Goal: Task Accomplishment & Management: Manage account settings

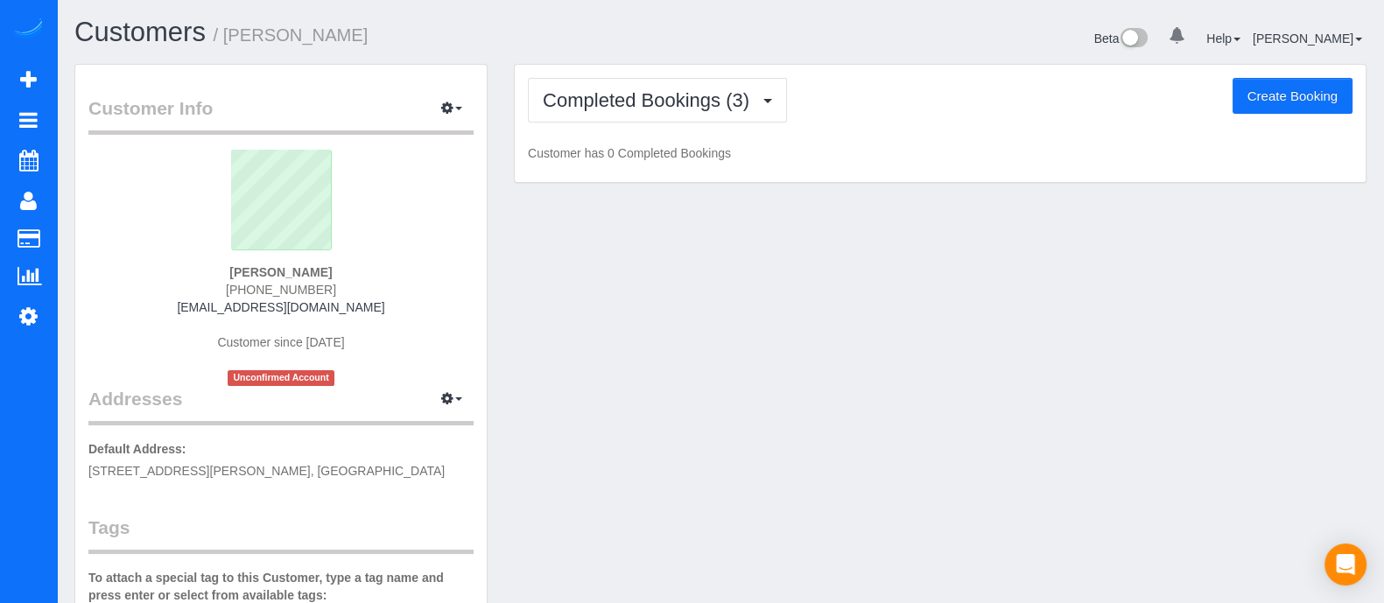
click at [750, 361] on div "Customer Info Edit Contact Info Send Message Email Preferences Special Sales Ta…" at bounding box center [720, 496] width 1319 height 864
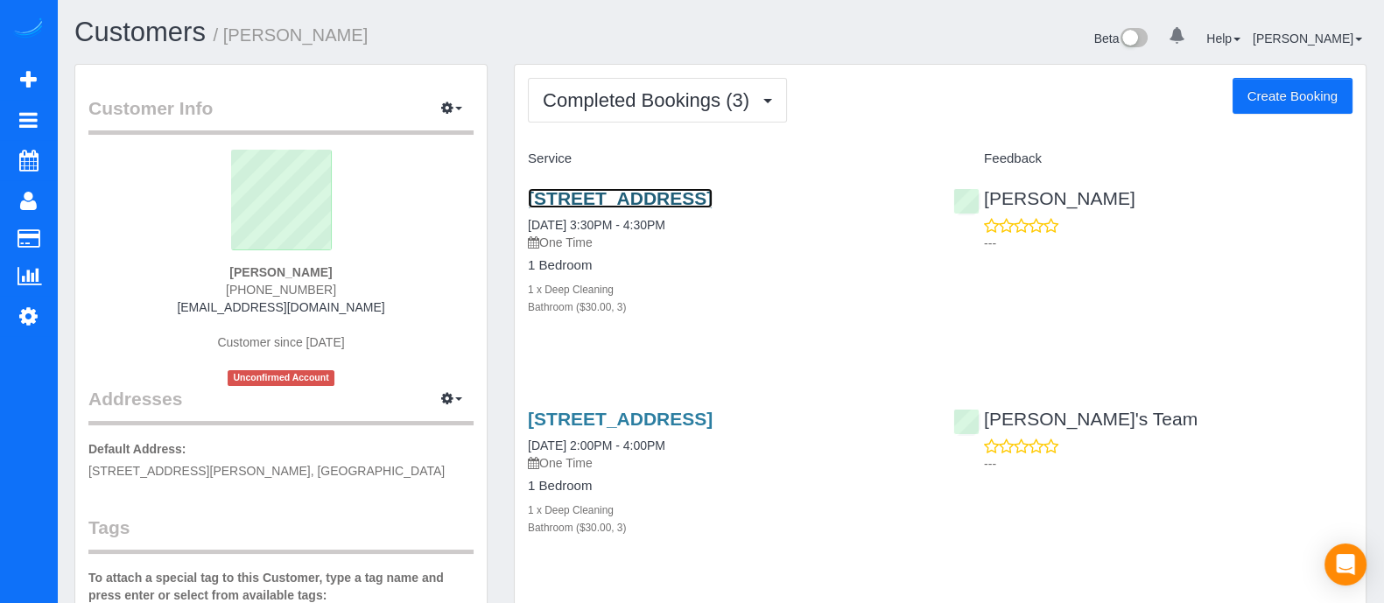
click at [674, 208] on link "[STREET_ADDRESS]" at bounding box center [620, 198] width 185 height 20
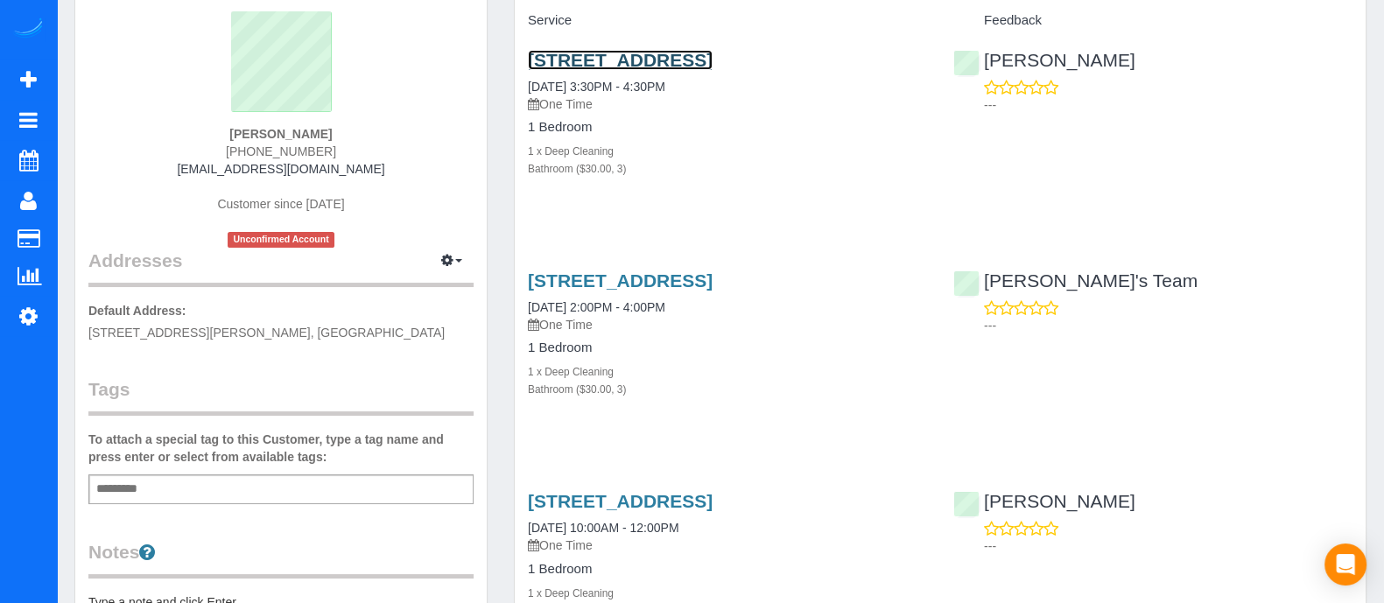
scroll to position [135, 0]
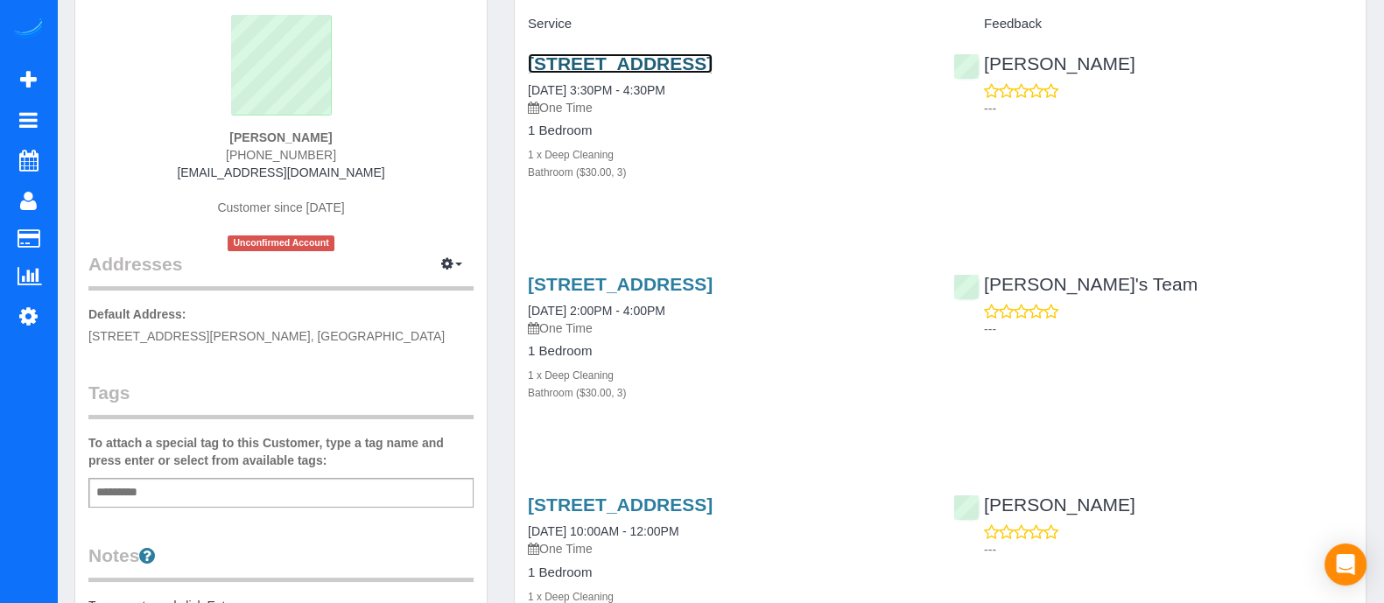
click at [645, 74] on link "[STREET_ADDRESS]" at bounding box center [620, 63] width 185 height 20
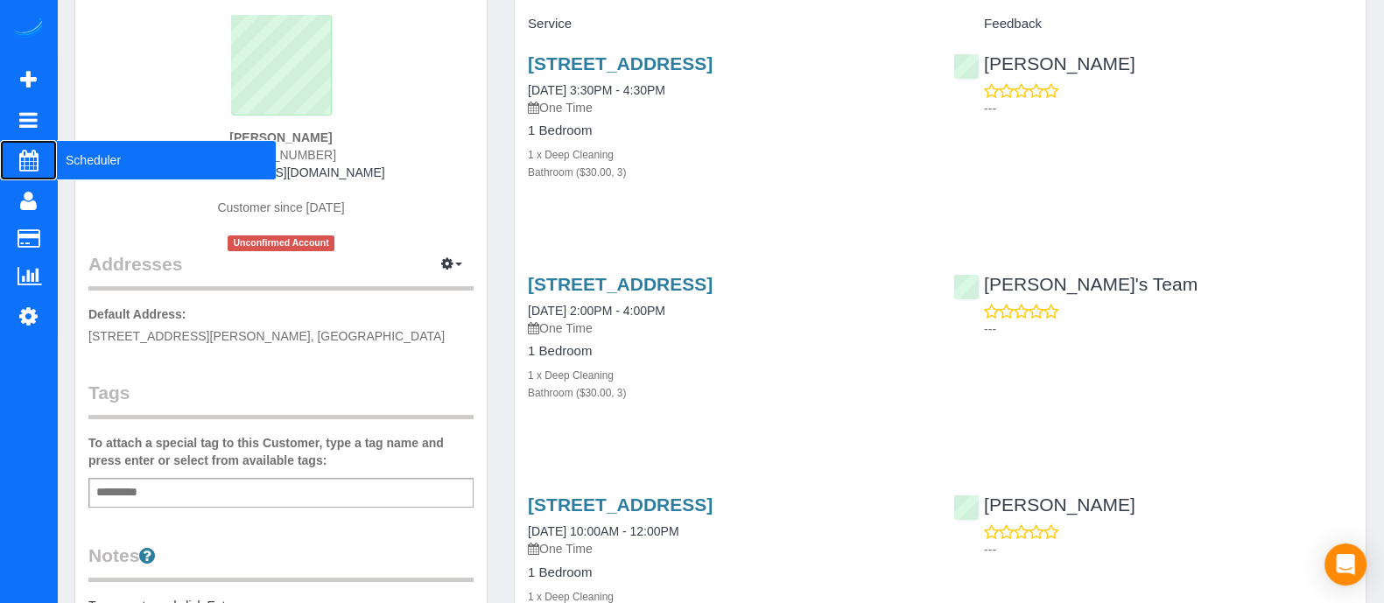
click at [104, 158] on span "Scheduler" at bounding box center [166, 160] width 219 height 40
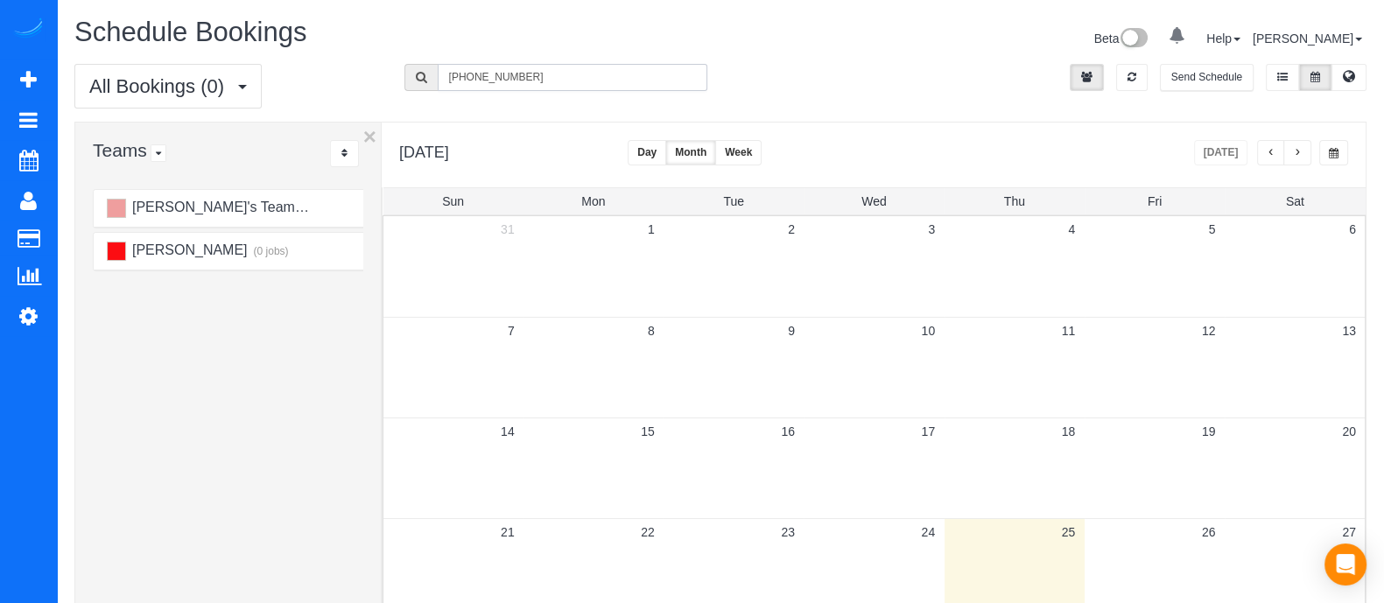
drag, startPoint x: 567, startPoint y: 71, endPoint x: 324, endPoint y: 55, distance: 244.0
click at [324, 55] on div "Schedule Bookings Beta 0 Your Notifications You have 0 alerts Help Help Docs Ta…" at bounding box center [721, 482] width 1328 height 965
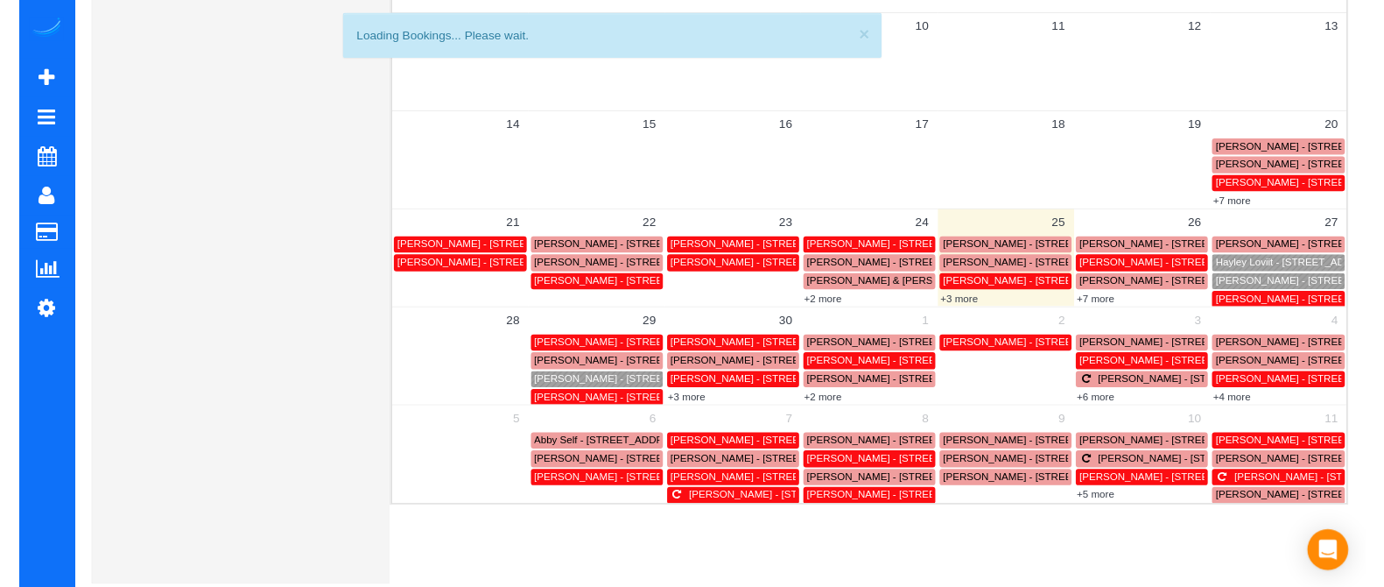
scroll to position [360, 0]
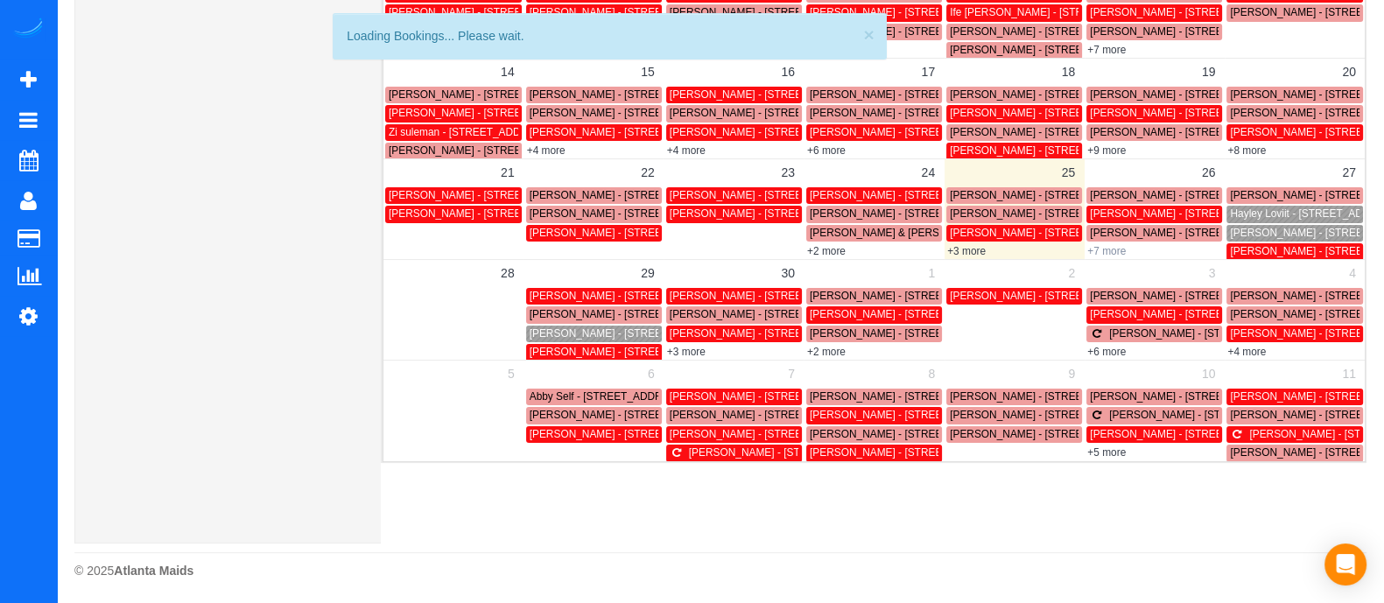
click at [1101, 245] on link "+7 more" at bounding box center [1107, 251] width 39 height 12
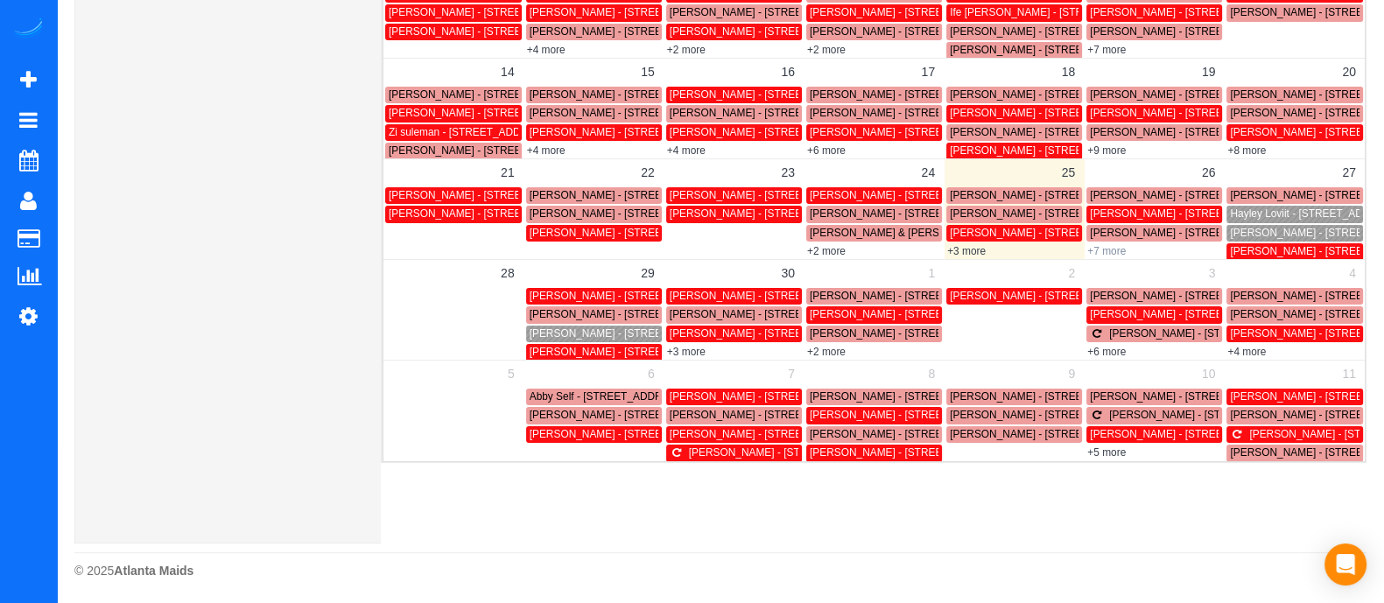
click at [1107, 250] on link "+7 more" at bounding box center [1107, 251] width 39 height 12
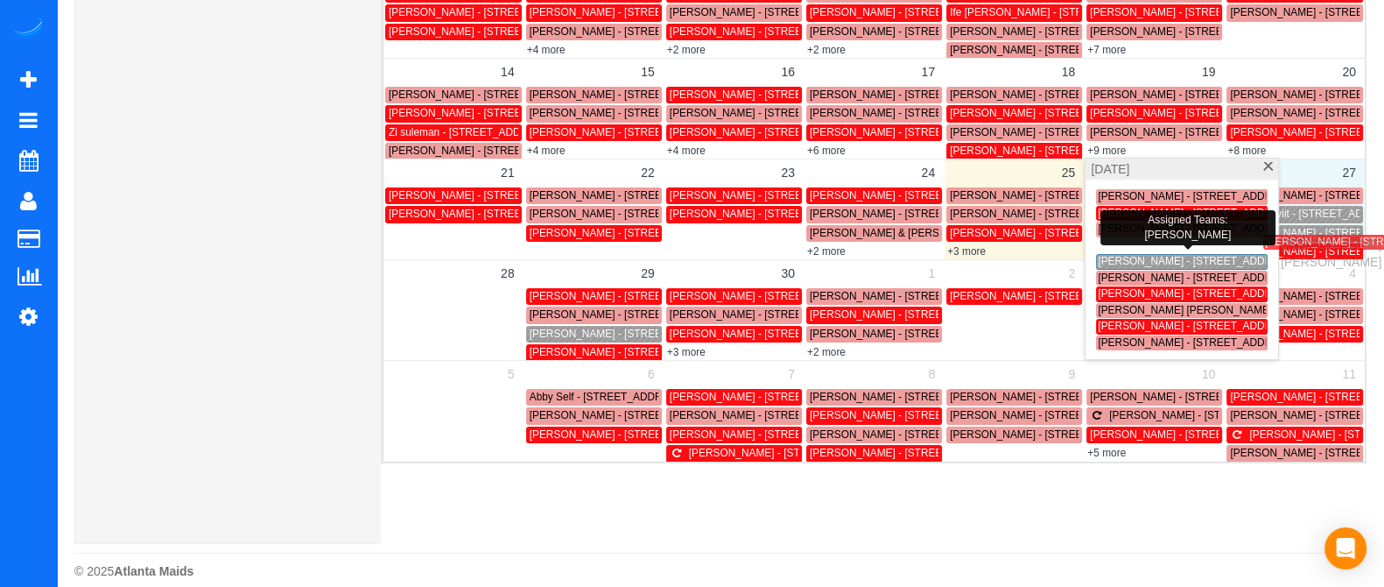
drag, startPoint x: 1121, startPoint y: 243, endPoint x: 1288, endPoint y: 238, distance: 167.3
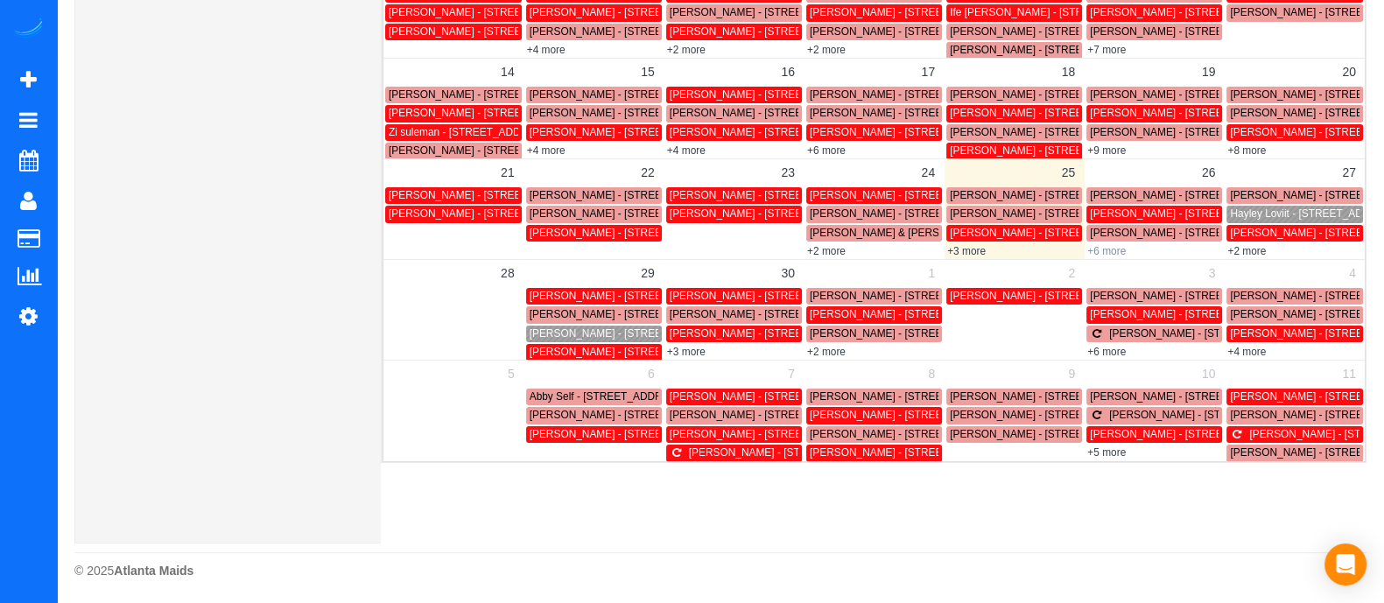
click at [1116, 251] on link "+6 more" at bounding box center [1107, 251] width 39 height 12
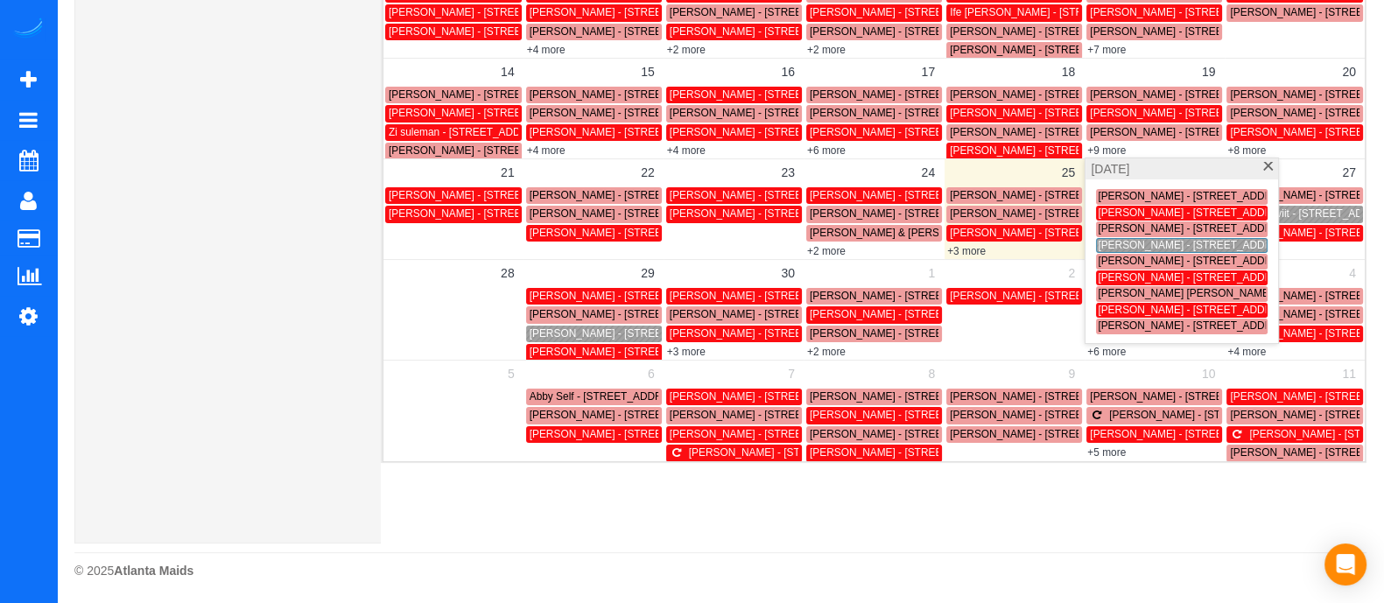
click at [1140, 243] on span "Matt Westmoreland - 1055 Piedmont Avenue, 312, Atlanta, GA 30309" at bounding box center [1197, 245] width 198 height 12
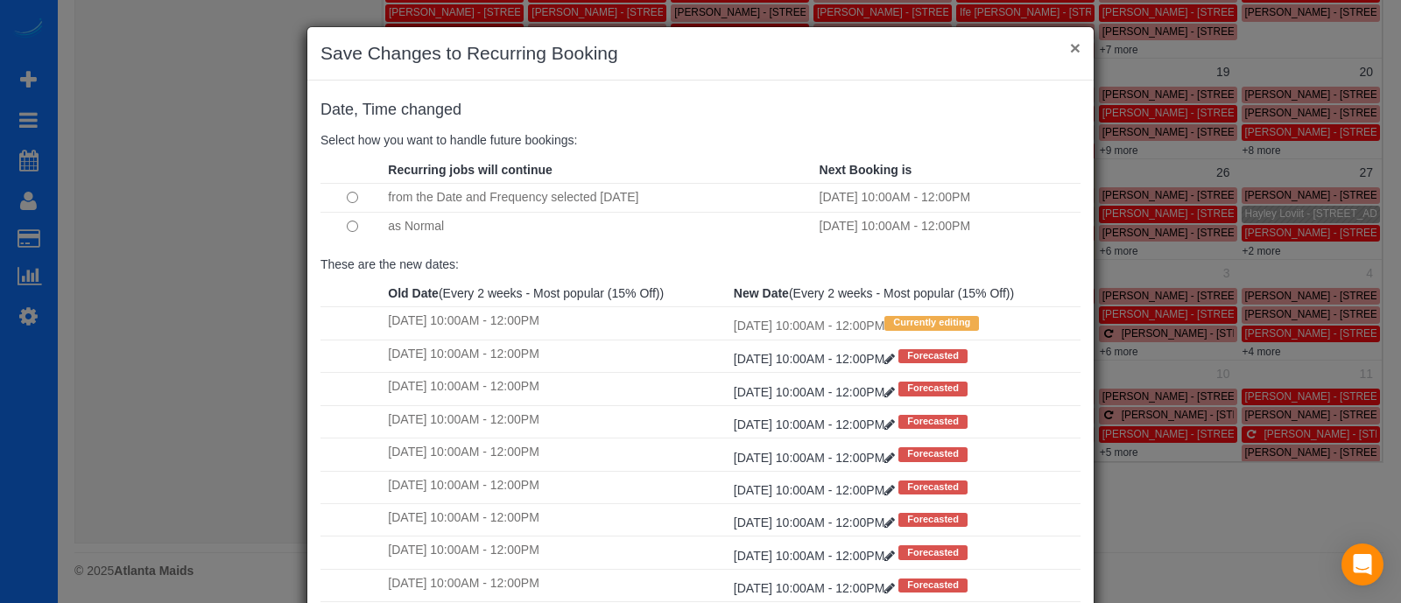
click at [1070, 39] on button "×" at bounding box center [1075, 48] width 11 height 18
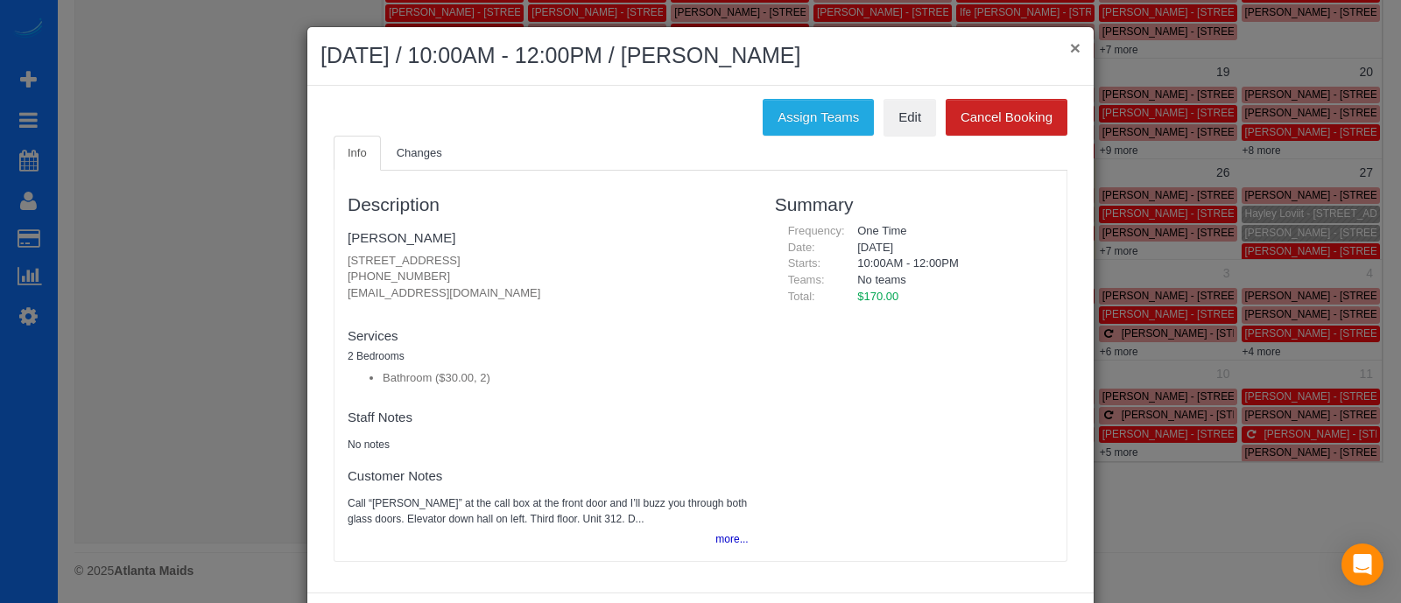
click at [1070, 44] on button "×" at bounding box center [1075, 48] width 11 height 18
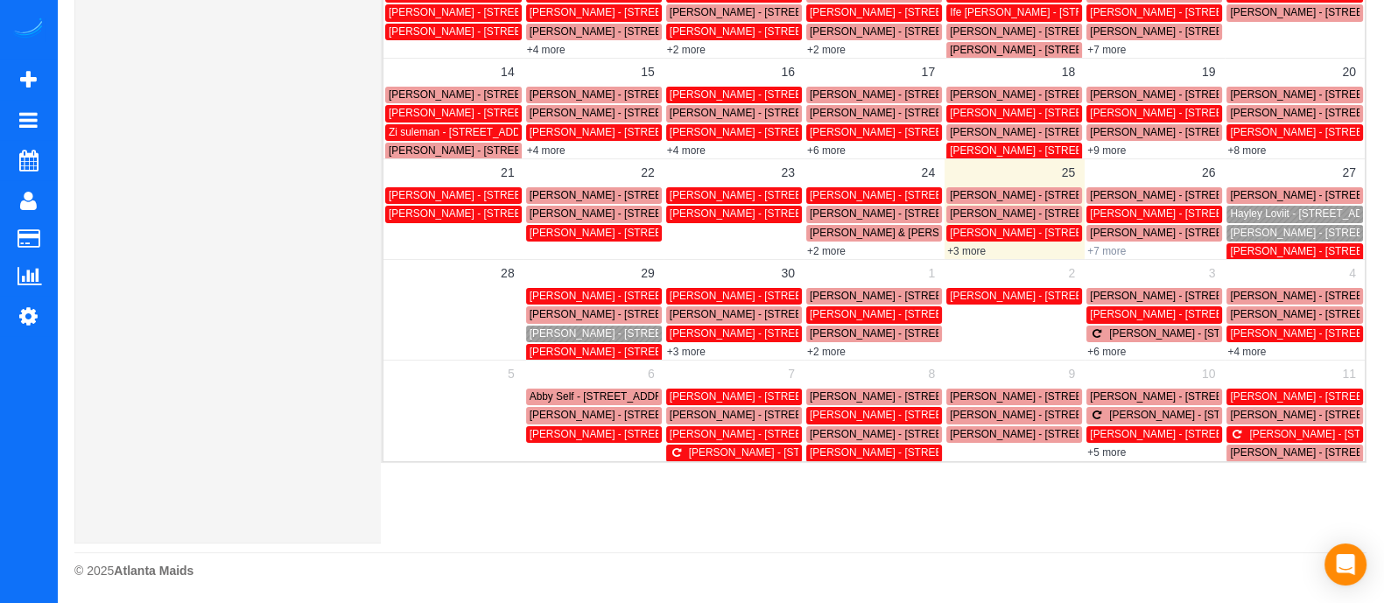
click at [1108, 254] on link "+7 more" at bounding box center [1107, 251] width 39 height 12
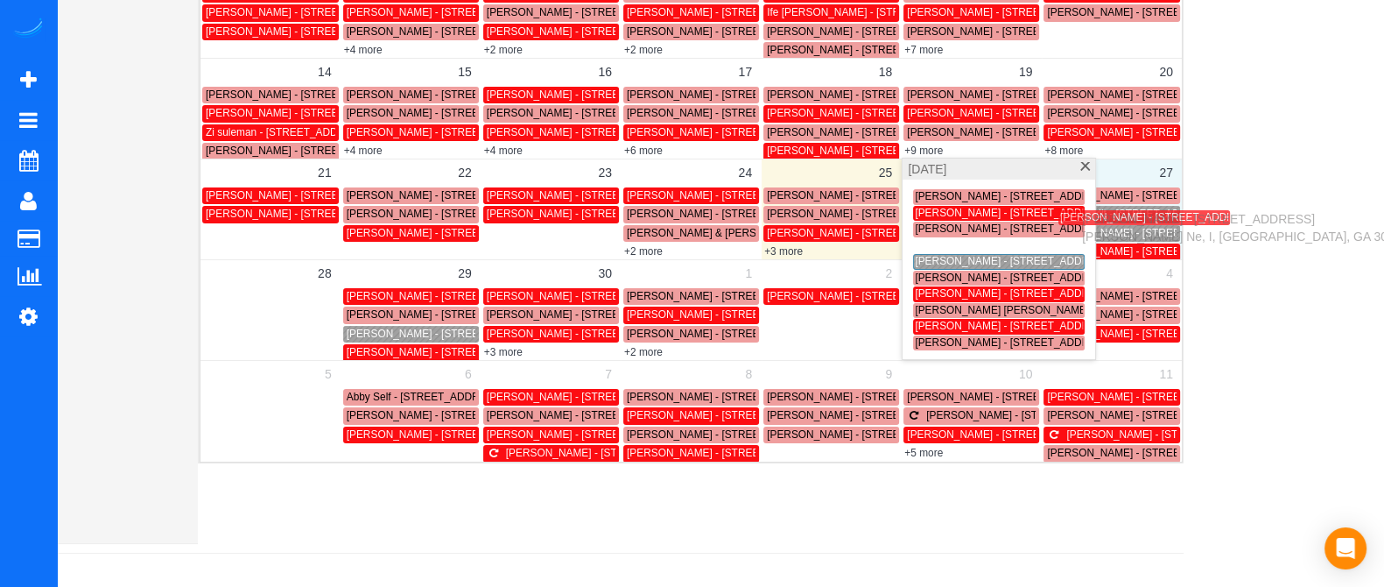
scroll to position [360, 171]
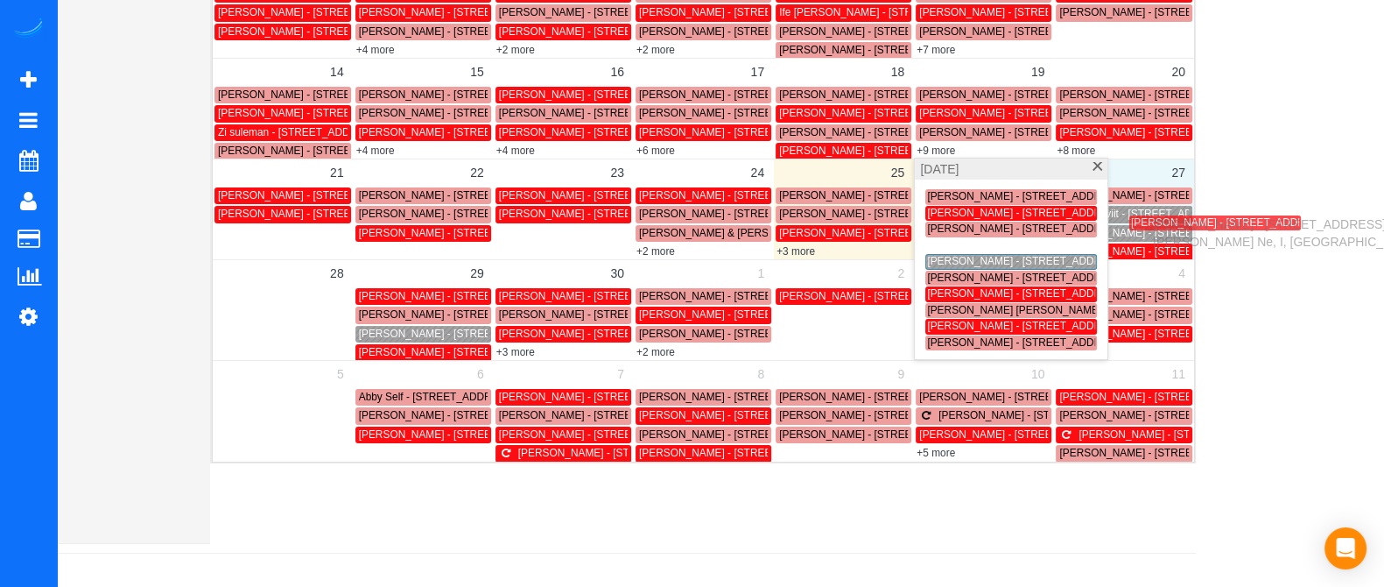
drag, startPoint x: 1127, startPoint y: 243, endPoint x: 1159, endPoint y: 221, distance: 38.4
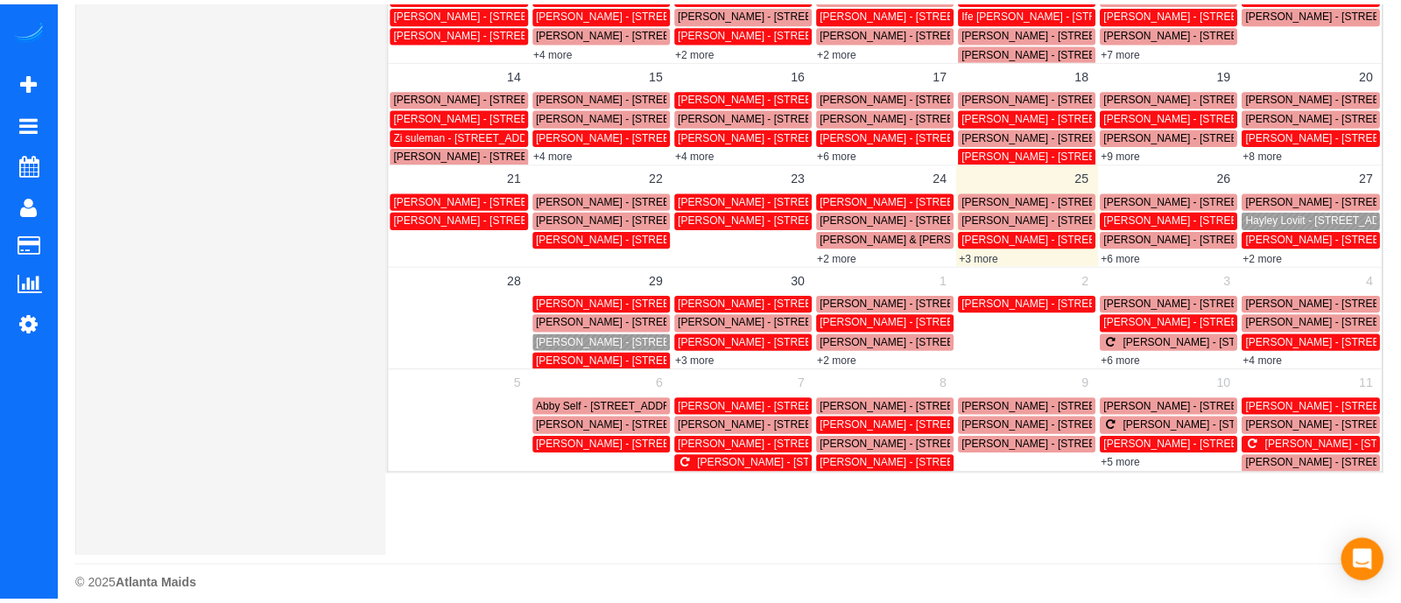
scroll to position [360, 0]
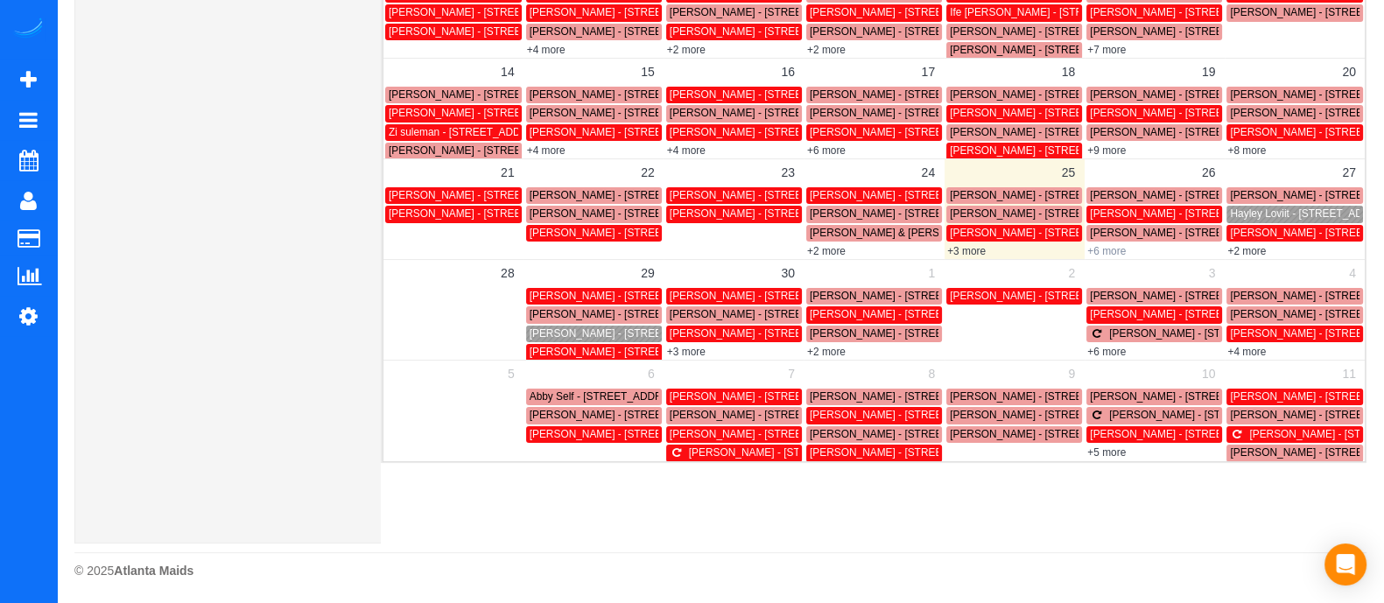
click at [1113, 249] on link "+6 more" at bounding box center [1107, 251] width 39 height 12
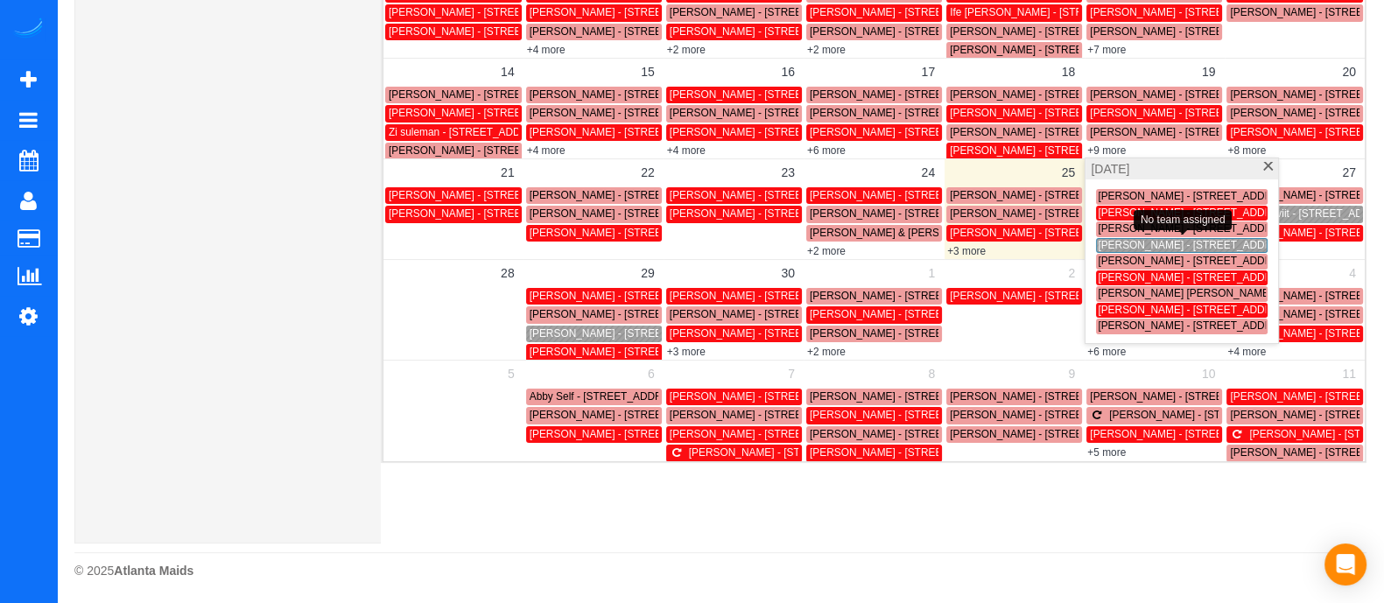
click at [1113, 249] on span "Matt Westmoreland - 1055 Piedmont Avenue, 312, Atlanta, GA 30309" at bounding box center [1197, 245] width 198 height 12
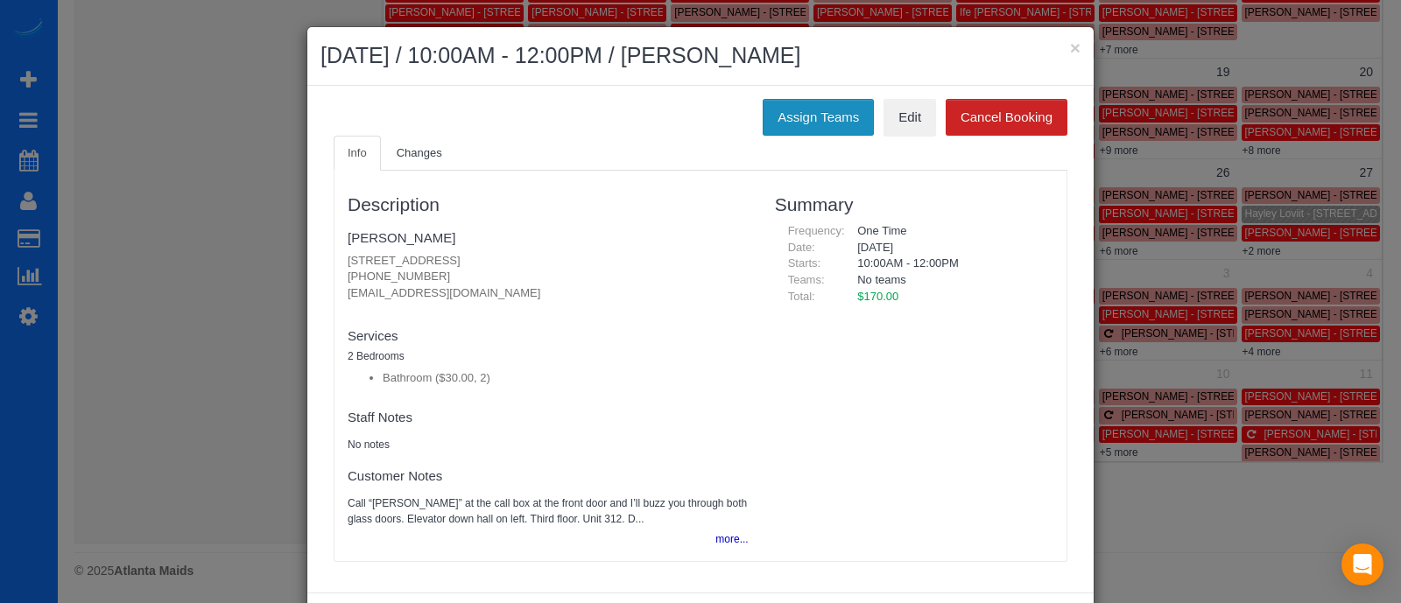
click at [828, 111] on button "Assign Teams" at bounding box center [818, 117] width 111 height 37
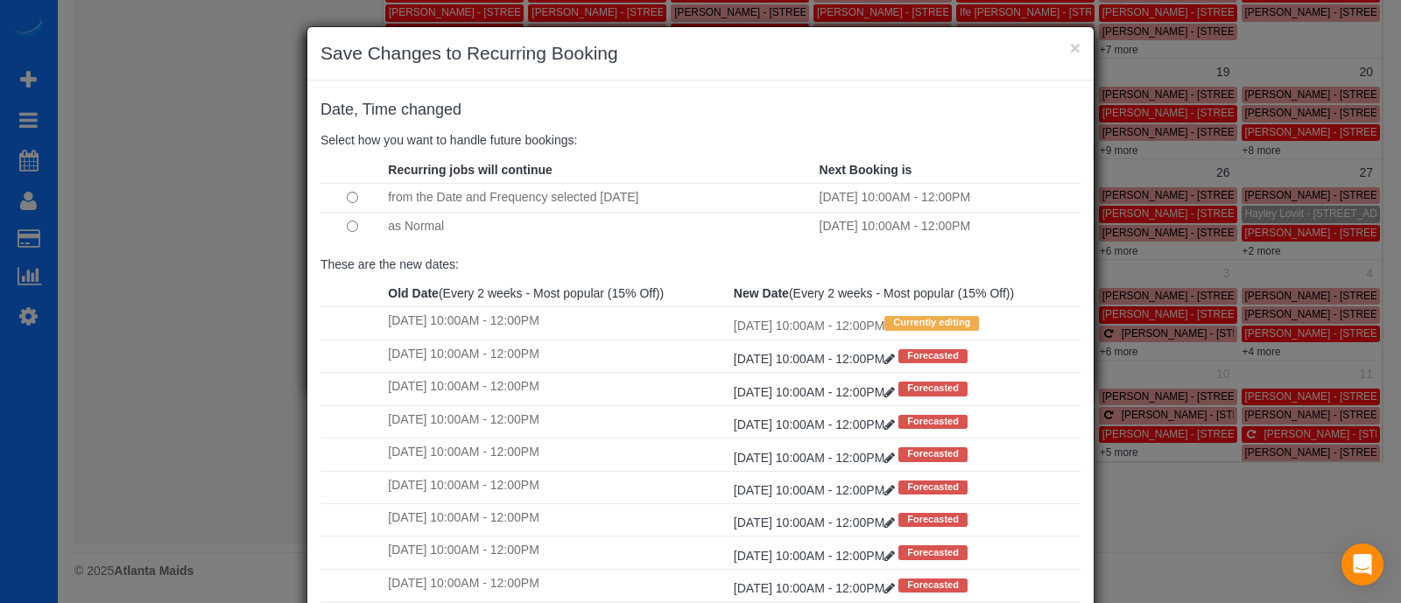
click at [1054, 346] on td "Sat 10/11/2025 10:00AM - 12:00PM Forecasted" at bounding box center [904, 356] width 351 height 32
click at [1070, 39] on button "×" at bounding box center [1075, 48] width 11 height 18
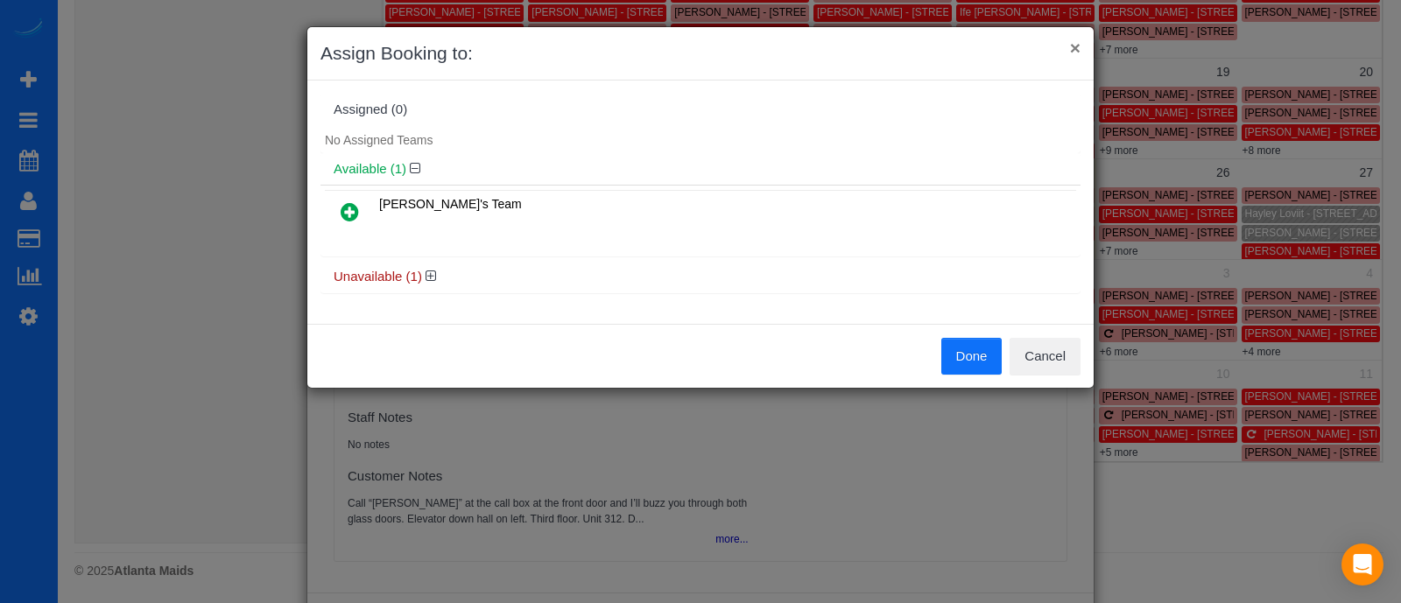
click at [1074, 50] on button "×" at bounding box center [1075, 48] width 11 height 18
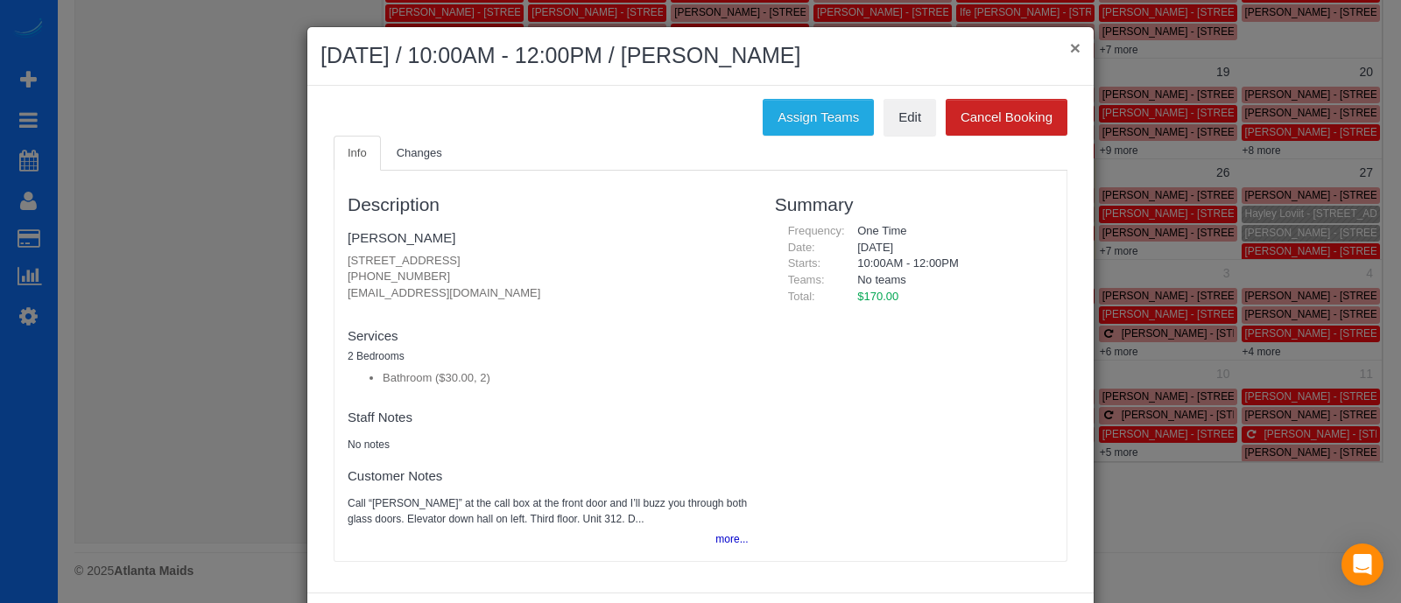
click at [1070, 52] on button "×" at bounding box center [1075, 48] width 11 height 18
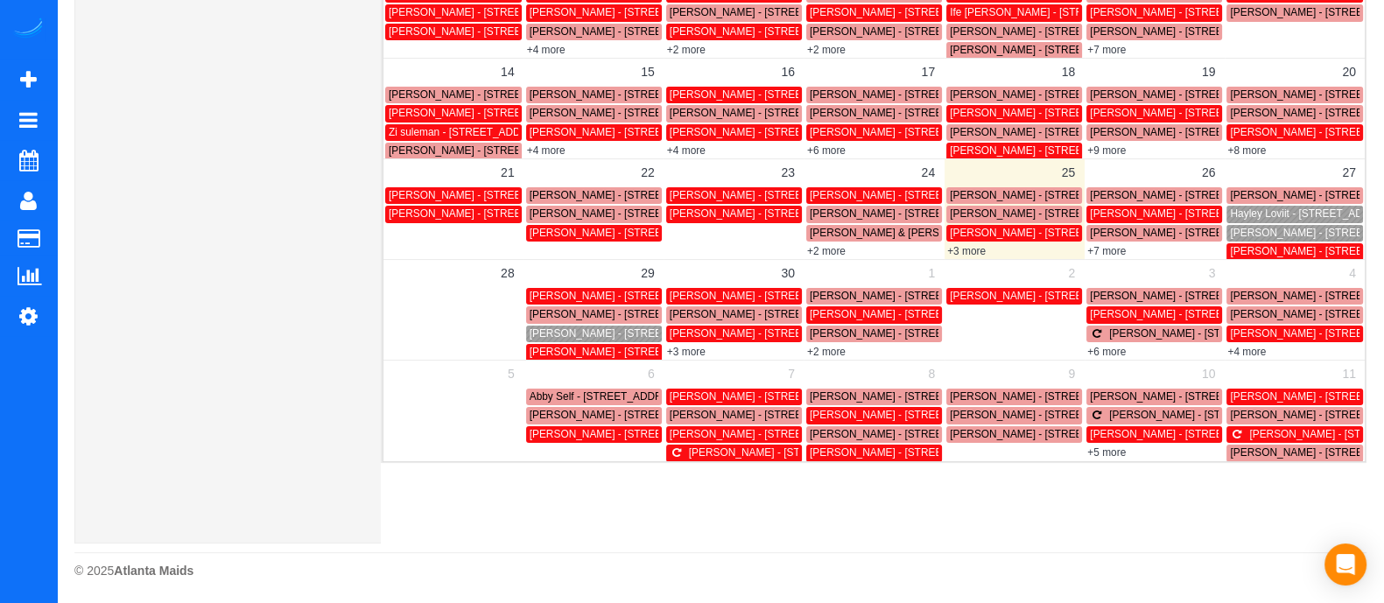
click at [1099, 211] on span "Emily Dabney - 20 Scotland Pl Nw, Atlanta, GA 30318" at bounding box center [1189, 214] width 198 height 12
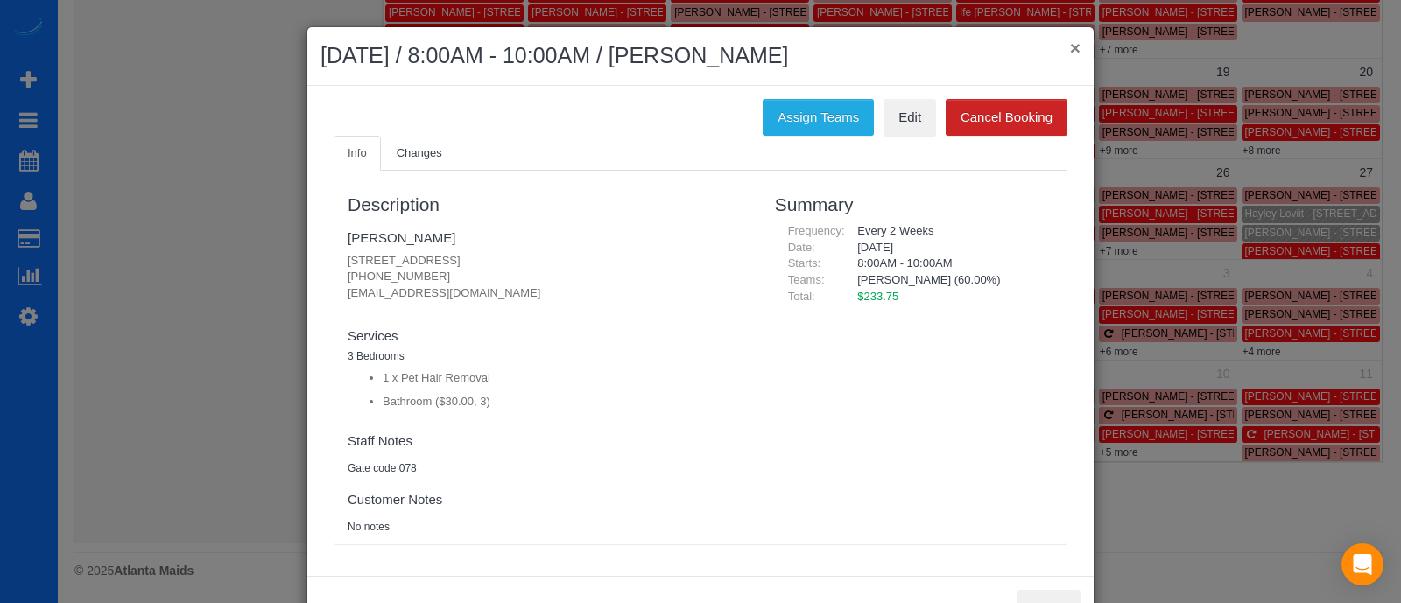
click at [1070, 45] on button "×" at bounding box center [1075, 48] width 11 height 18
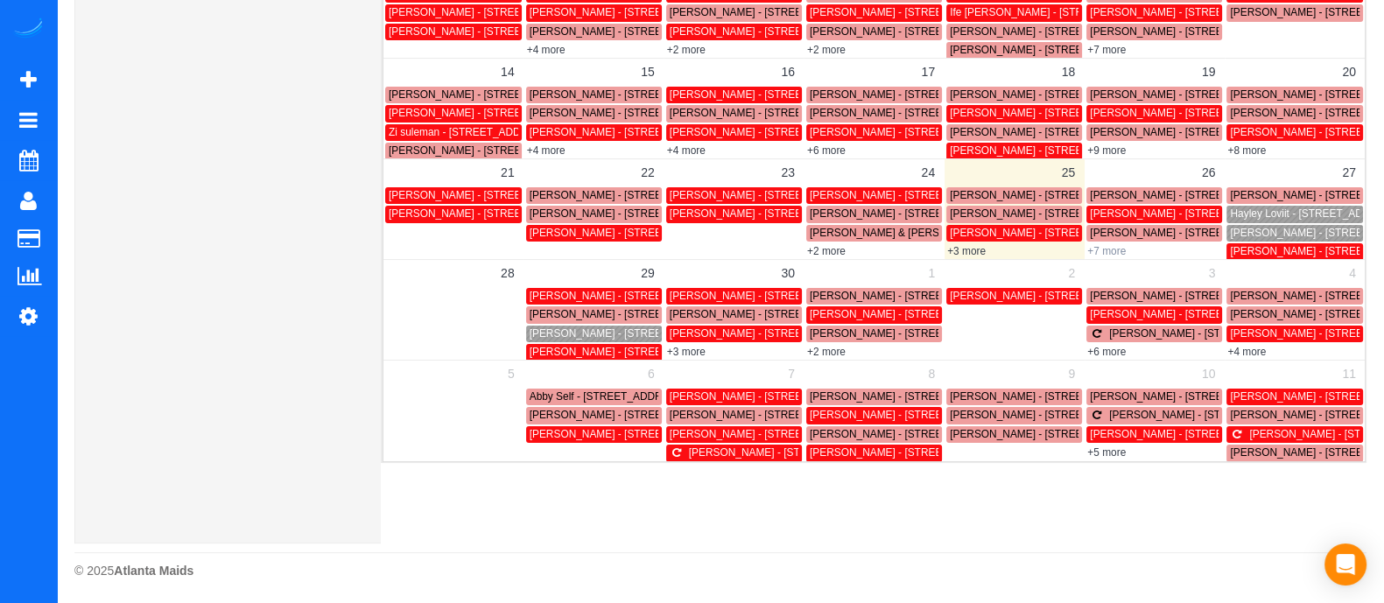
click at [1117, 246] on link "+7 more" at bounding box center [1107, 251] width 39 height 12
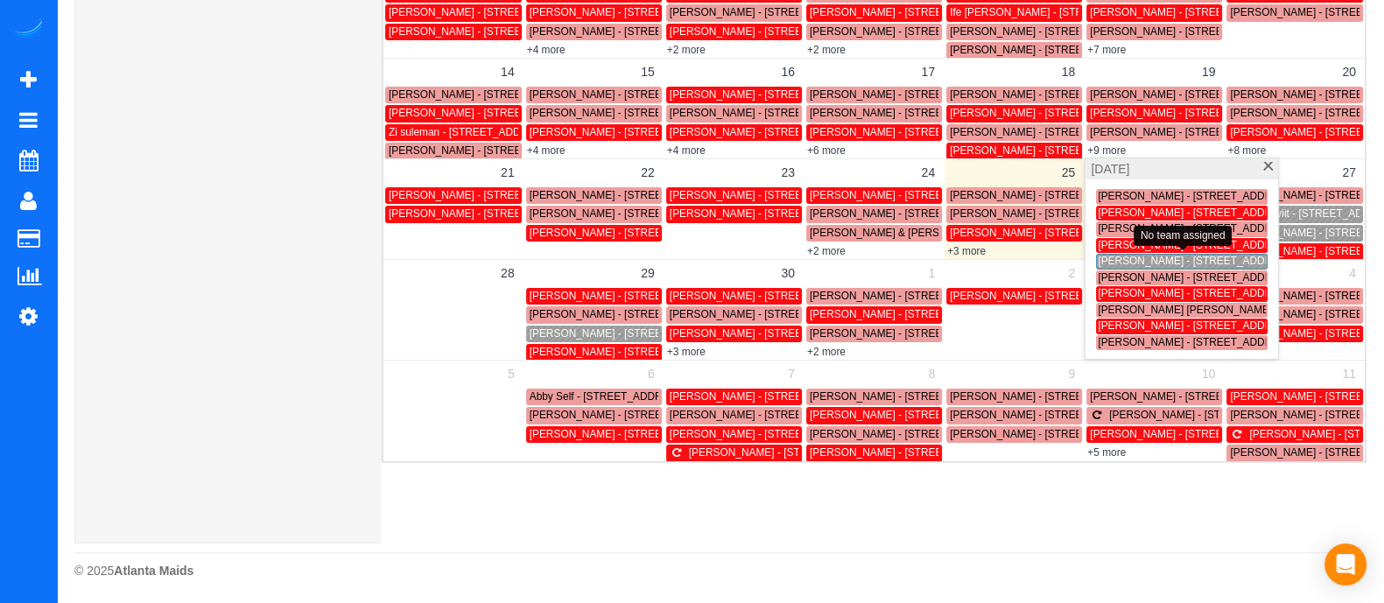
click at [1134, 262] on span "Matt Westmoreland - 1055 Piedmont Avenue, 312, Atlanta, GA 30309" at bounding box center [1197, 261] width 198 height 12
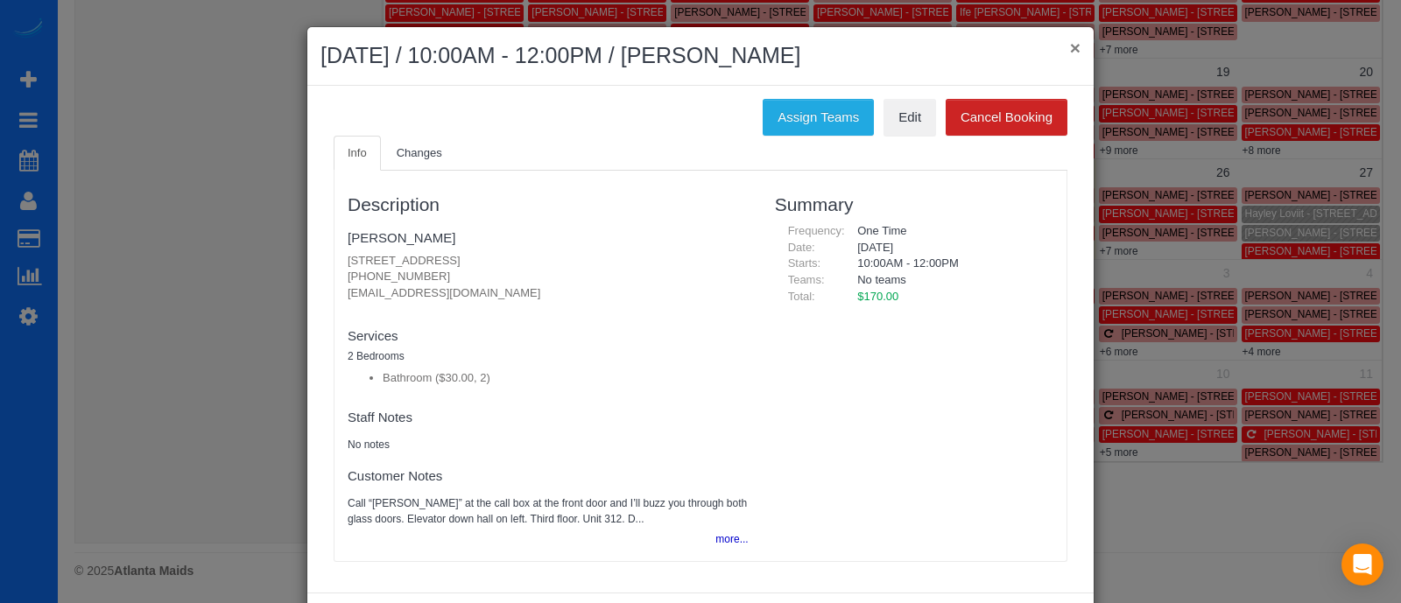
click at [1070, 39] on button "×" at bounding box center [1075, 48] width 11 height 18
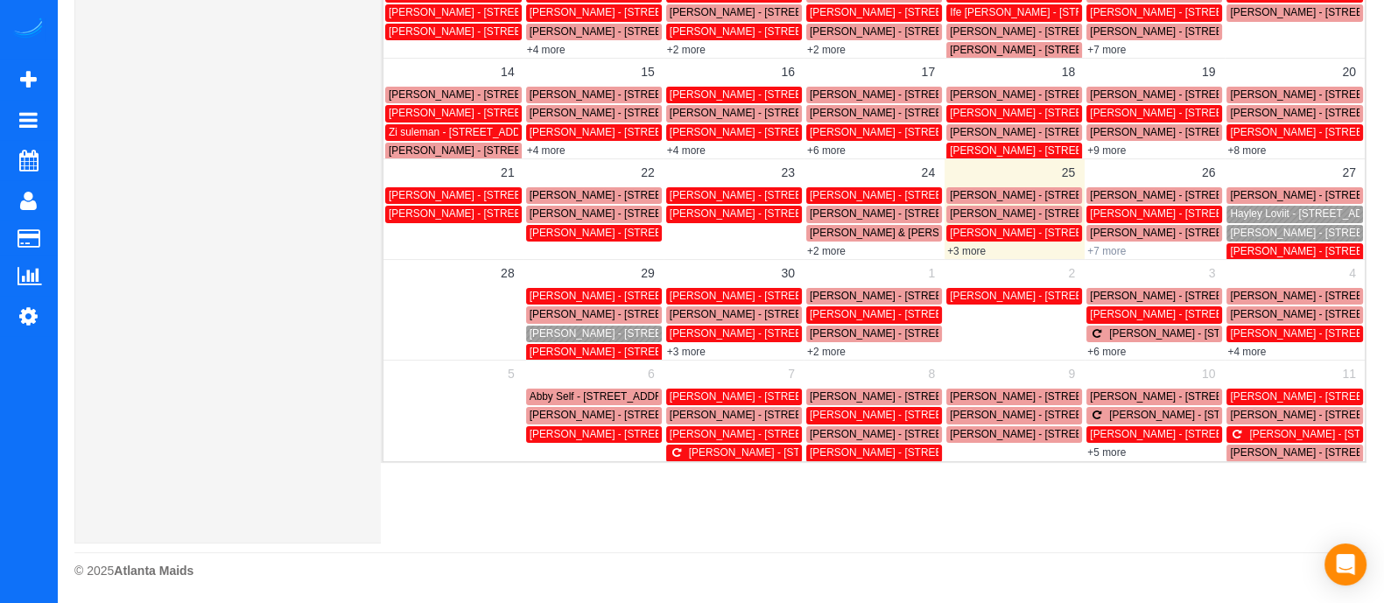
click at [1110, 248] on link "+7 more" at bounding box center [1107, 251] width 39 height 12
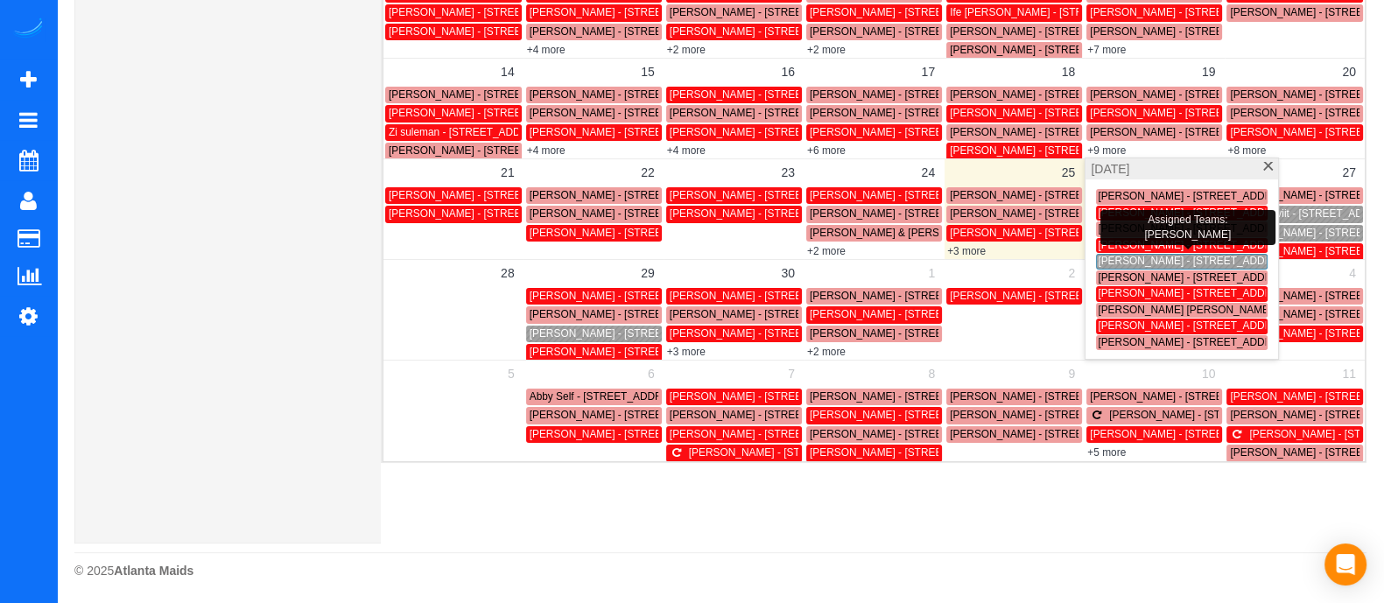
click at [1110, 244] on span "Kristin Topps - 379 Ralph Mcgill Blvd. Ne, I, Atlanta, GA 30312" at bounding box center [1335, 245] width 475 height 12
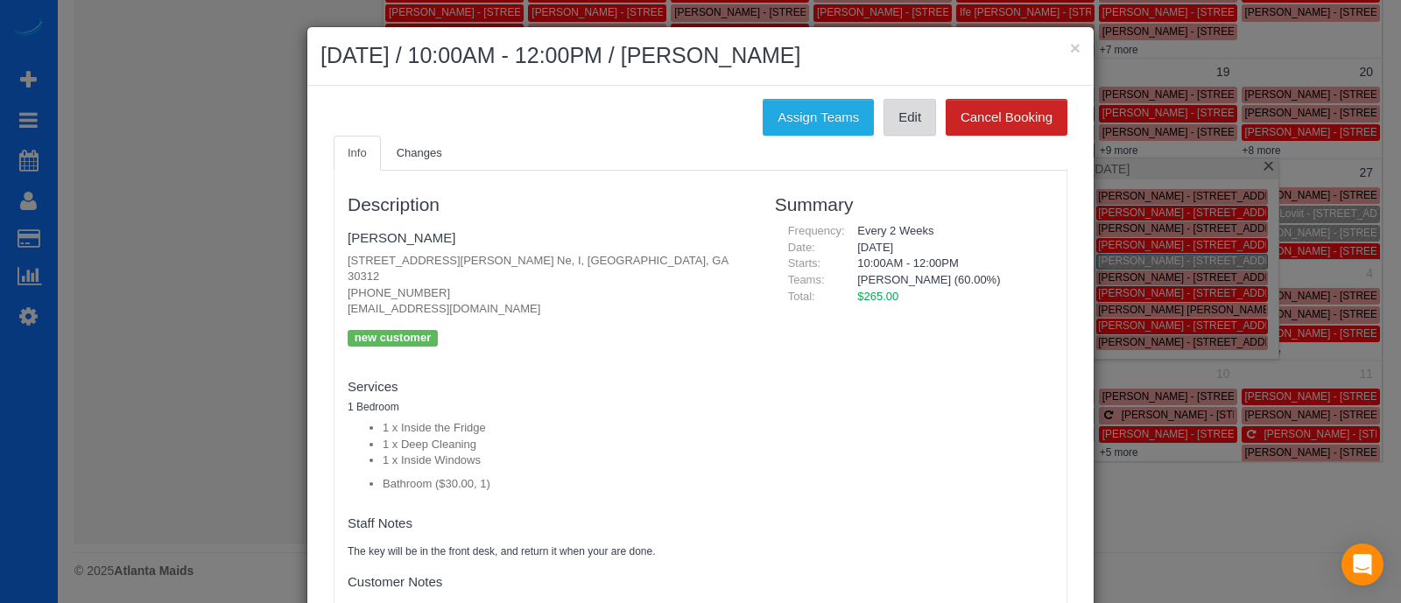
click at [911, 128] on link "Edit" at bounding box center [910, 117] width 53 height 37
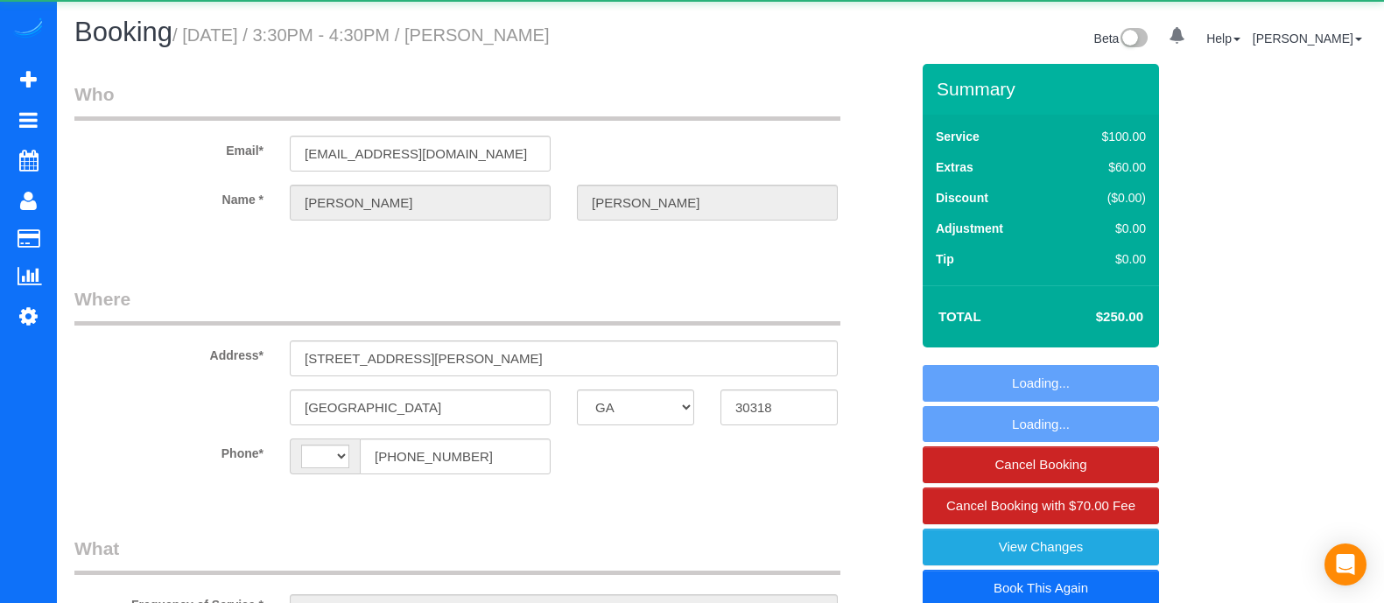
select select "GA"
select select "string:fspay-423374cb-dd49-4fb7-92b6-33bdc41e6437"
select select "number:3"
select select "number:6"
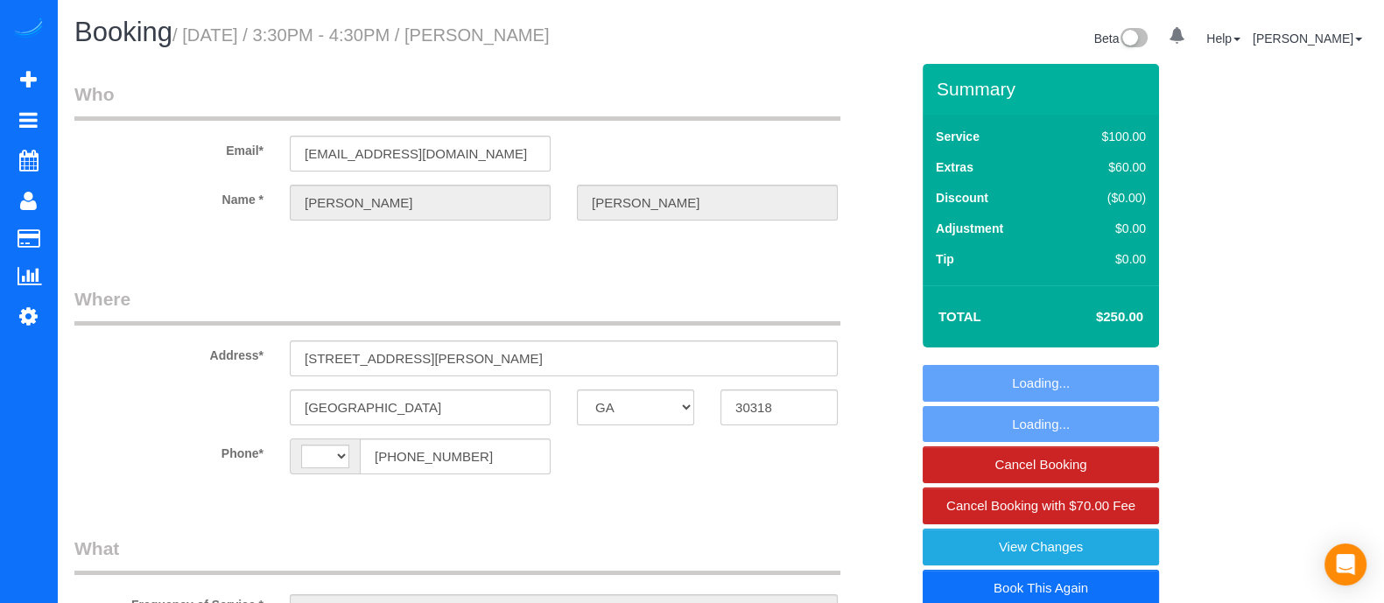
select select "3"
select select "string:[GEOGRAPHIC_DATA]"
select select "object:749"
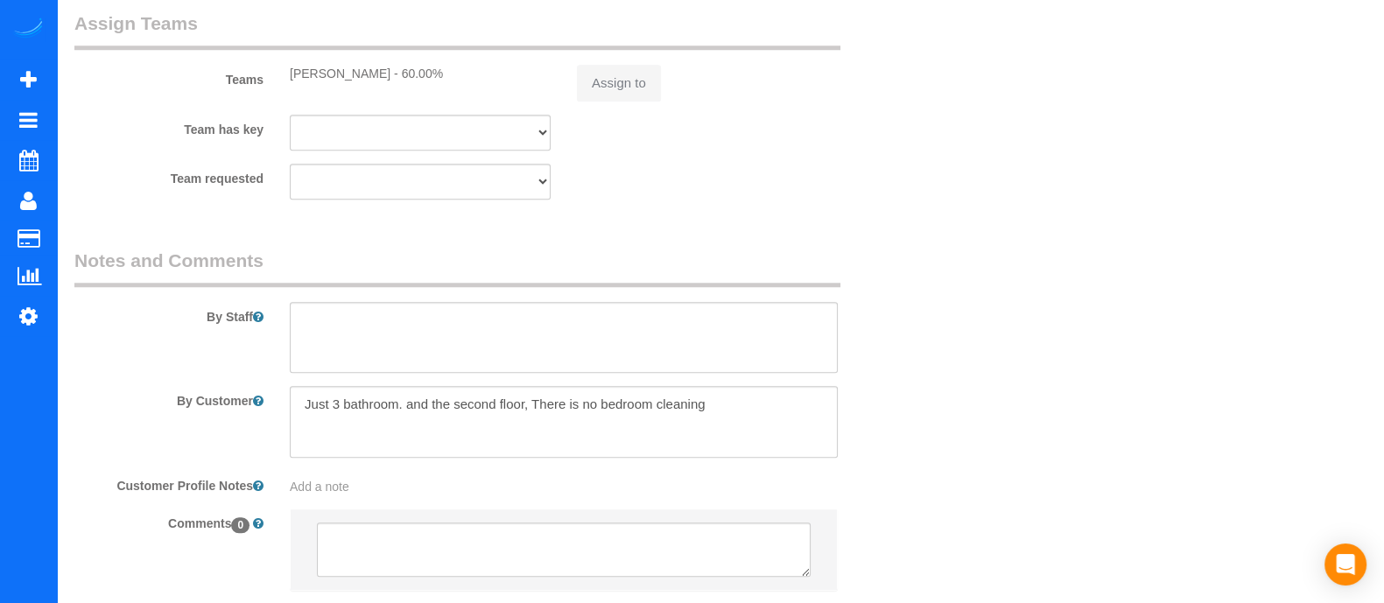
scroll to position [2093, 0]
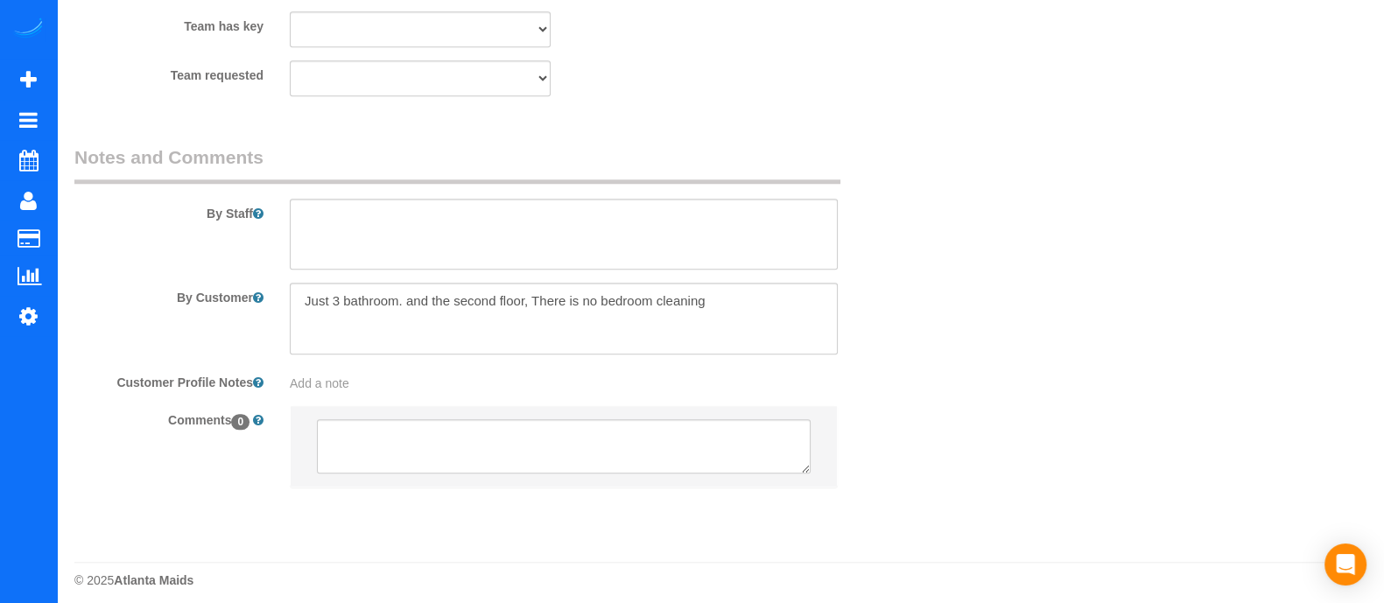
select select "3"
select select "object:788"
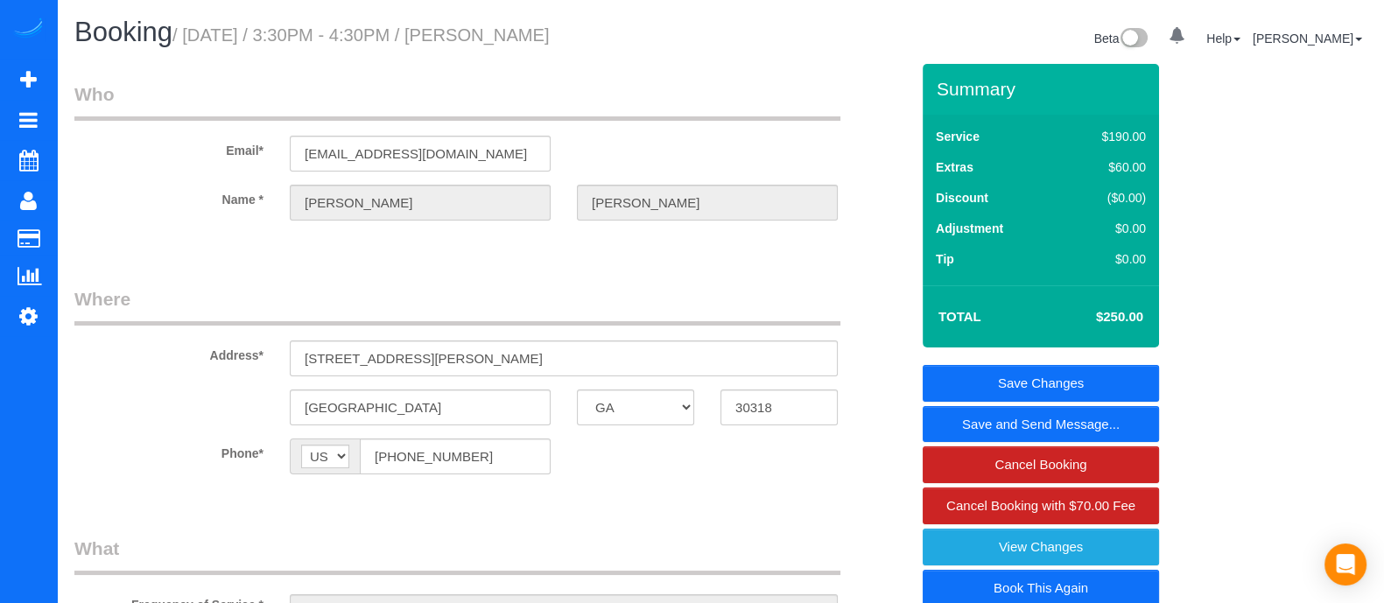
scroll to position [201, 0]
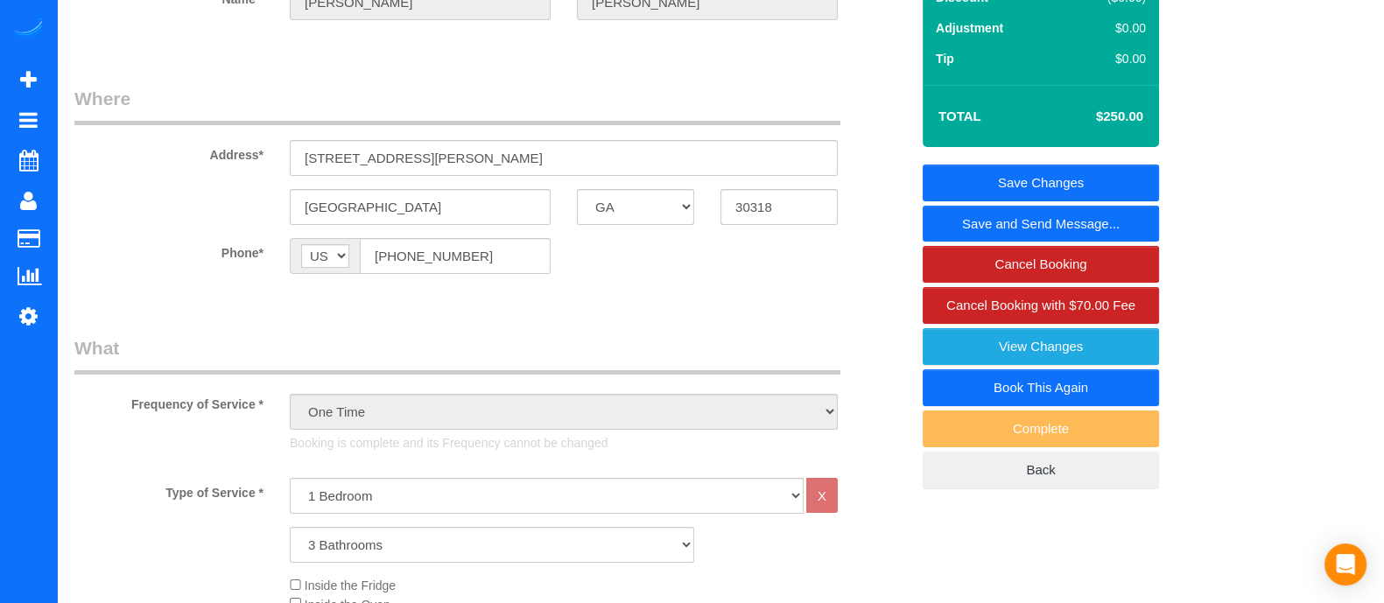
drag, startPoint x: 1383, startPoint y: 136, endPoint x: 1377, endPoint y: 391, distance: 255.8
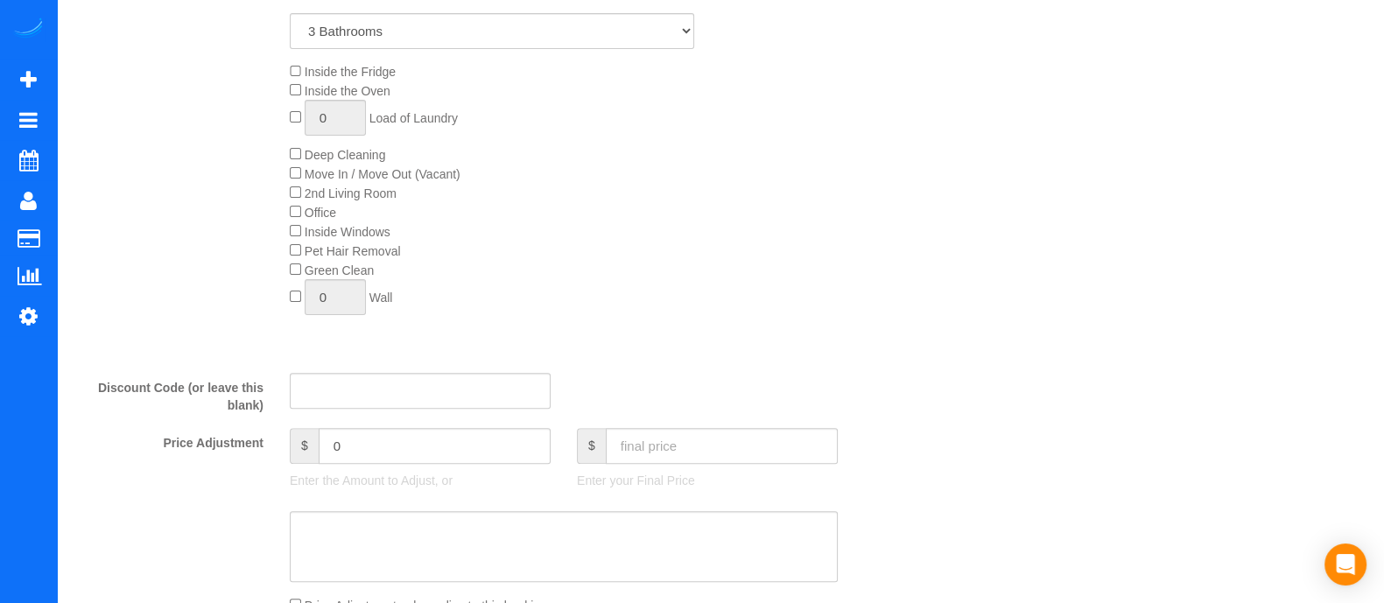
scroll to position [0, 0]
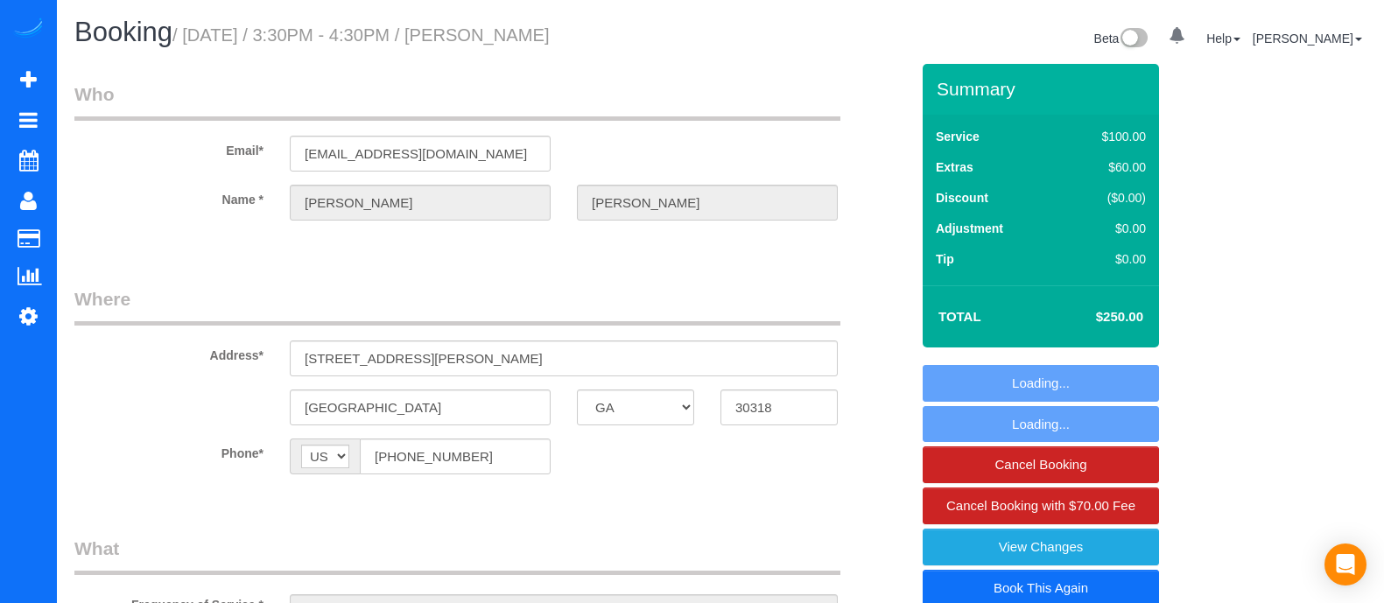
select select "GA"
select select "3"
select select "object:749"
select select "string:fspay-423374cb-dd49-4fb7-92b6-33bdc41e6437"
select select "number:3"
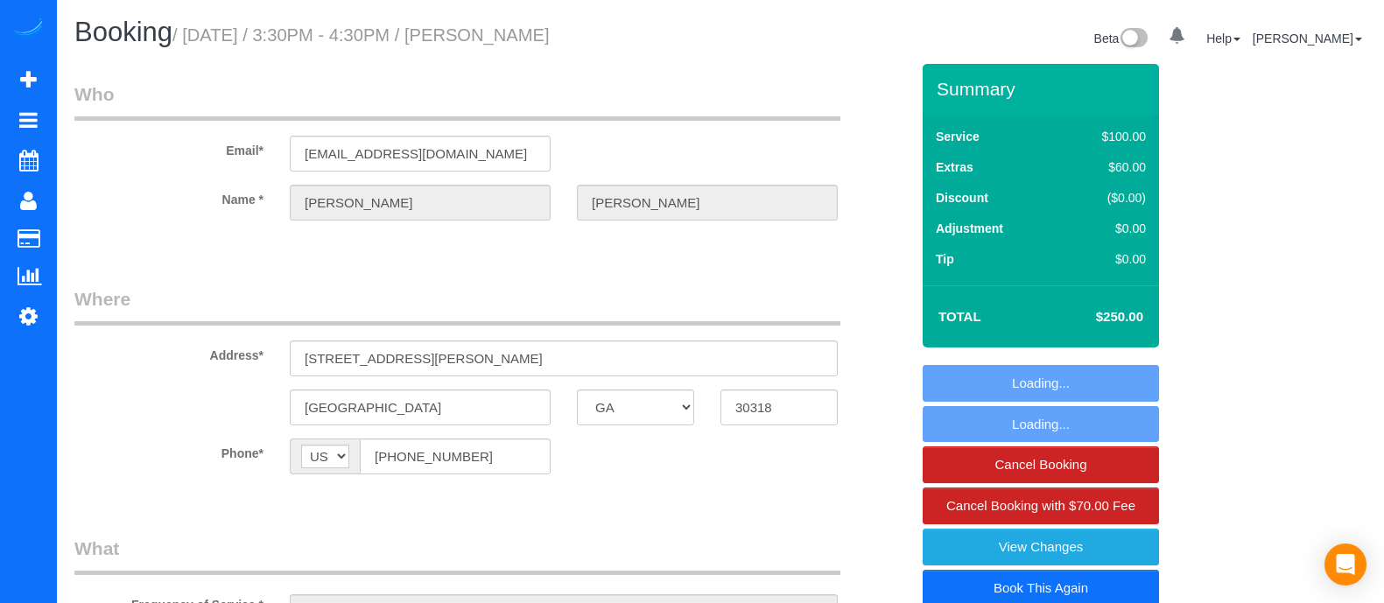
select select "number:6"
select select "object:769"
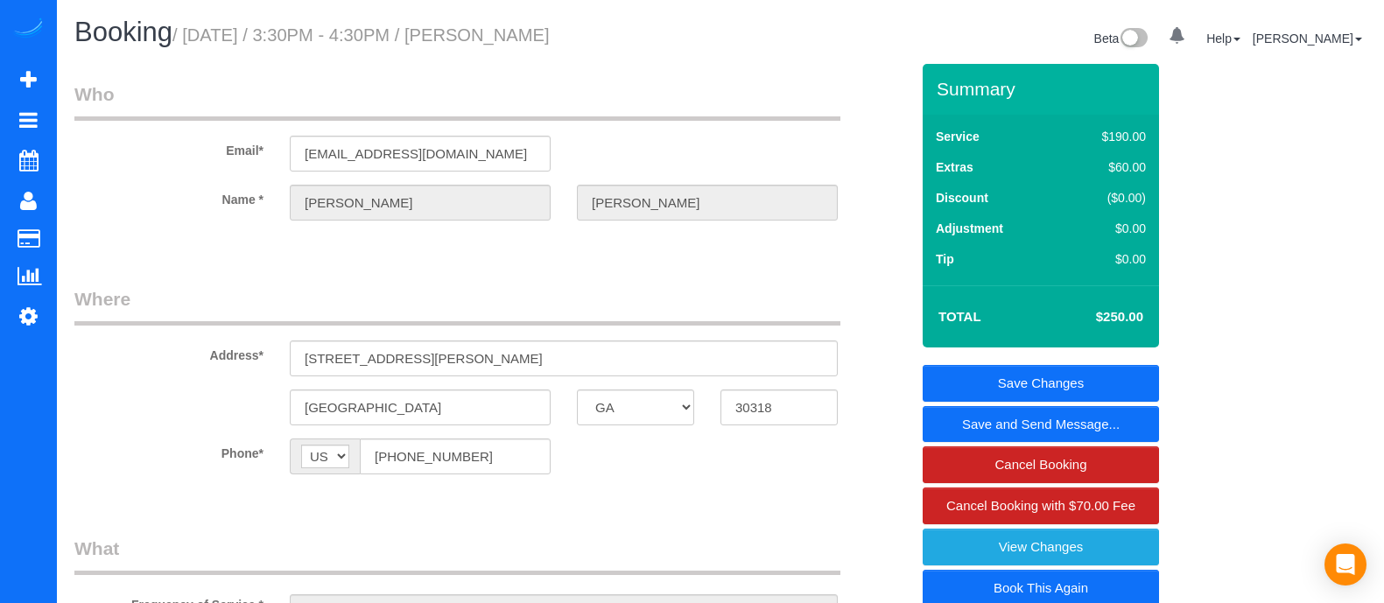
select select "3"
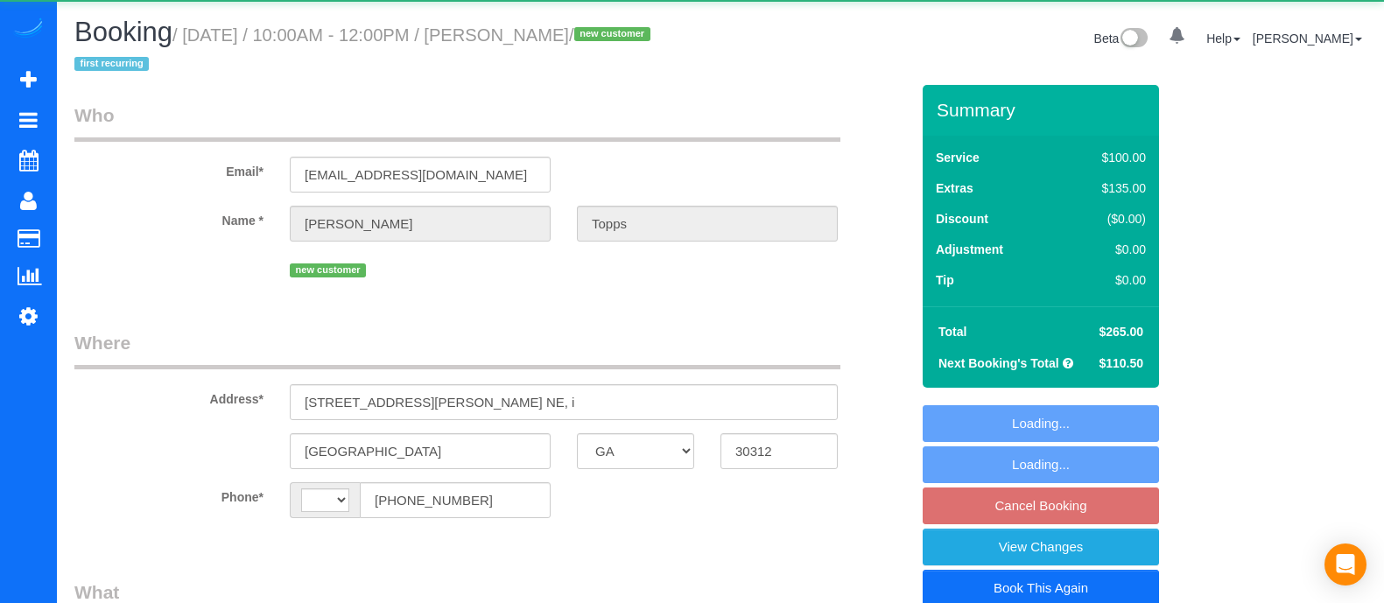
select select "GA"
select select "object:373"
select select "spot2"
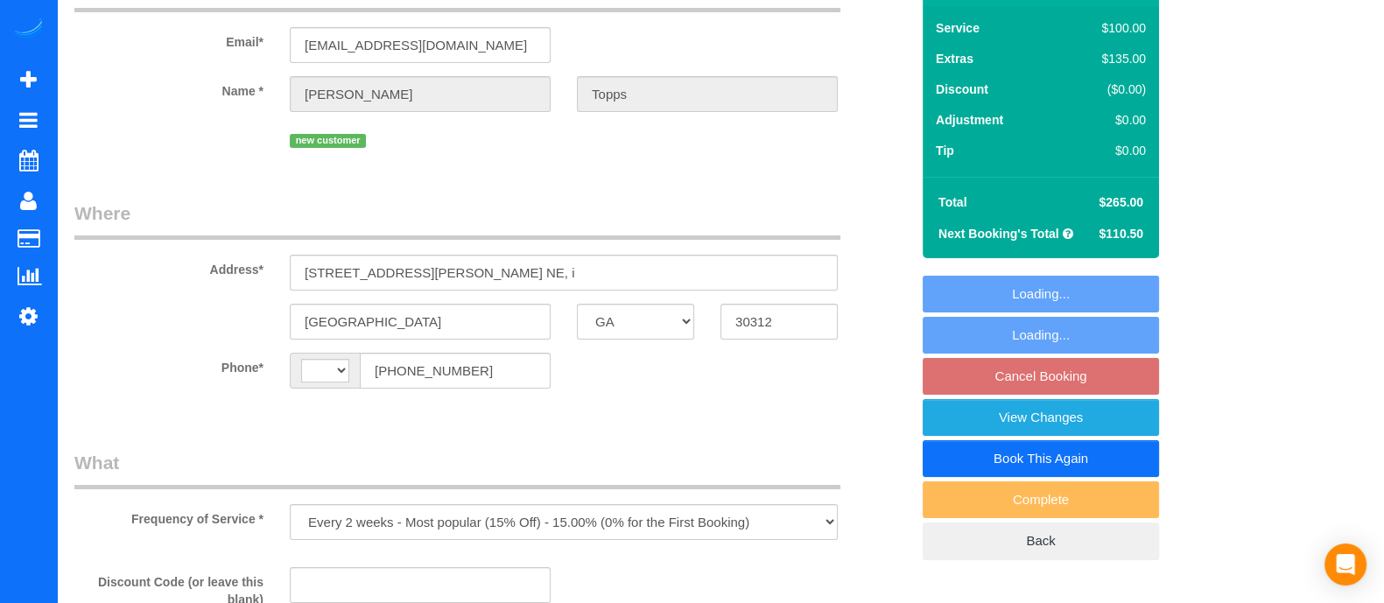
select select "string:[GEOGRAPHIC_DATA]"
select select "number:4"
select select "number:6"
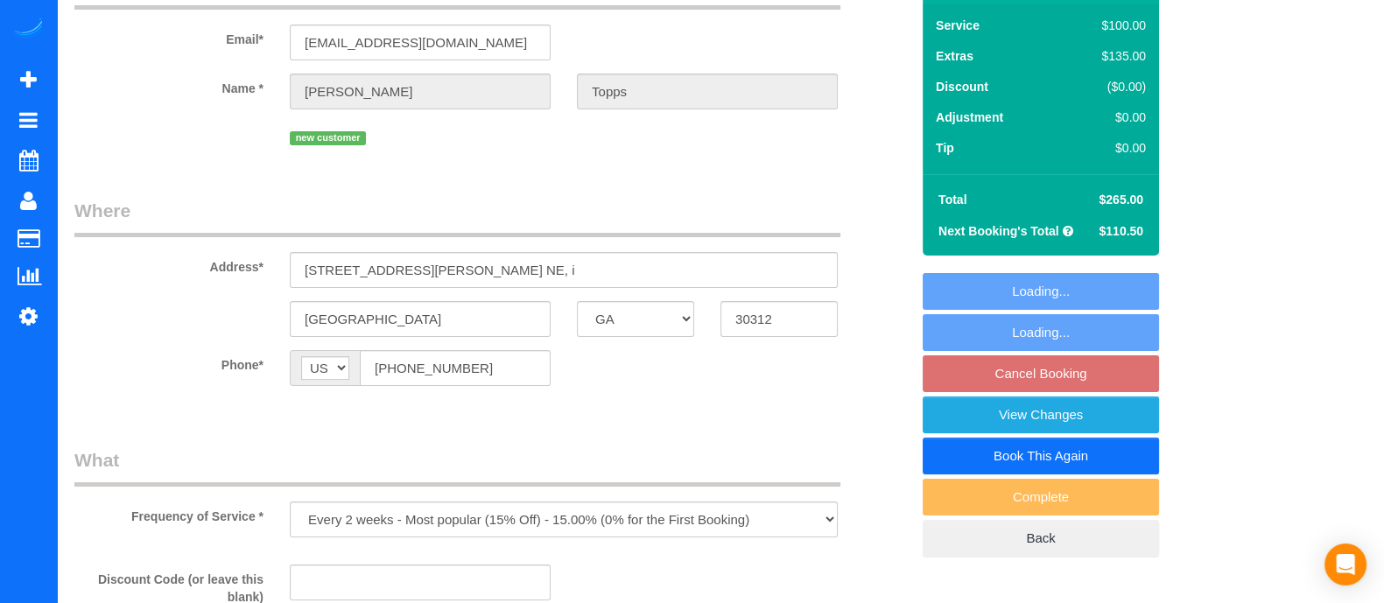
select select "string:fspay-feda2794-f291-43b4-8c63-327574d12b4e"
select select "object:765"
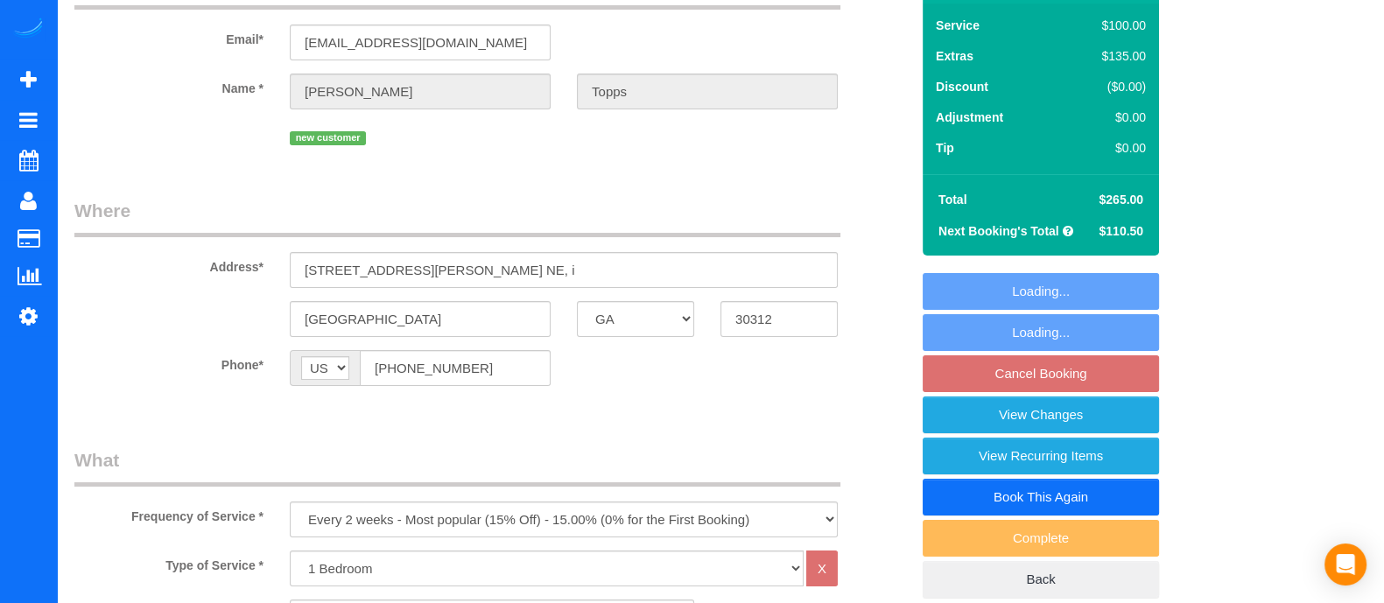
select select "spot22"
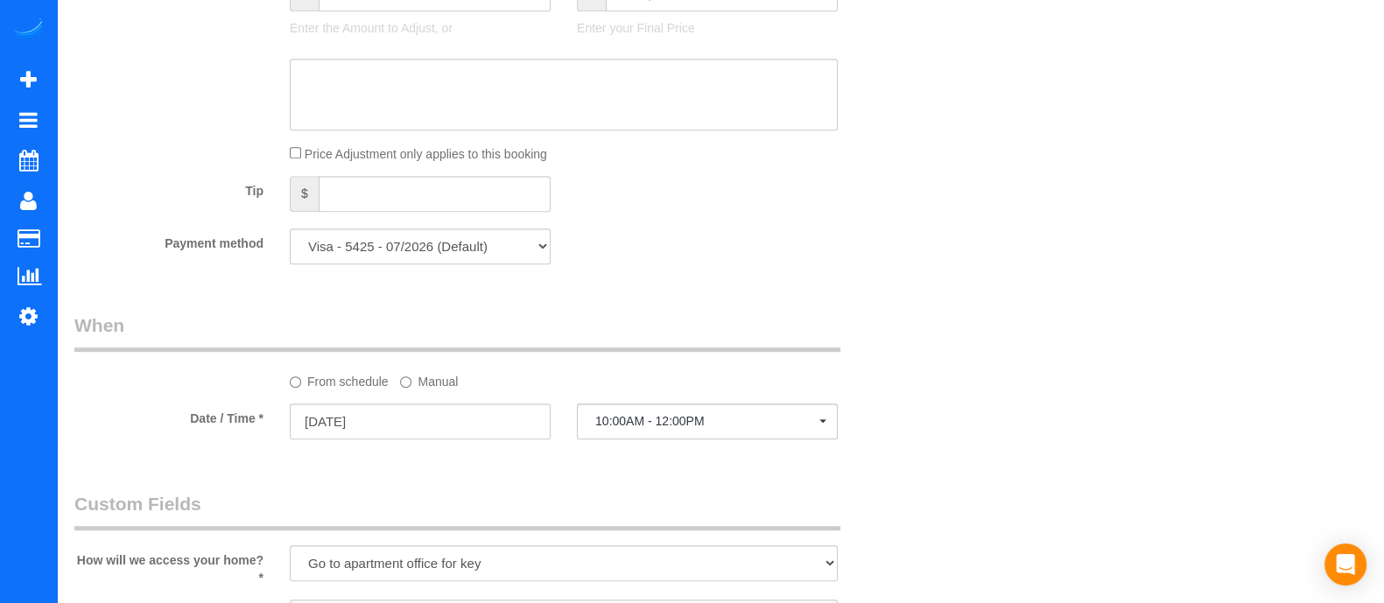
scroll to position [1232, 0]
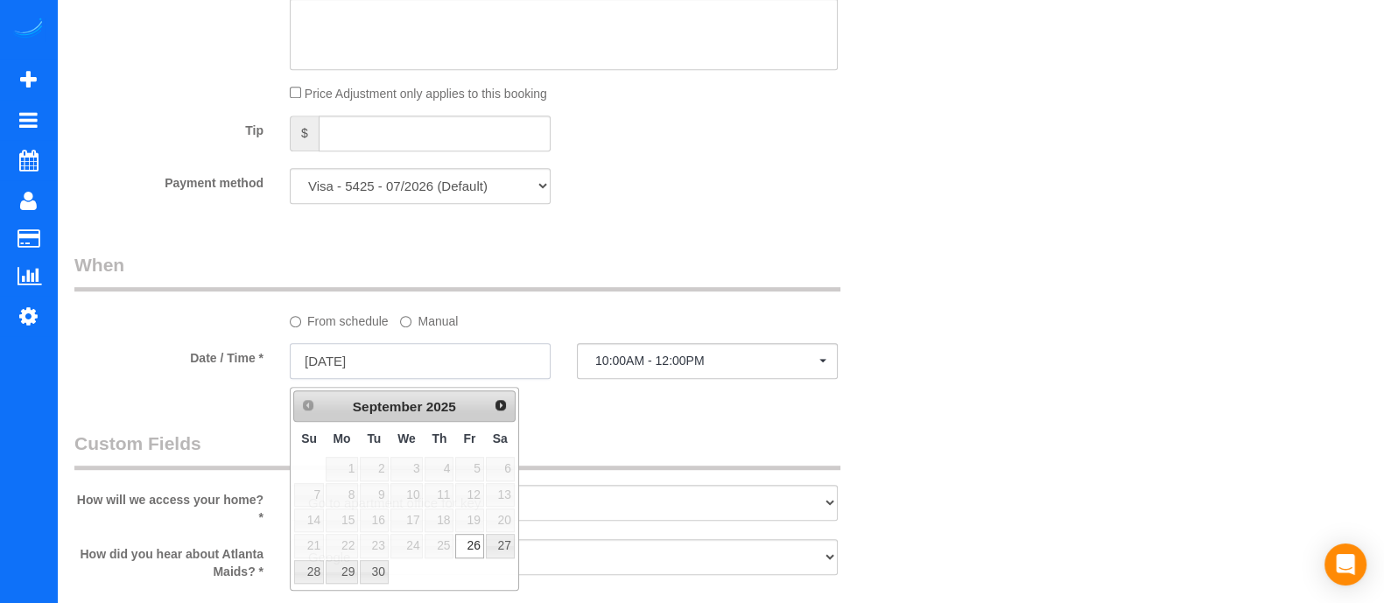
click at [471, 359] on input "[DATE]" at bounding box center [420, 361] width 261 height 36
click at [491, 545] on link "27" at bounding box center [500, 546] width 29 height 24
type input "[DATE]"
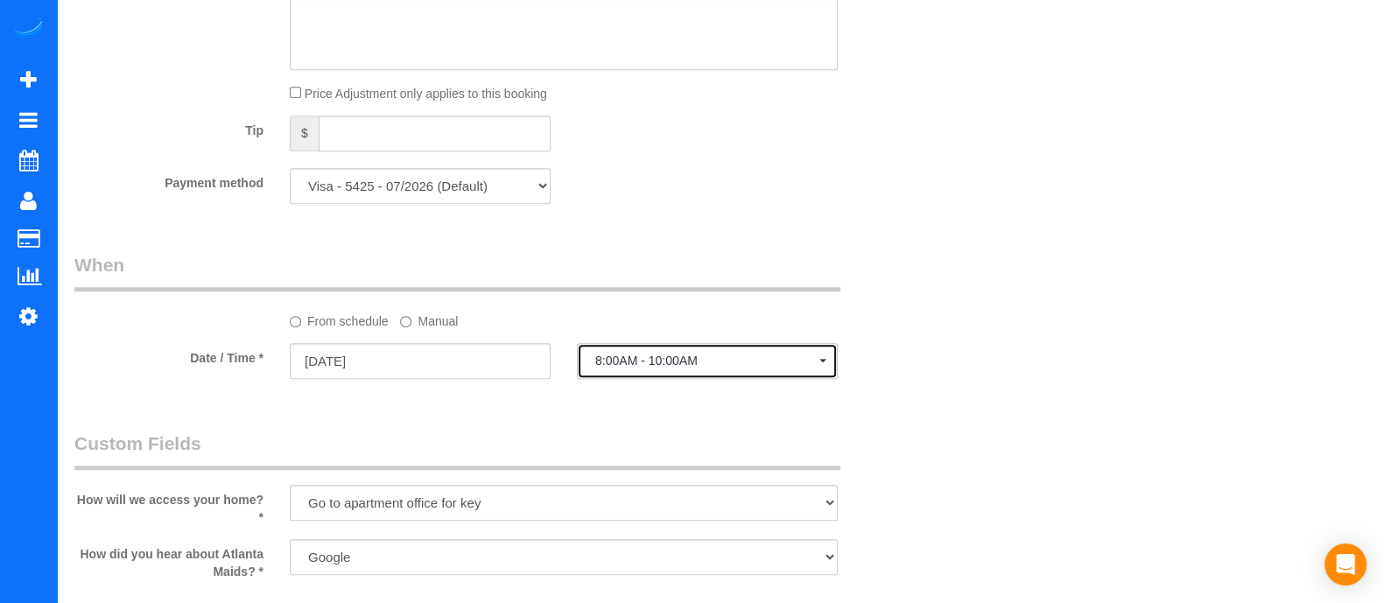
click at [674, 368] on span "8:00AM - 10:00AM" at bounding box center [707, 361] width 224 height 14
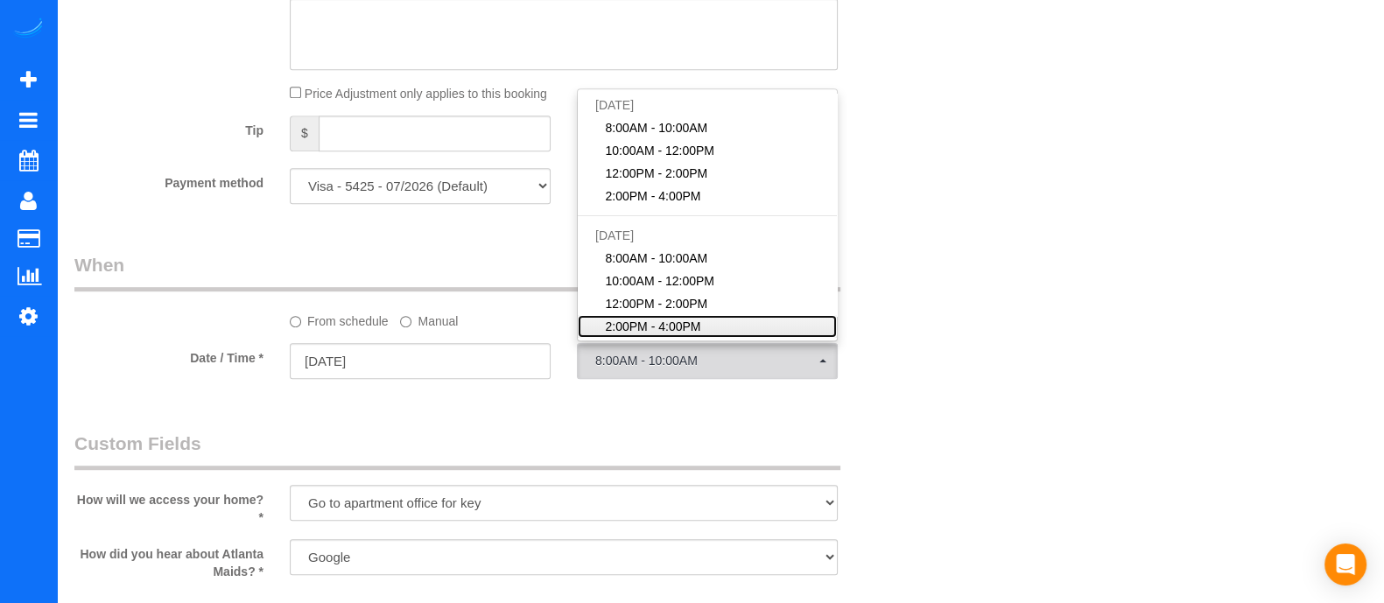
click at [641, 331] on span "2:00PM - 4:00PM" at bounding box center [653, 327] width 95 height 18
select select "spot28"
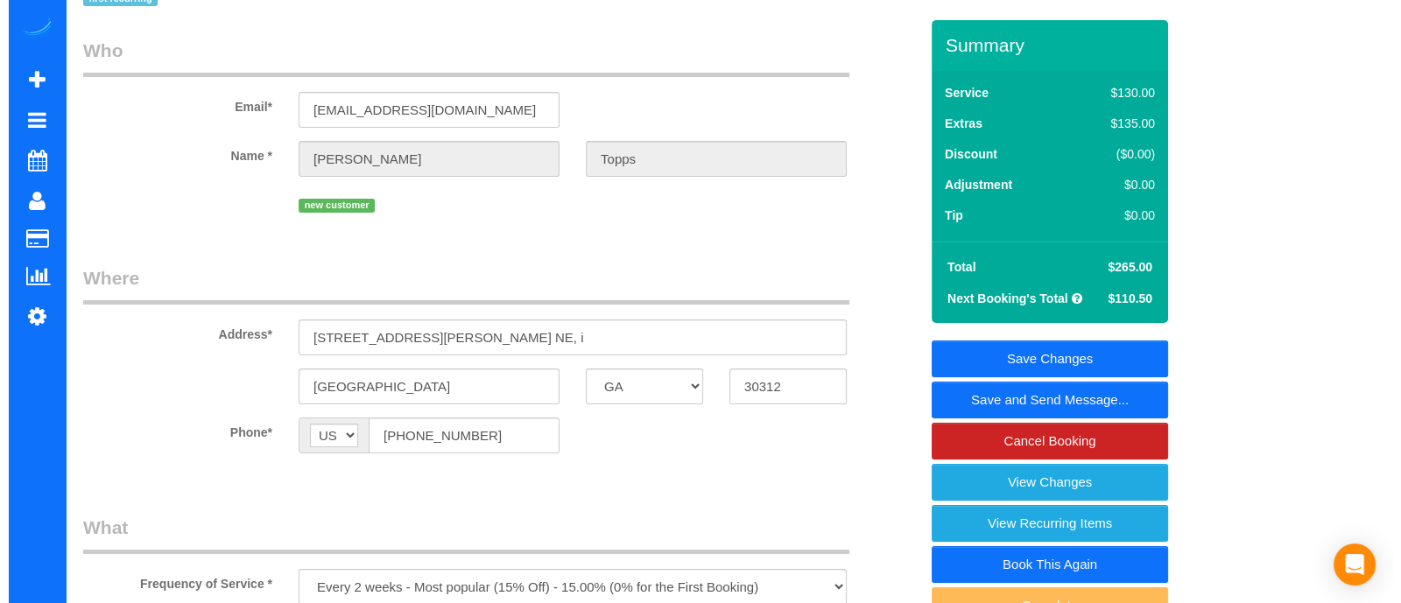
scroll to position [0, 0]
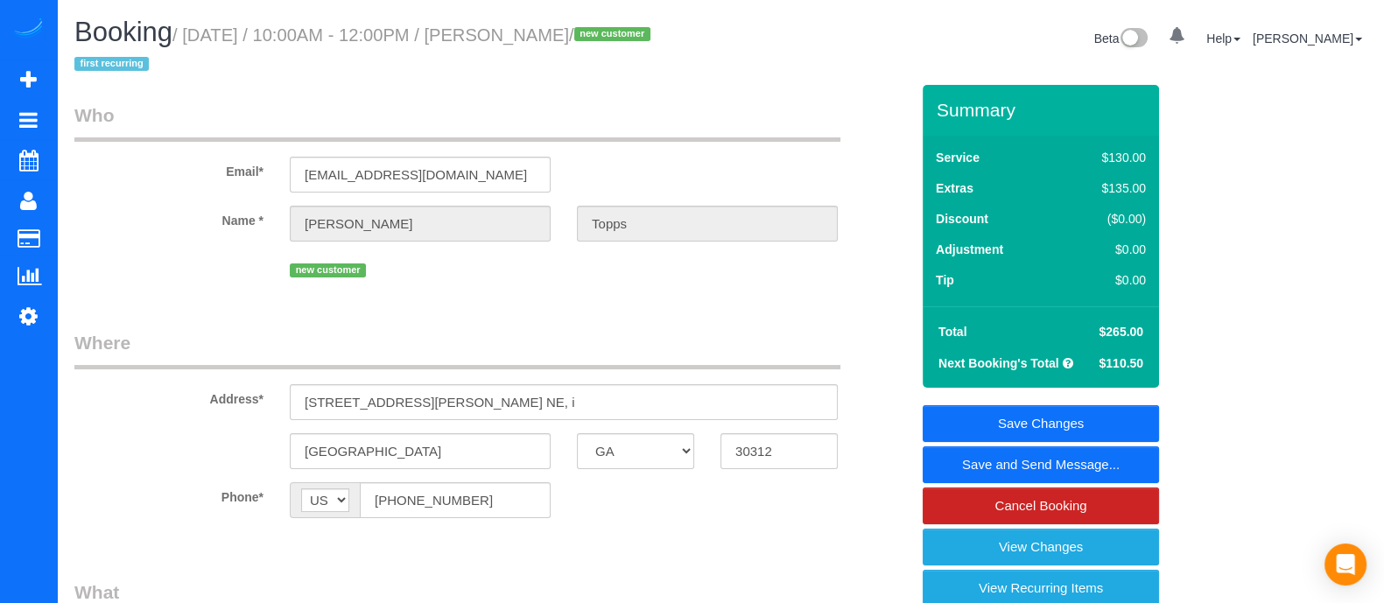
click at [1079, 460] on link "Save and Send Message..." at bounding box center [1041, 465] width 236 height 37
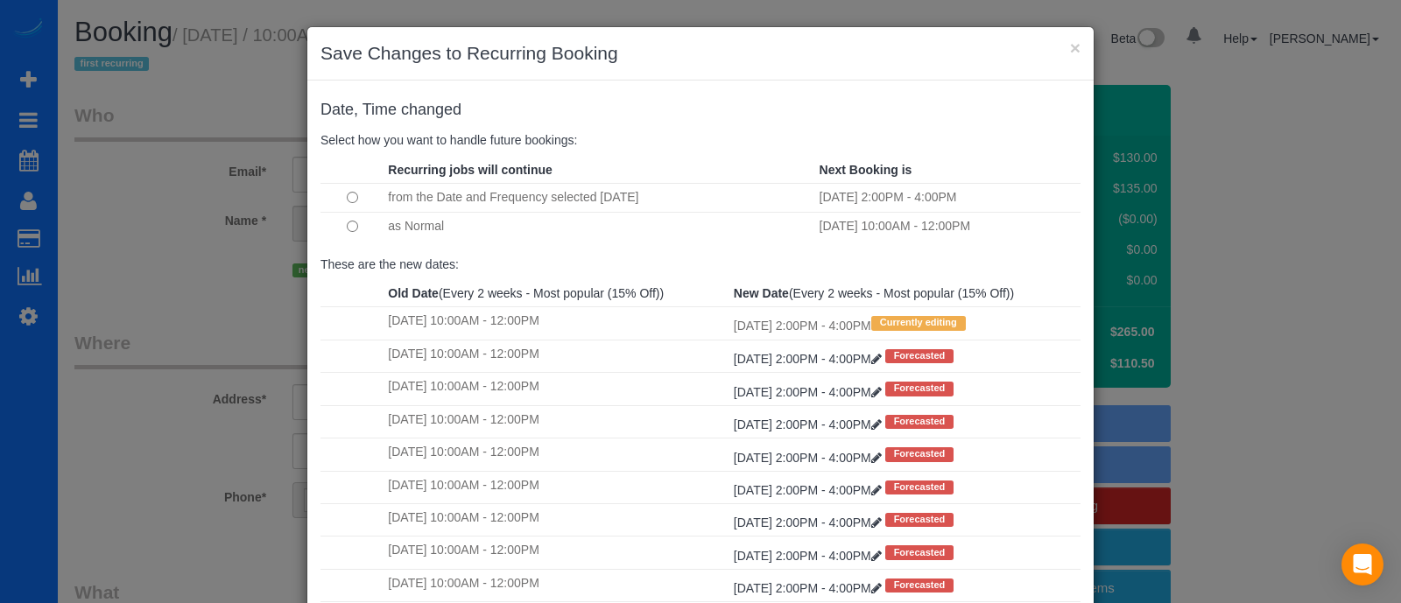
scroll to position [180, 0]
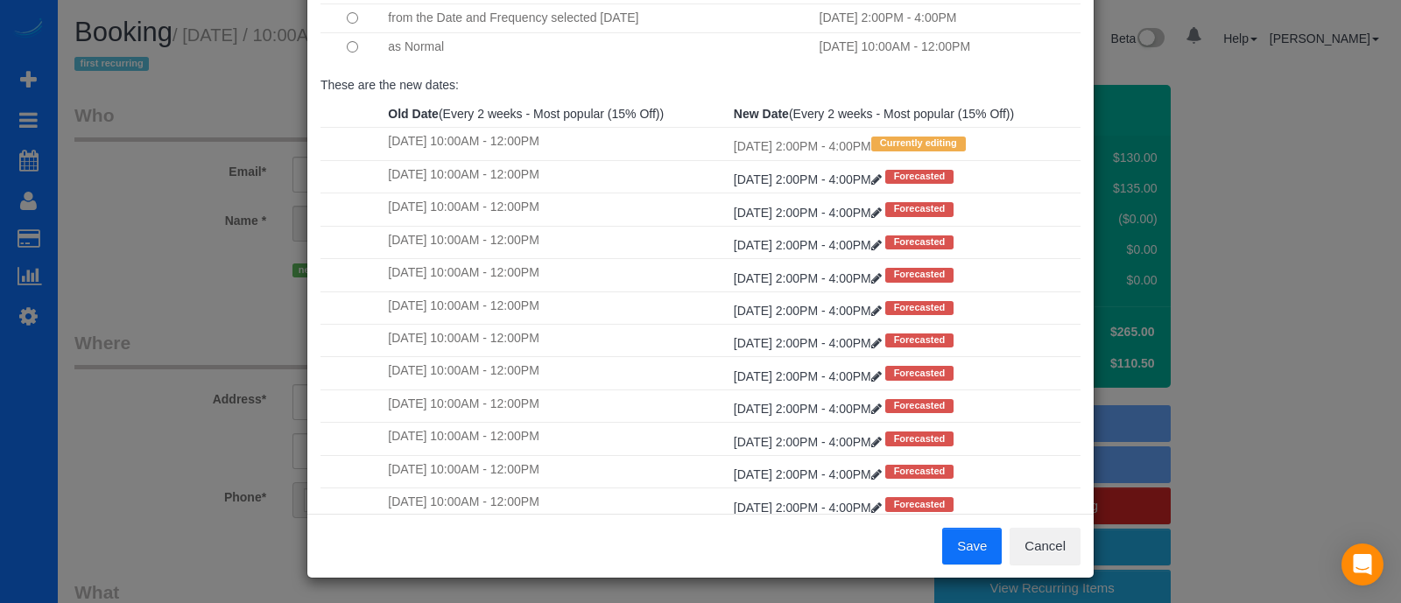
click at [955, 540] on button "Save" at bounding box center [972, 546] width 60 height 37
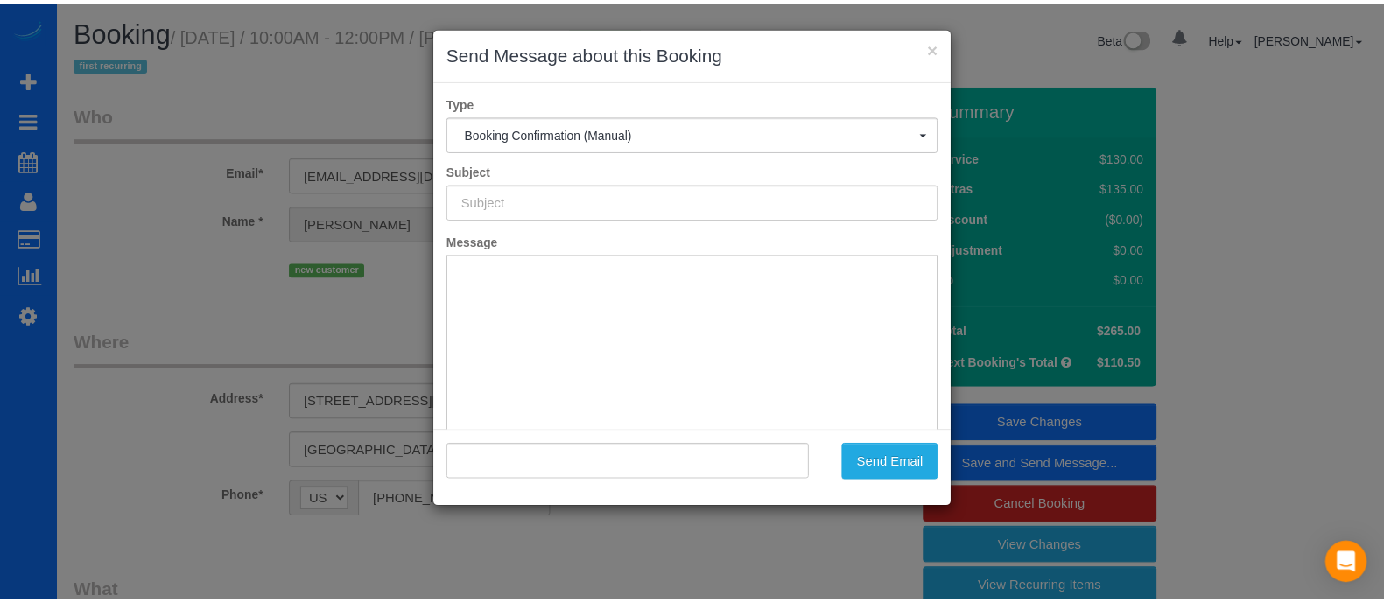
scroll to position [0, 0]
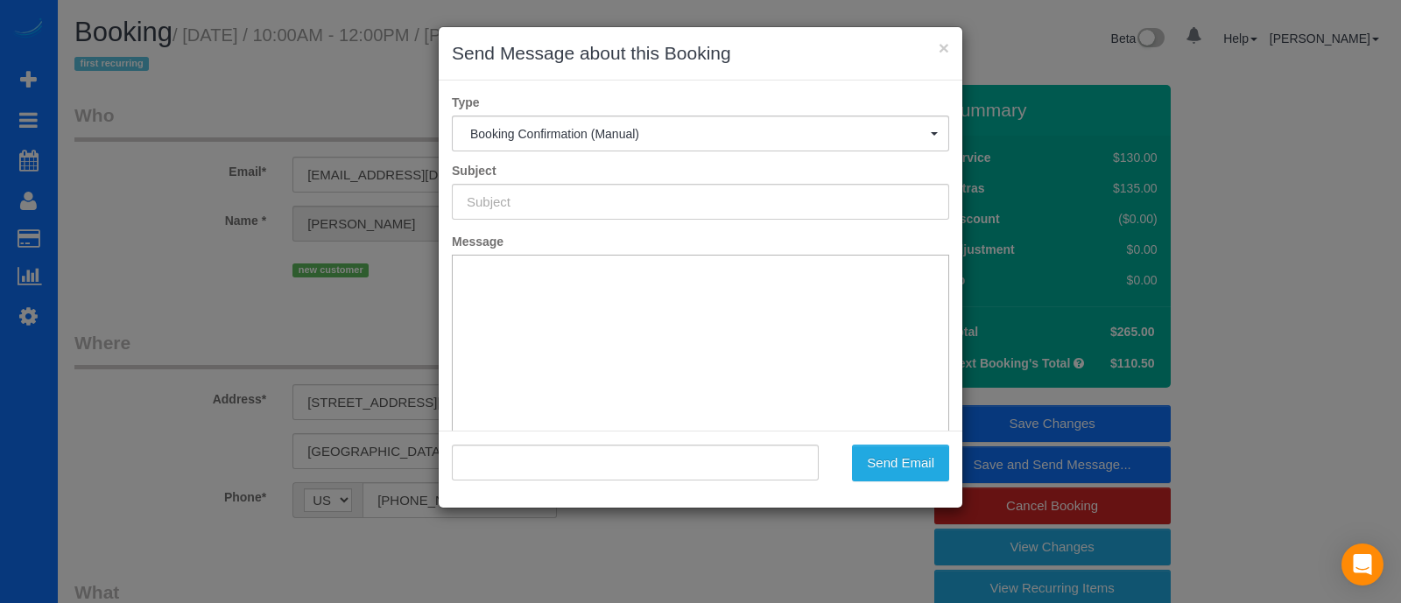
type input "Booking Confirmed!"
type input ""[PERSON_NAME]" <[EMAIL_ADDRESS][DOMAIN_NAME]>"
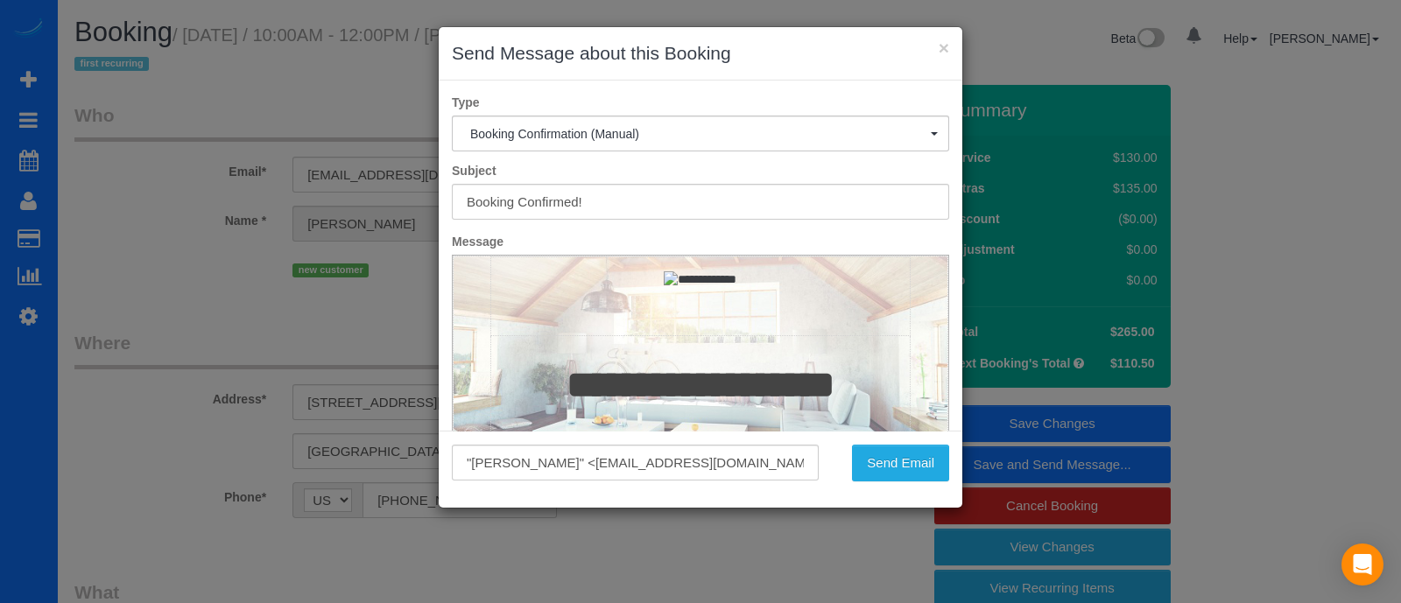
click at [566, 77] on div "× Send Message about this Booking" at bounding box center [701, 53] width 524 height 53
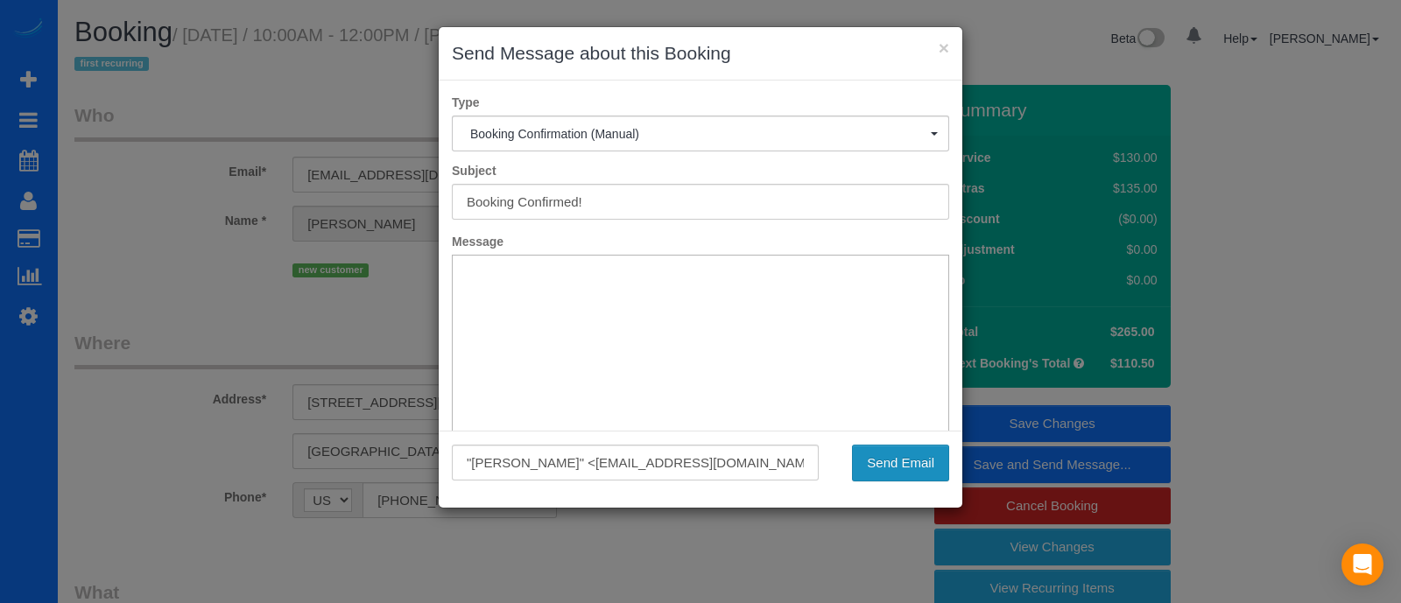
click at [926, 454] on button "Send Email" at bounding box center [900, 463] width 97 height 37
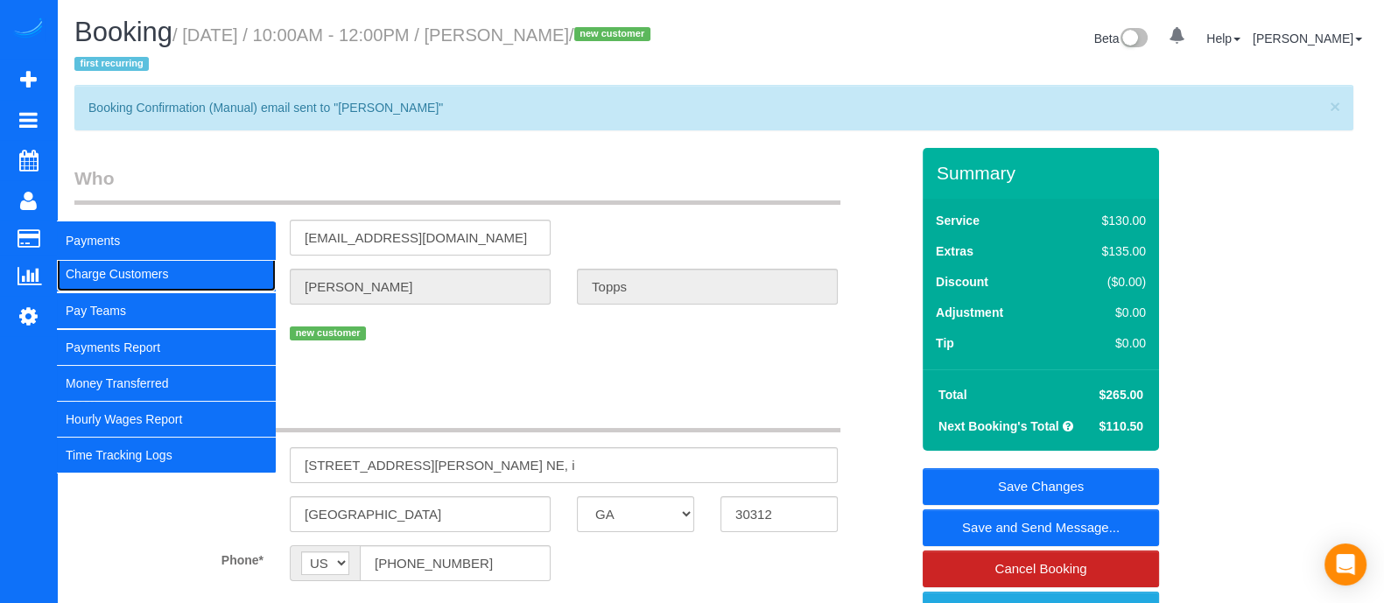
click at [84, 266] on link "Charge Customers" at bounding box center [166, 274] width 219 height 35
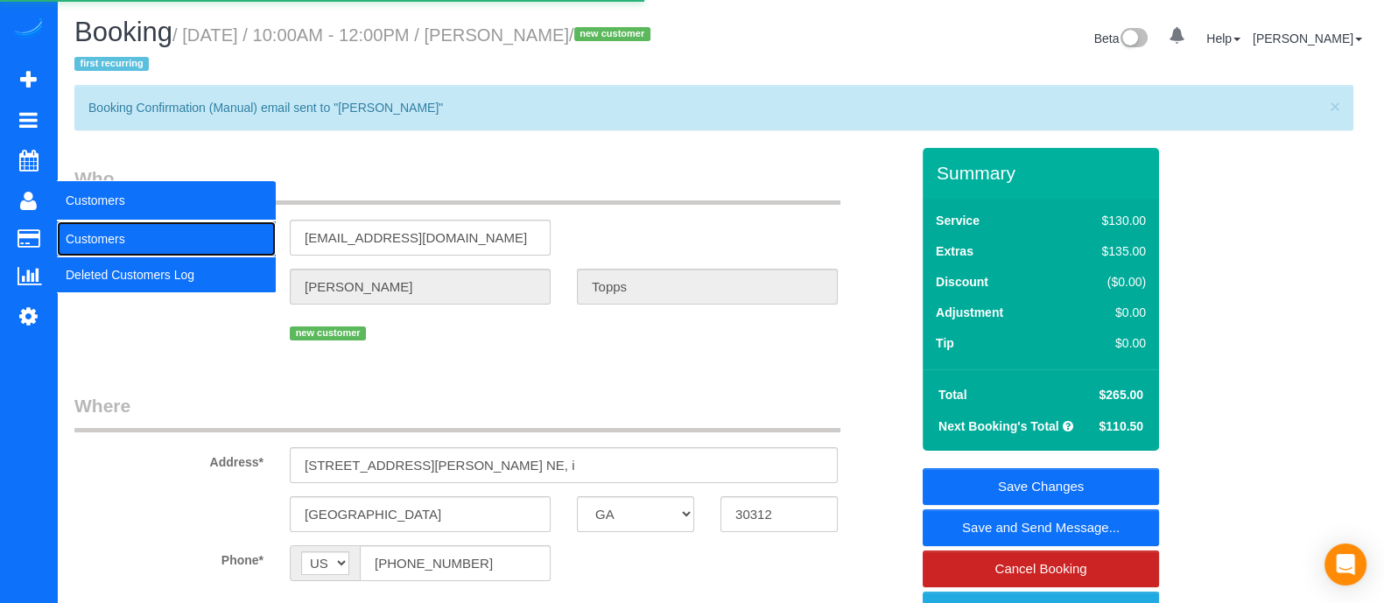
click at [79, 228] on link "Customers" at bounding box center [166, 239] width 219 height 35
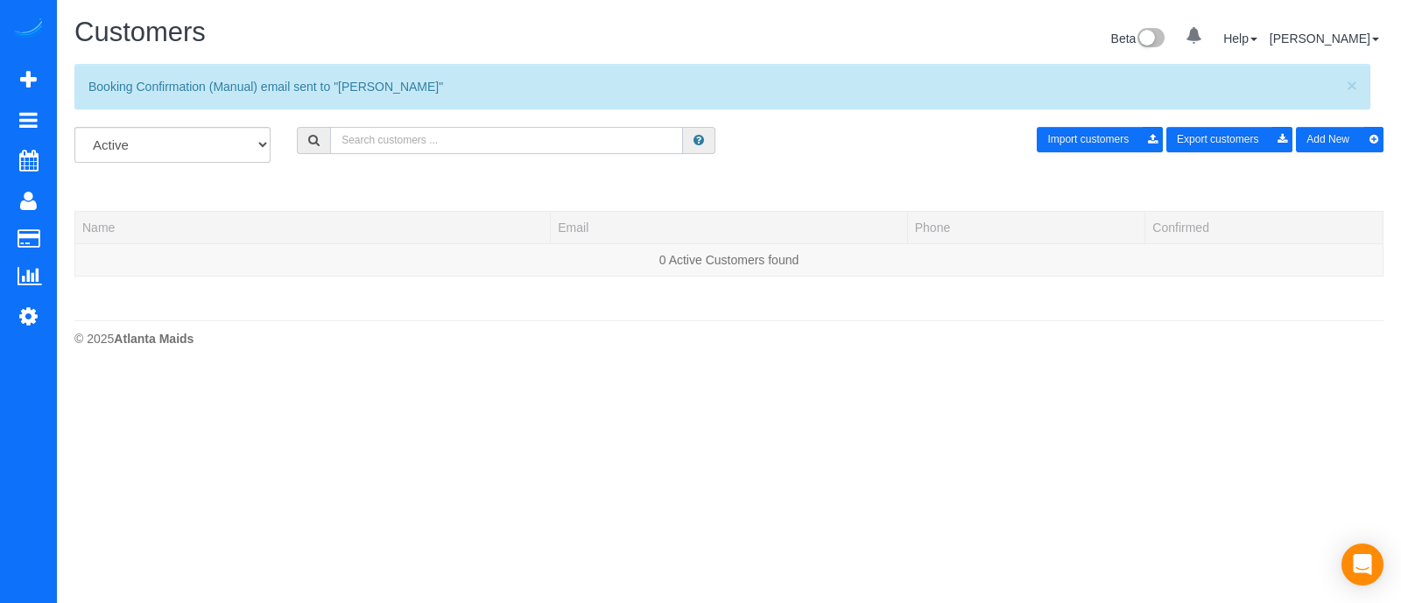
click at [461, 127] on input "text" at bounding box center [506, 140] width 353 height 27
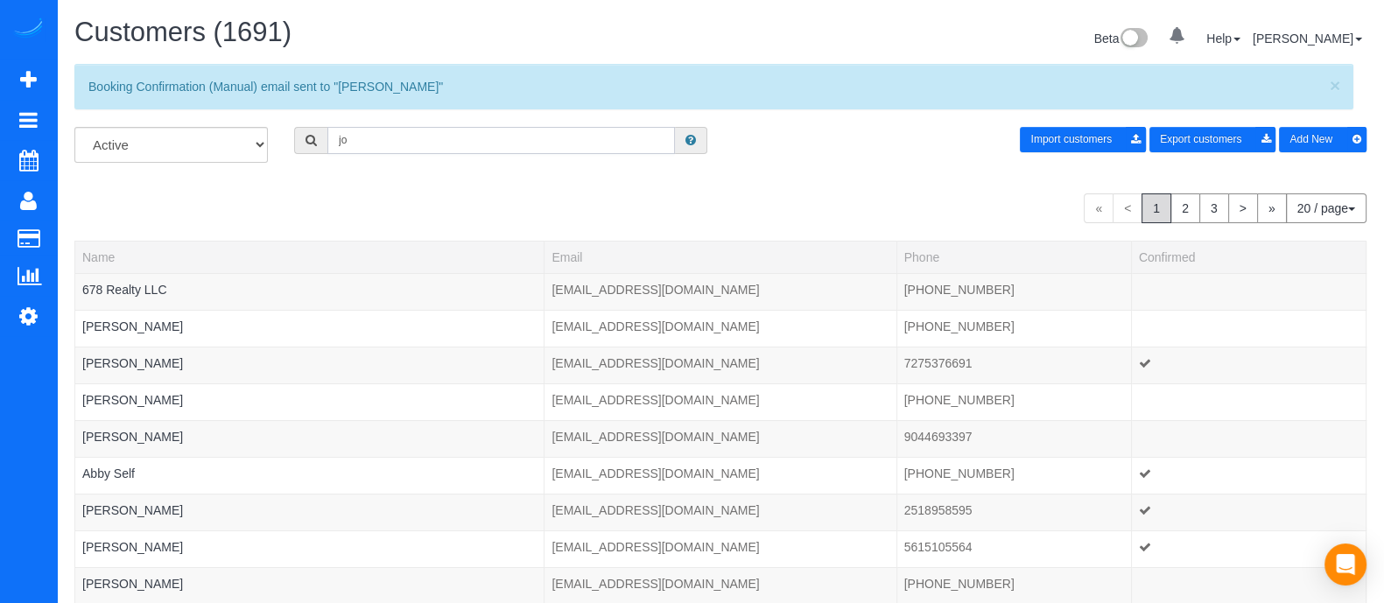
type input "[PERSON_NAME]"
click at [449, 130] on input "[PERSON_NAME]" at bounding box center [502, 140] width 348 height 27
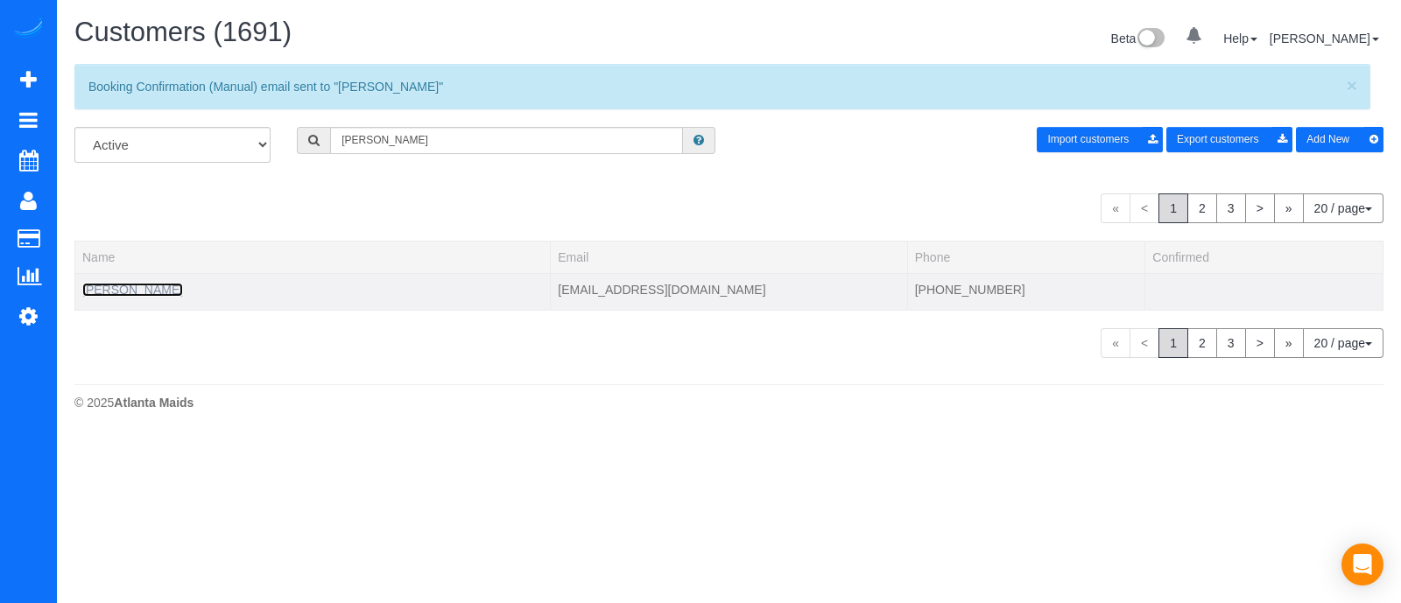
click at [140, 292] on link "[PERSON_NAME]" at bounding box center [132, 290] width 101 height 14
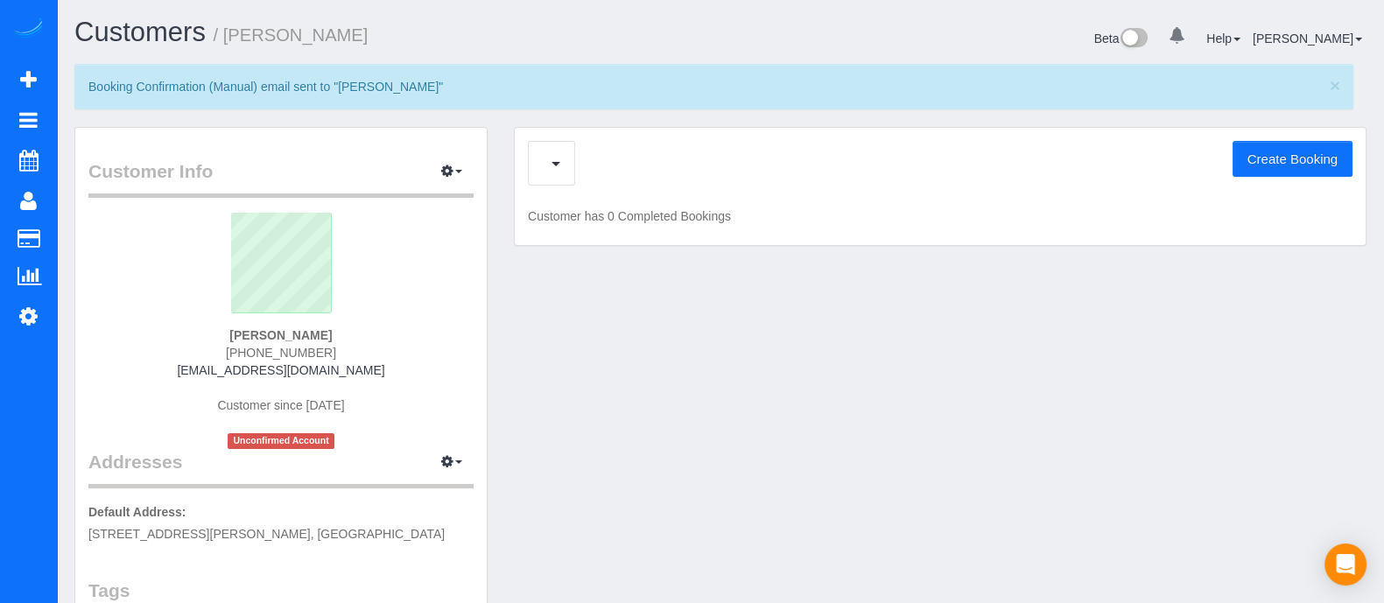
scroll to position [75, 0]
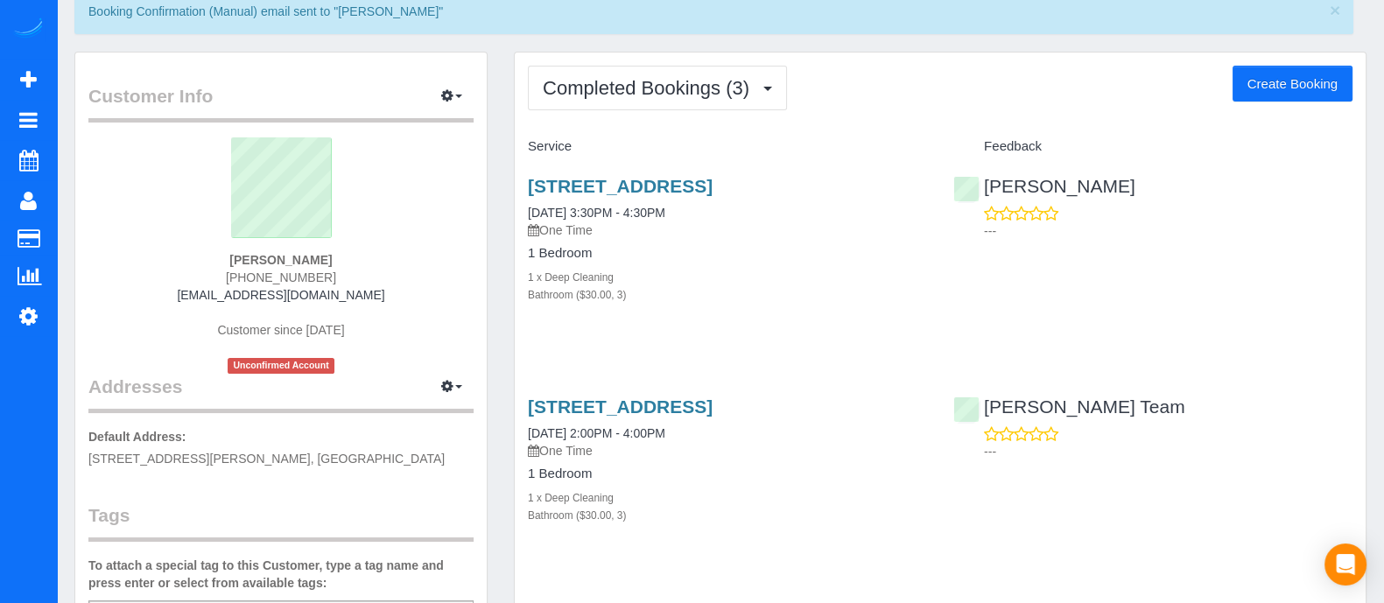
click at [1281, 74] on button "Create Booking" at bounding box center [1293, 84] width 120 height 37
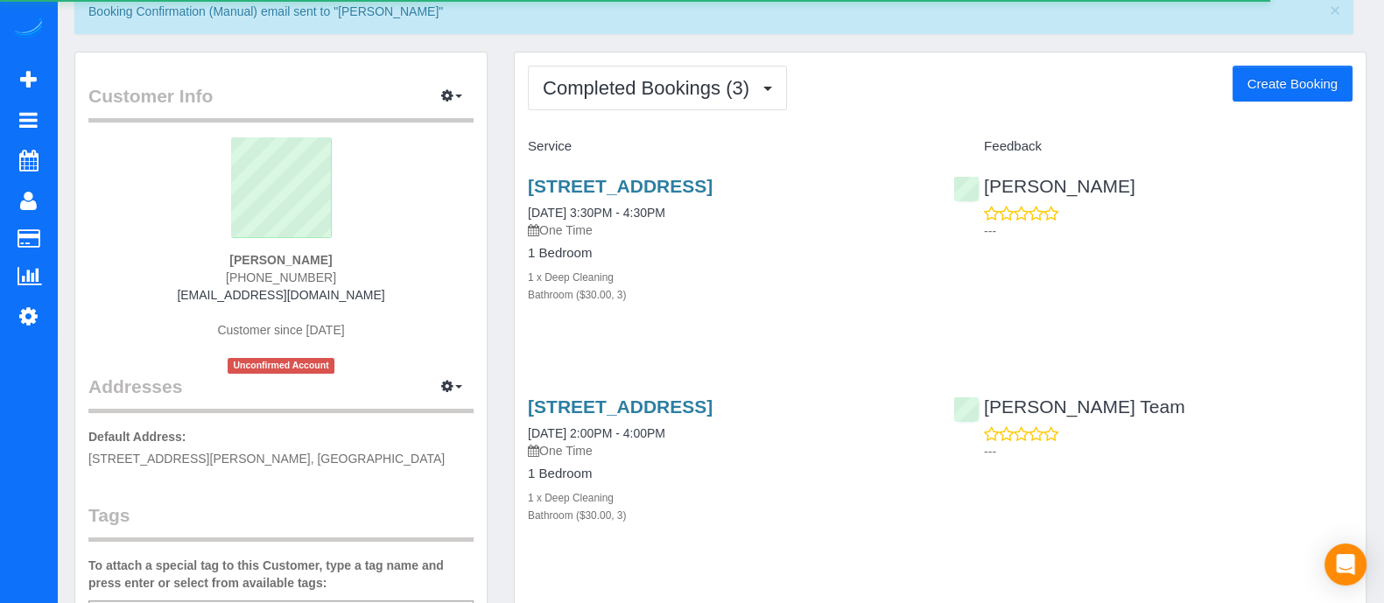
select select "GA"
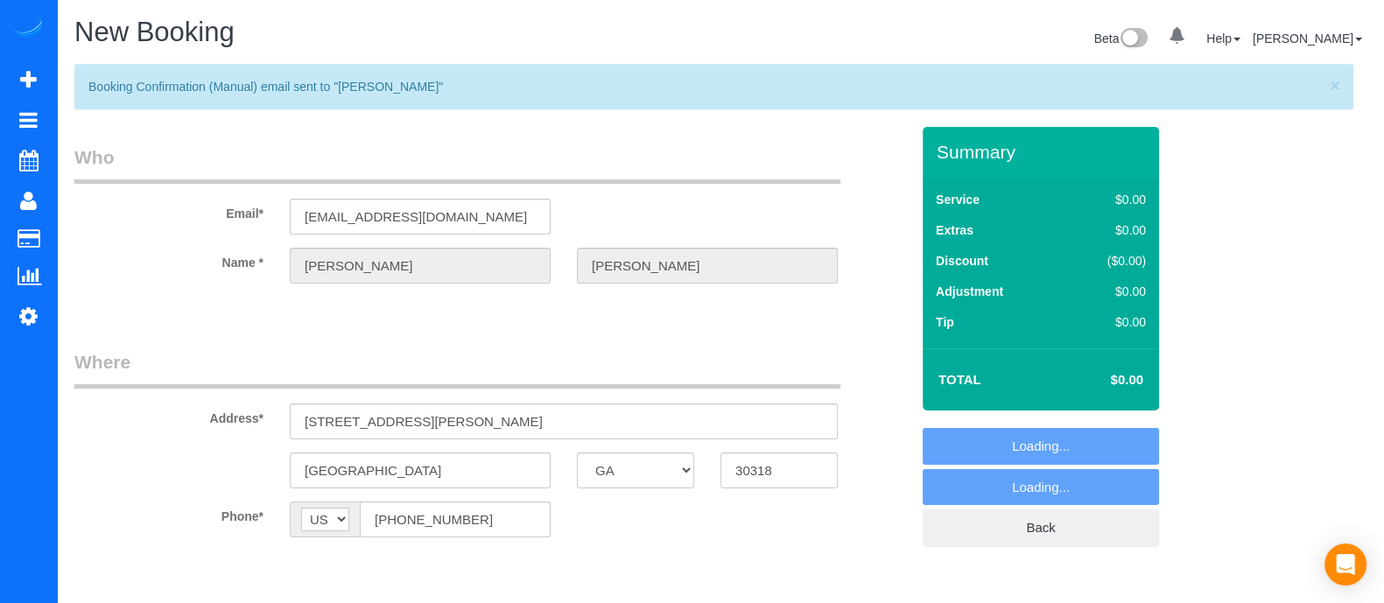
select select "string:fspay-423374cb-dd49-4fb7-92b6-33bdc41e6437"
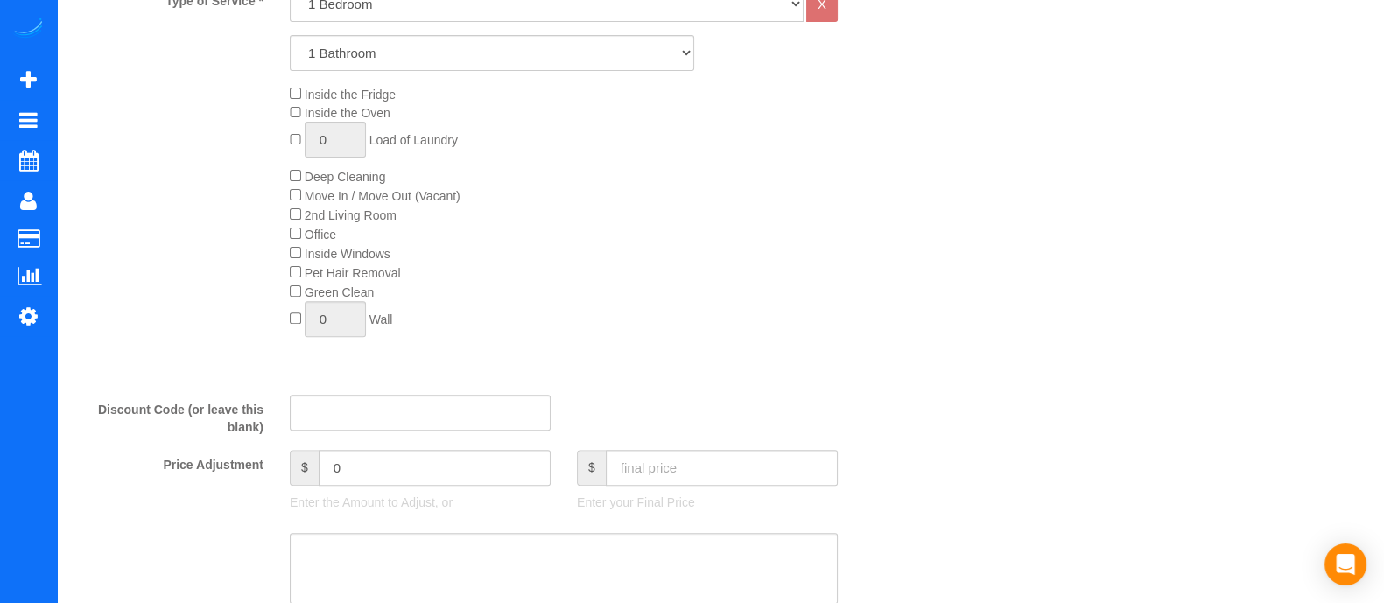
scroll to position [786, 0]
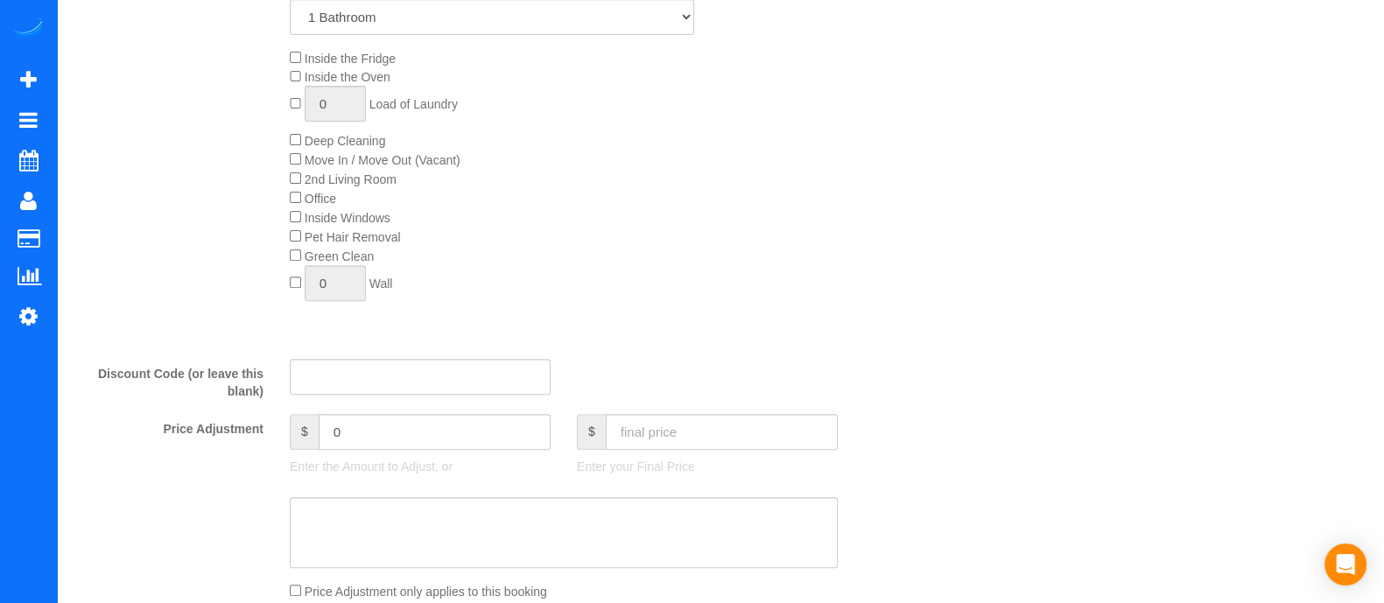
select select "object:1885"
click at [483, 32] on select "1 Bathroom 2 Bathrooms 3 Bathrooms 4 Bathrooms 5 Bathrooms 6 Bathrooms" at bounding box center [492, 20] width 405 height 36
select select "3"
click at [290, 2] on select "1 Bathroom 2 Bathrooms 3 Bathrooms 4 Bathrooms 5 Bathrooms 6 Bathrooms" at bounding box center [492, 20] width 405 height 36
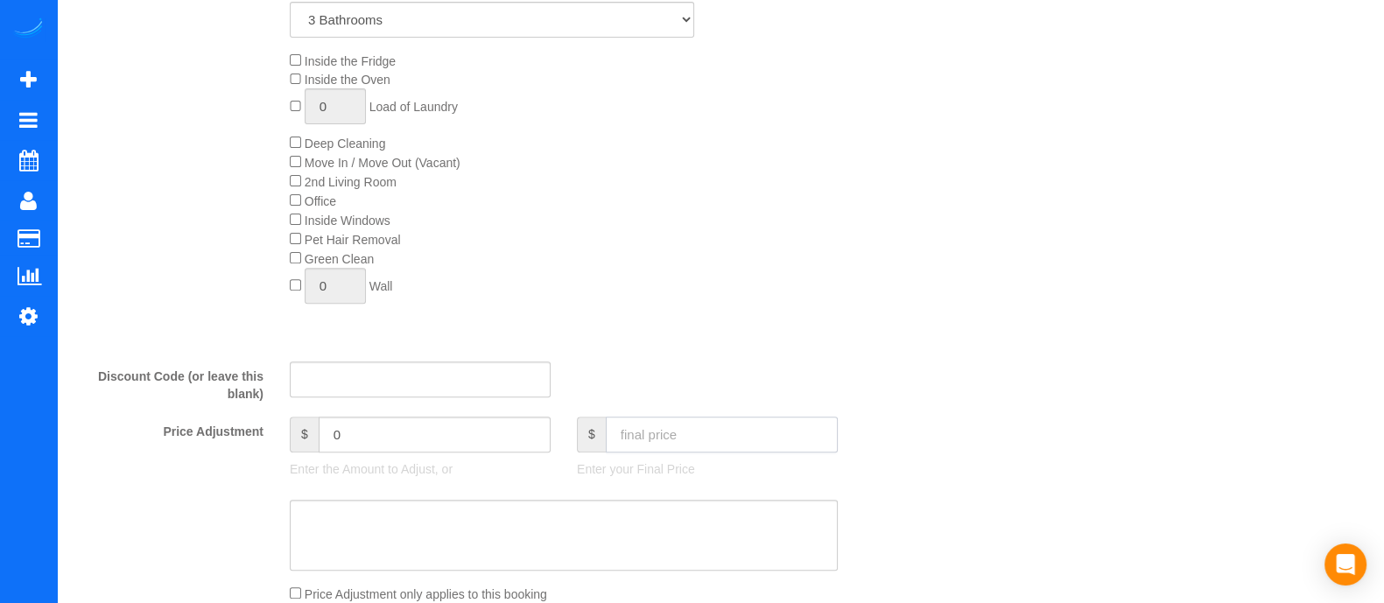
click at [733, 443] on input "text" at bounding box center [722, 435] width 232 height 36
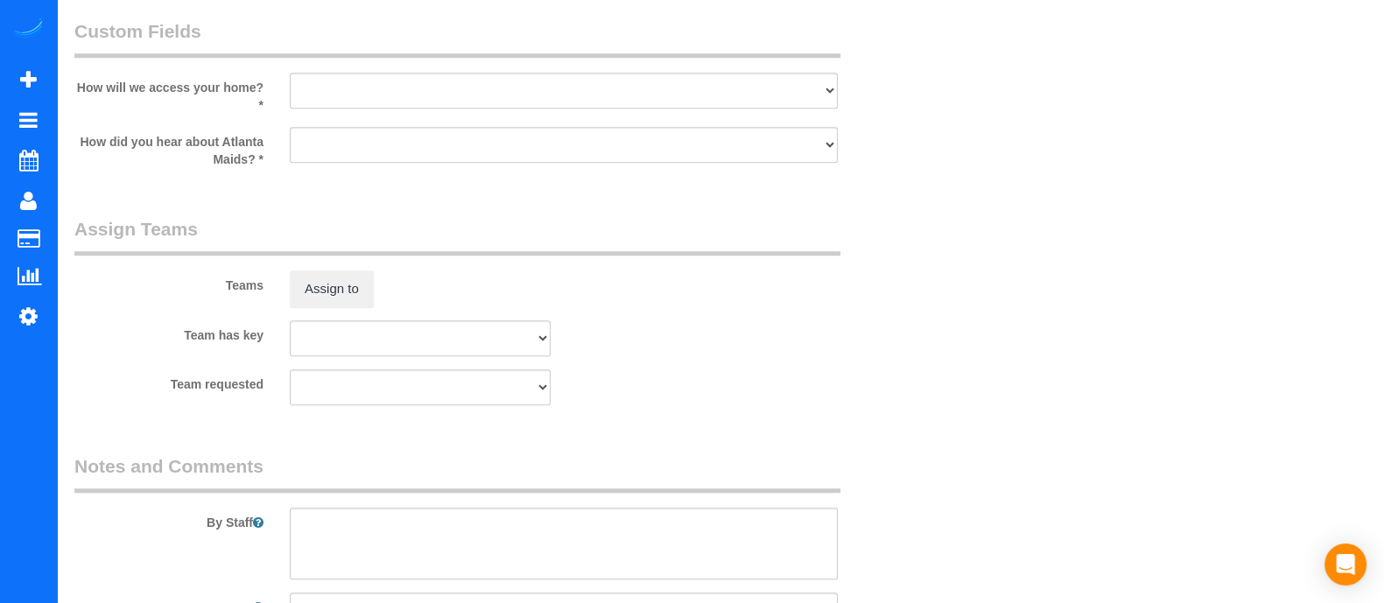
scroll to position [1689, 0]
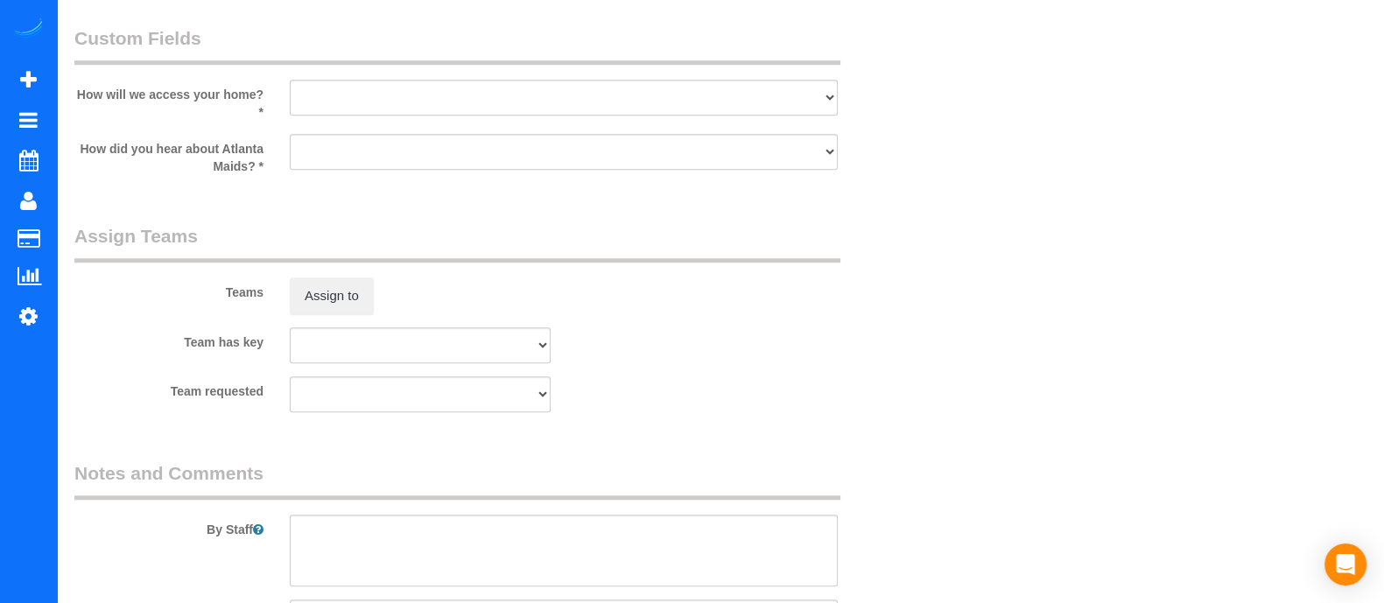
type input "170"
drag, startPoint x: 468, startPoint y: 107, endPoint x: 427, endPoint y: 214, distance: 114.2
select select "number:3"
click at [290, 86] on select "I will leave a key I will provide an access code Someone will be home Go to apa…" at bounding box center [564, 98] width 548 height 36
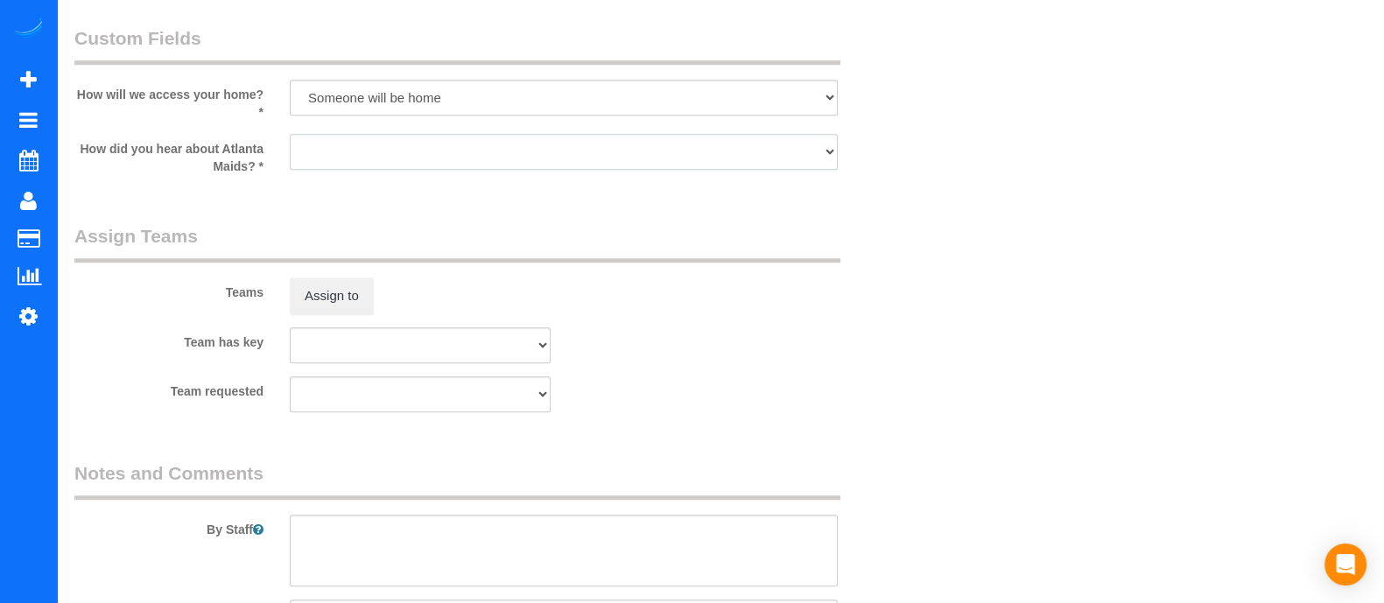
type input "-80"
drag, startPoint x: 411, startPoint y: 168, endPoint x: 398, endPoint y: 202, distance: 36.3
click at [290, 140] on select "Google Yelp From a friend Social media Other" at bounding box center [564, 152] width 548 height 36
click at [359, 286] on button "Assign to" at bounding box center [332, 296] width 84 height 37
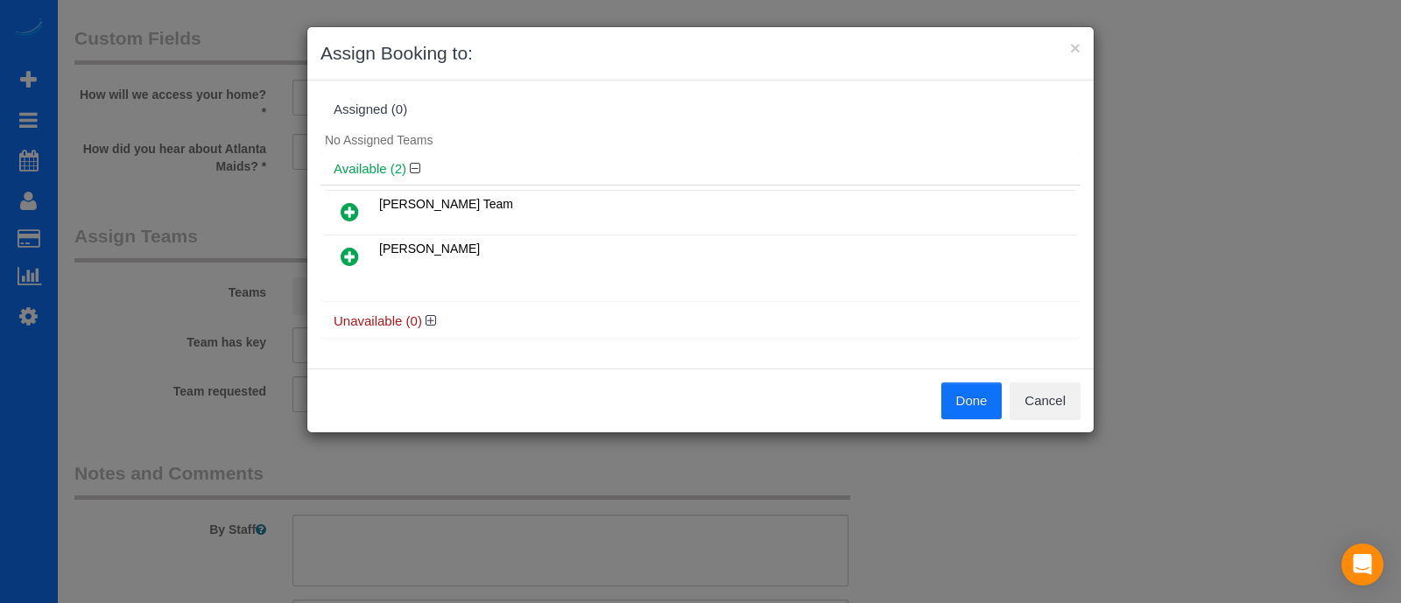
click at [356, 246] on icon at bounding box center [350, 256] width 18 height 21
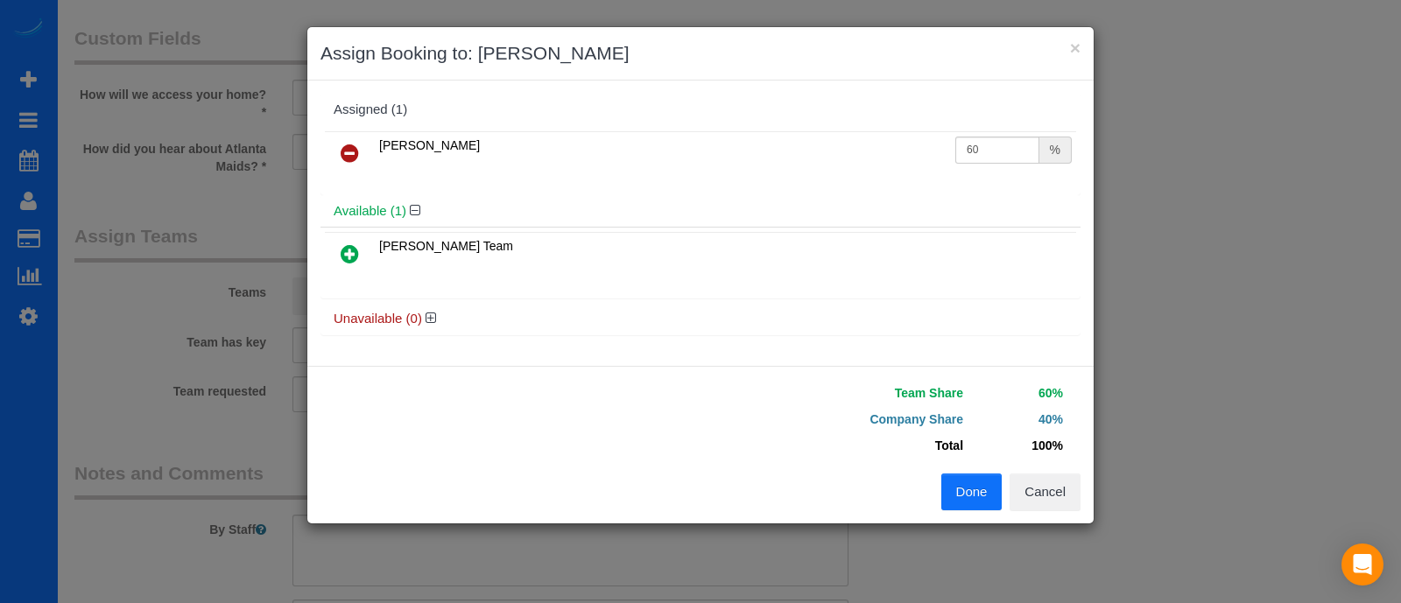
click at [972, 474] on button "Done" at bounding box center [971, 492] width 61 height 37
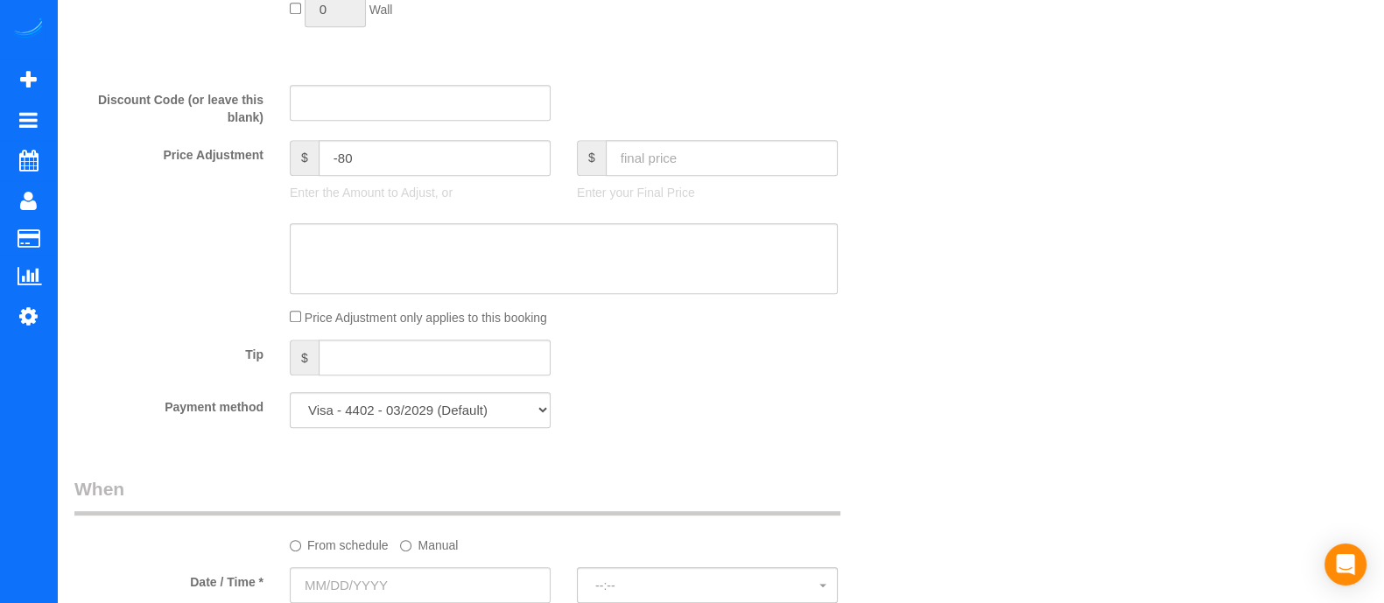
scroll to position [1067, 0]
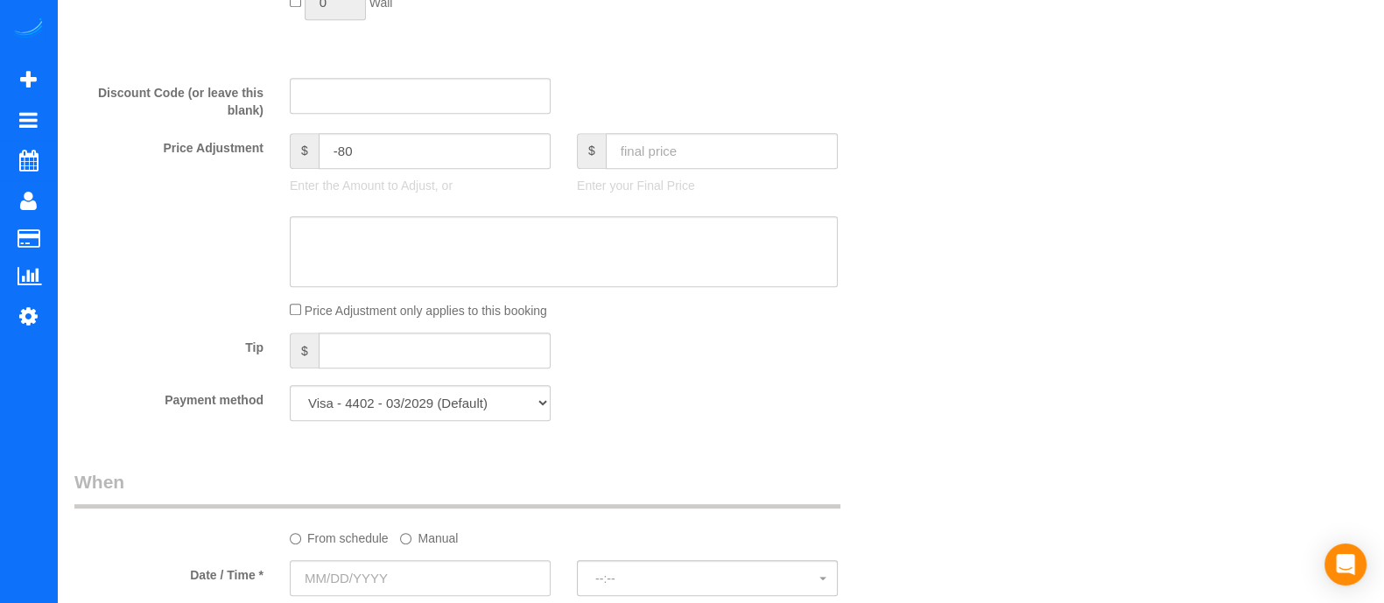
click at [415, 539] on label "Manual" at bounding box center [429, 536] width 58 height 24
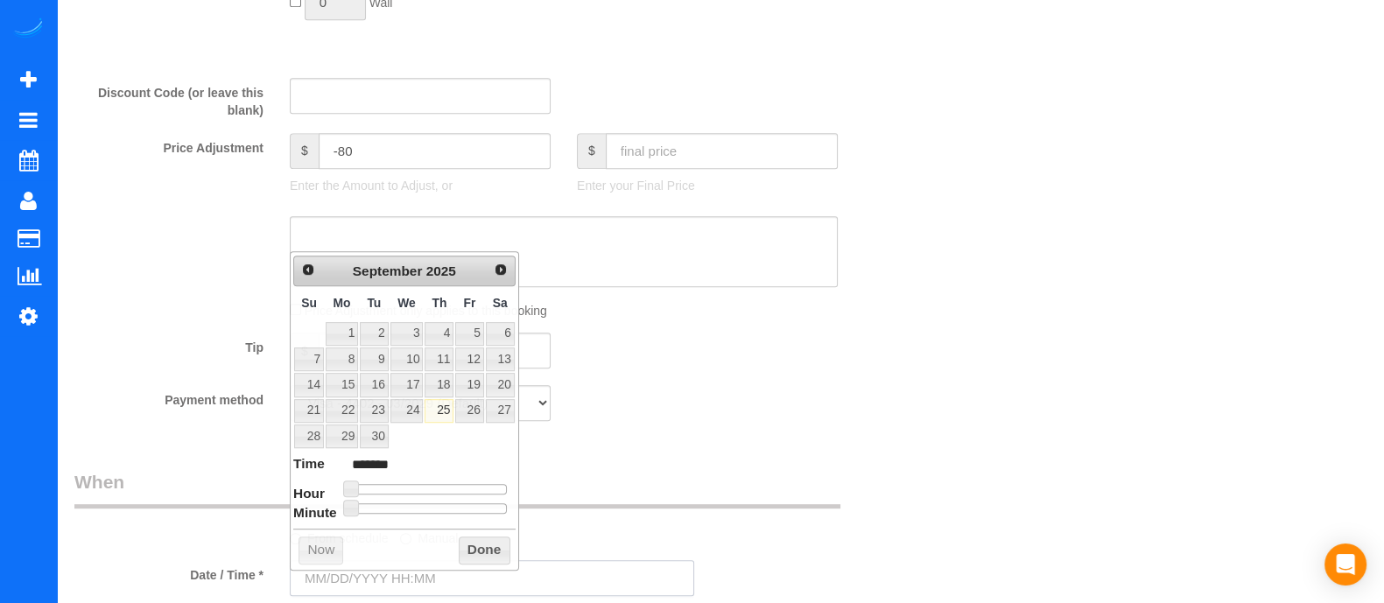
click at [429, 580] on input "text" at bounding box center [492, 578] width 405 height 36
click at [471, 409] on link "26" at bounding box center [469, 411] width 28 height 24
type input "[DATE] 9:00AM"
type input "******"
click at [410, 490] on span at bounding box center [412, 489] width 16 height 16
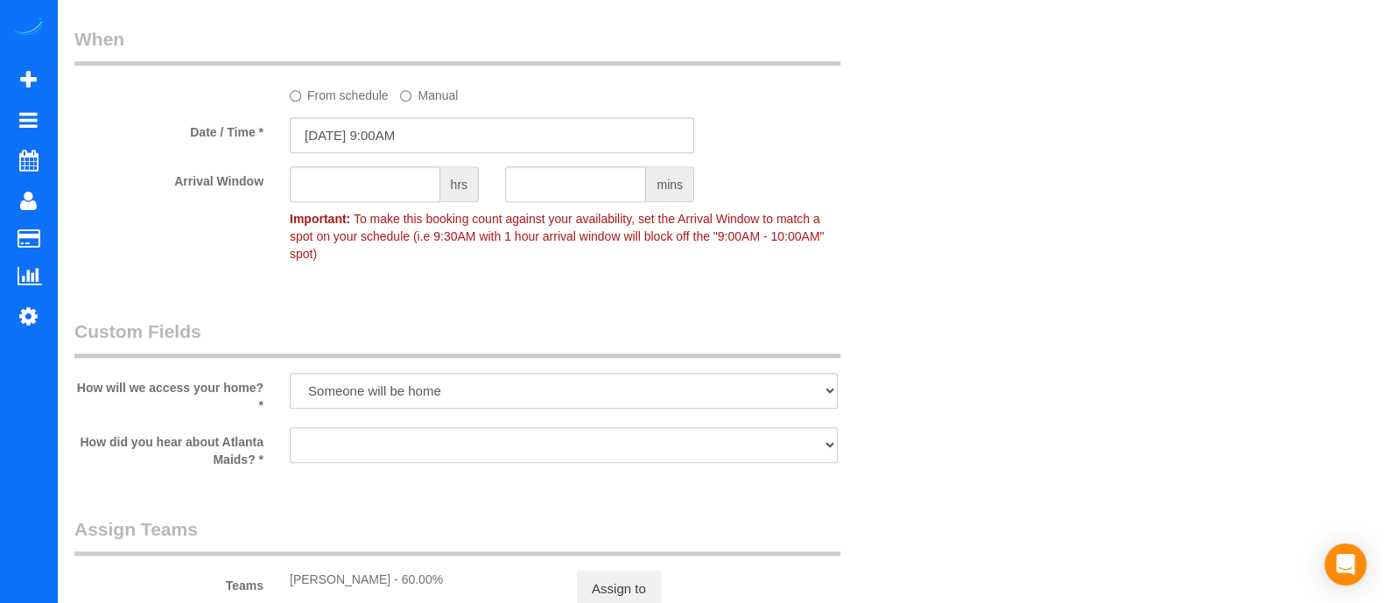
scroll to position [1523, 0]
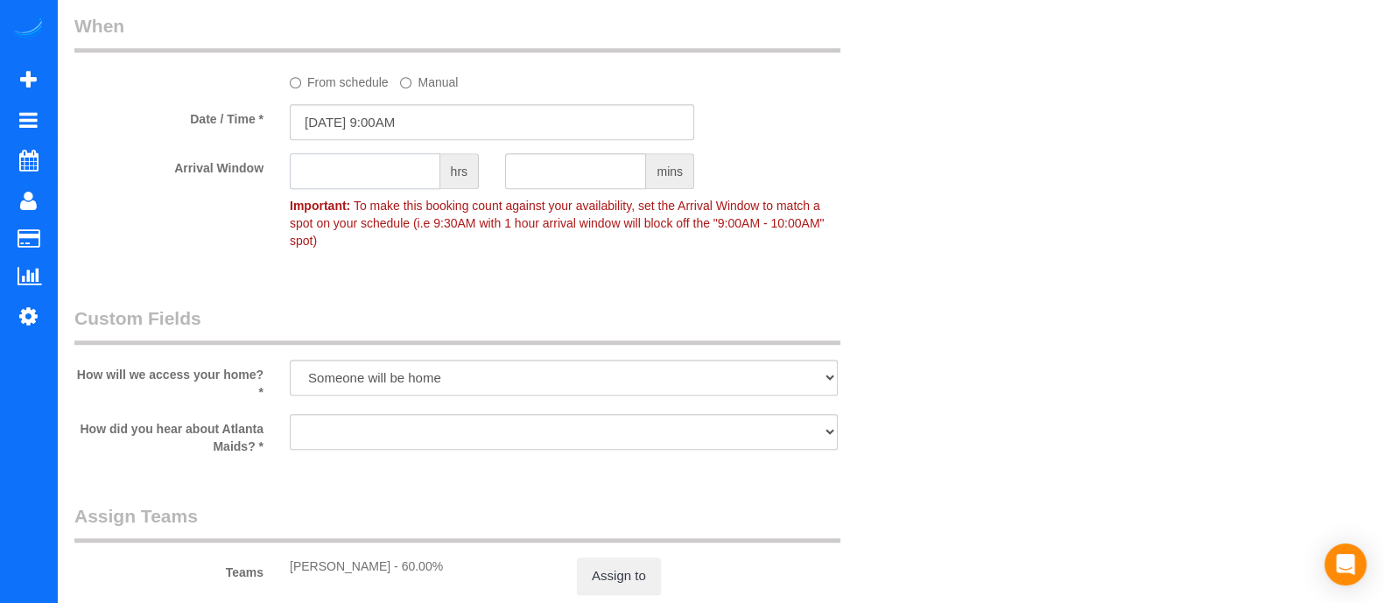
type input "1"
click at [381, 187] on input "1" at bounding box center [365, 171] width 151 height 36
click at [384, 189] on input "1" at bounding box center [365, 171] width 151 height 36
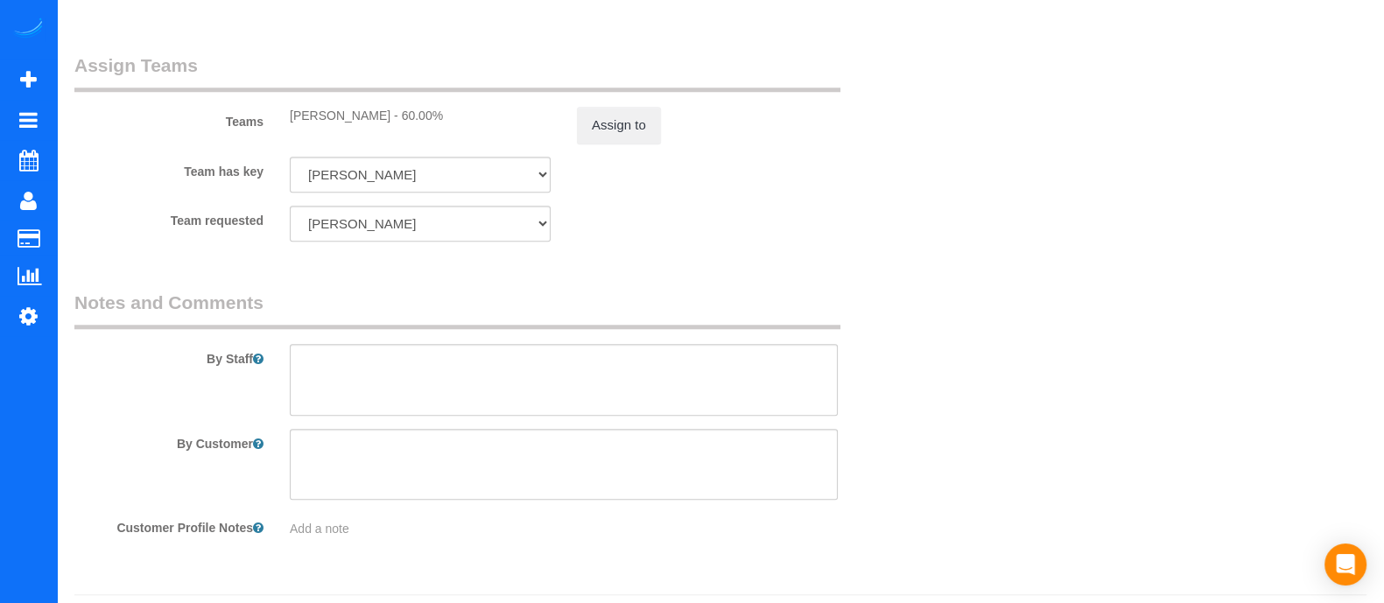
scroll to position [2006, 0]
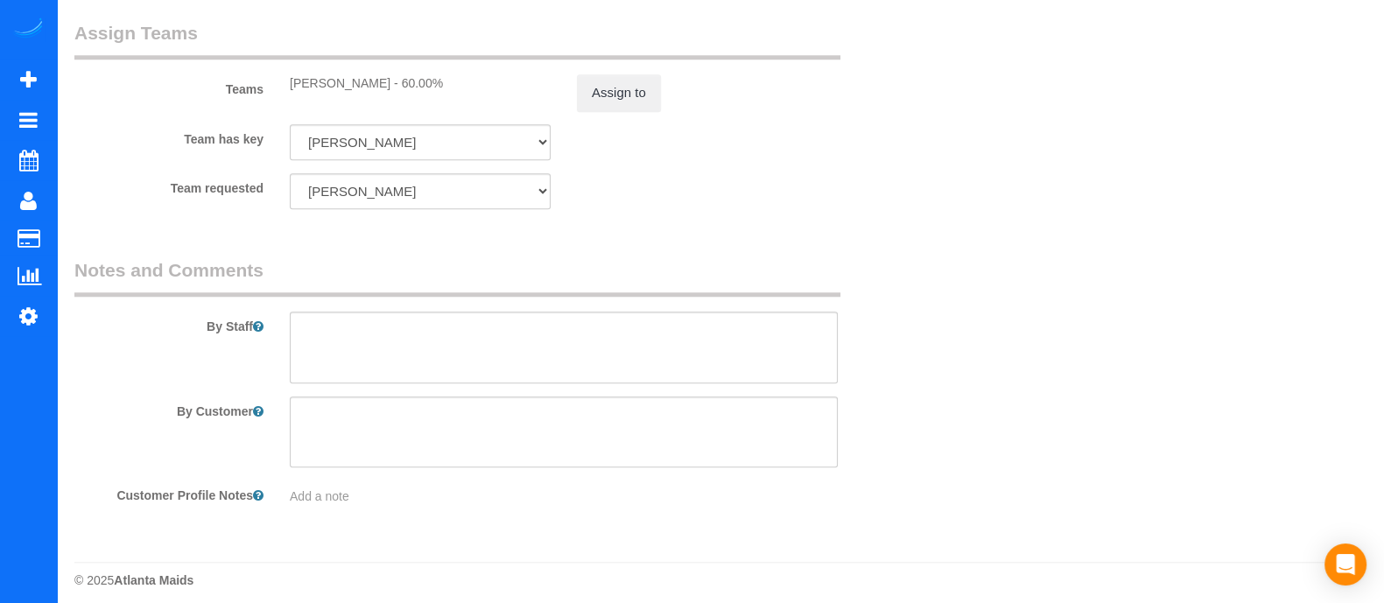
type input "2"
click at [540, 355] on textarea at bounding box center [564, 348] width 548 height 72
click at [540, 397] on textarea at bounding box center [564, 433] width 548 height 72
click at [524, 299] on div "By Staff" at bounding box center [492, 320] width 862 height 126
click at [522, 315] on textarea at bounding box center [564, 348] width 548 height 72
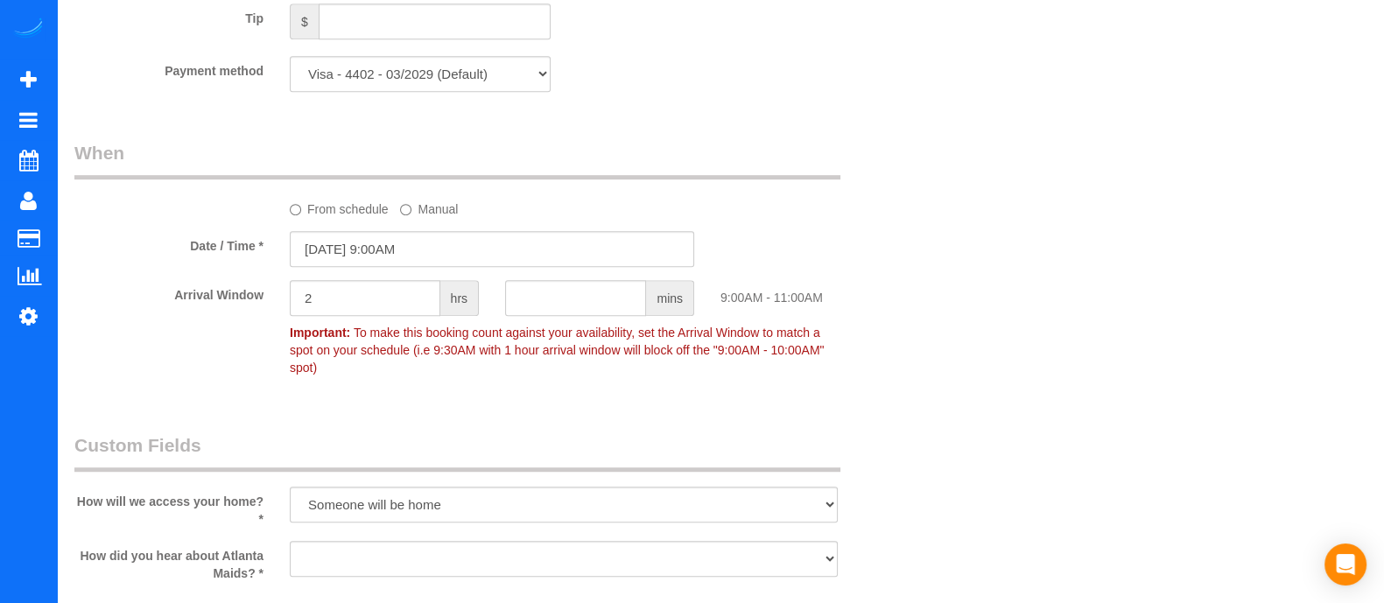
scroll to position [0, 0]
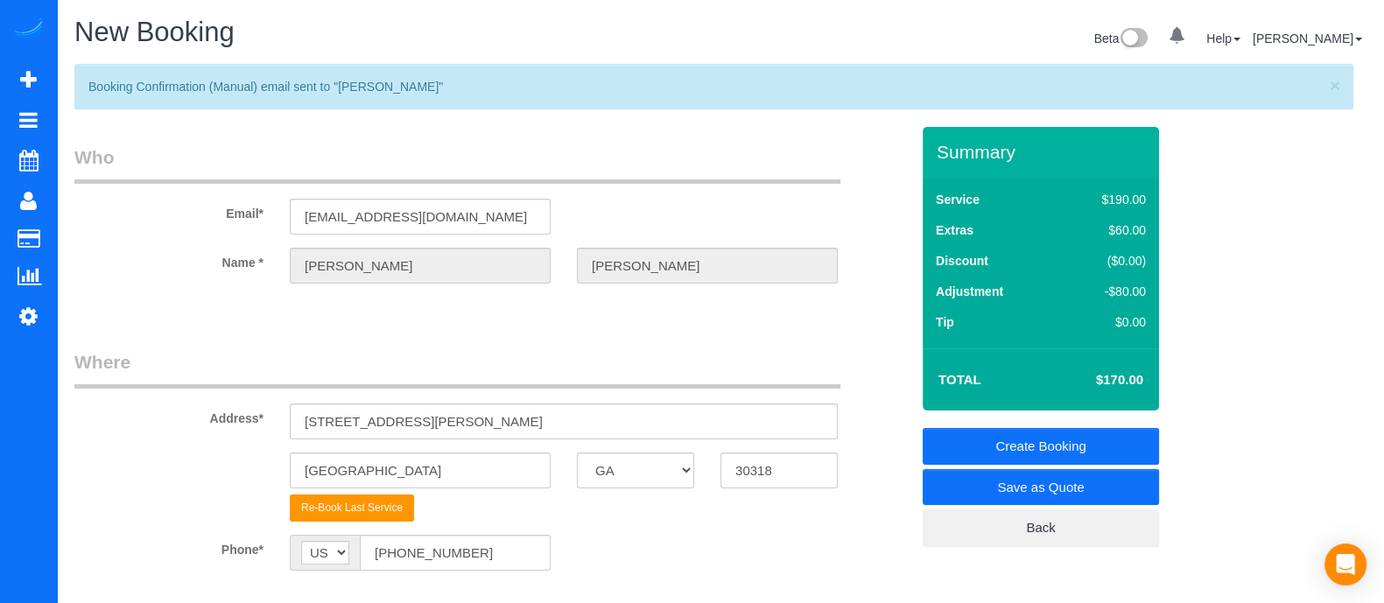
type textarea "Just the cleaning of the 3 bathrooms only"
click at [1046, 457] on link "Create Booking" at bounding box center [1041, 446] width 236 height 37
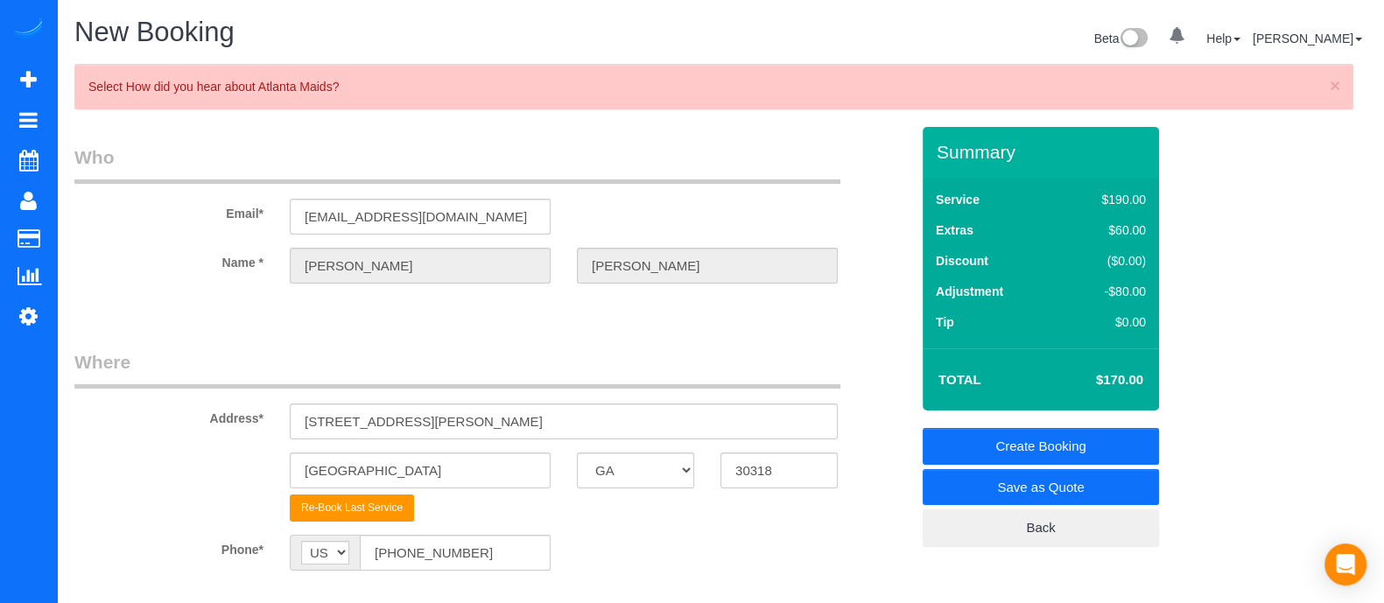
scroll to position [1817, 0]
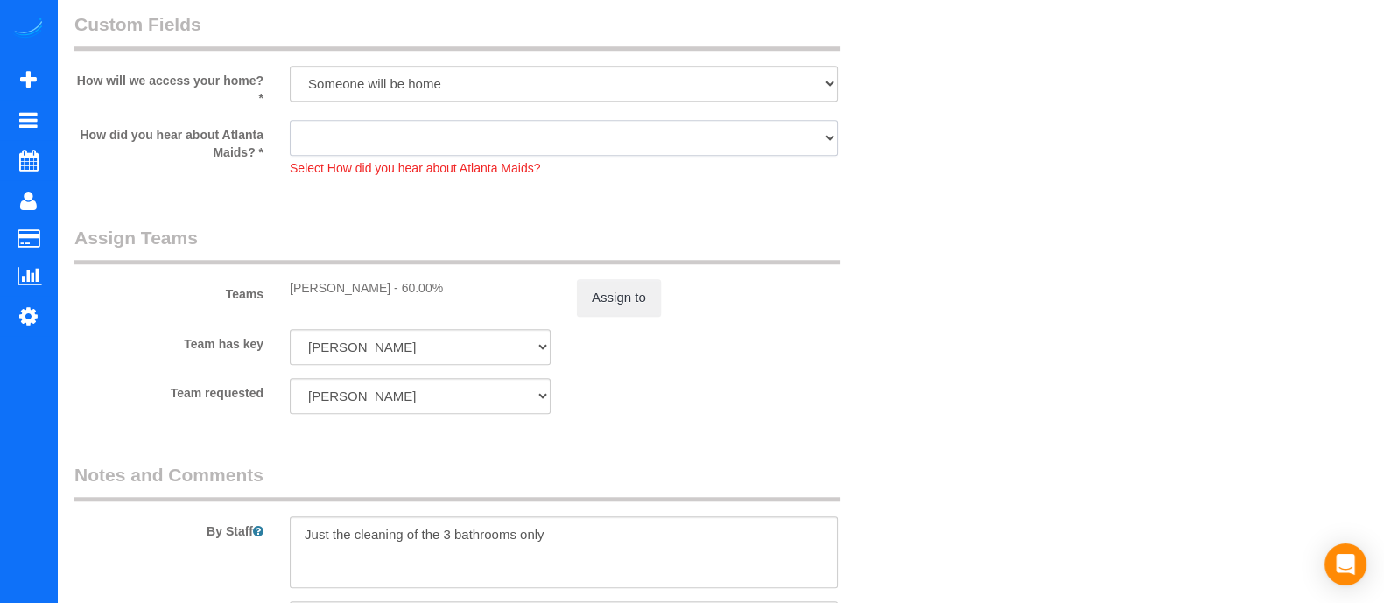
drag, startPoint x: 510, startPoint y: 131, endPoint x: 438, endPoint y: 209, distance: 106.0
click at [290, 120] on select "Google Yelp From a friend Social media Other" at bounding box center [564, 138] width 548 height 36
click at [495, 121] on select "Google Yelp From a friend Social media Other" at bounding box center [564, 138] width 548 height 36
click at [290, 120] on select "Google Yelp From a friend Social media Other" at bounding box center [564, 138] width 548 height 36
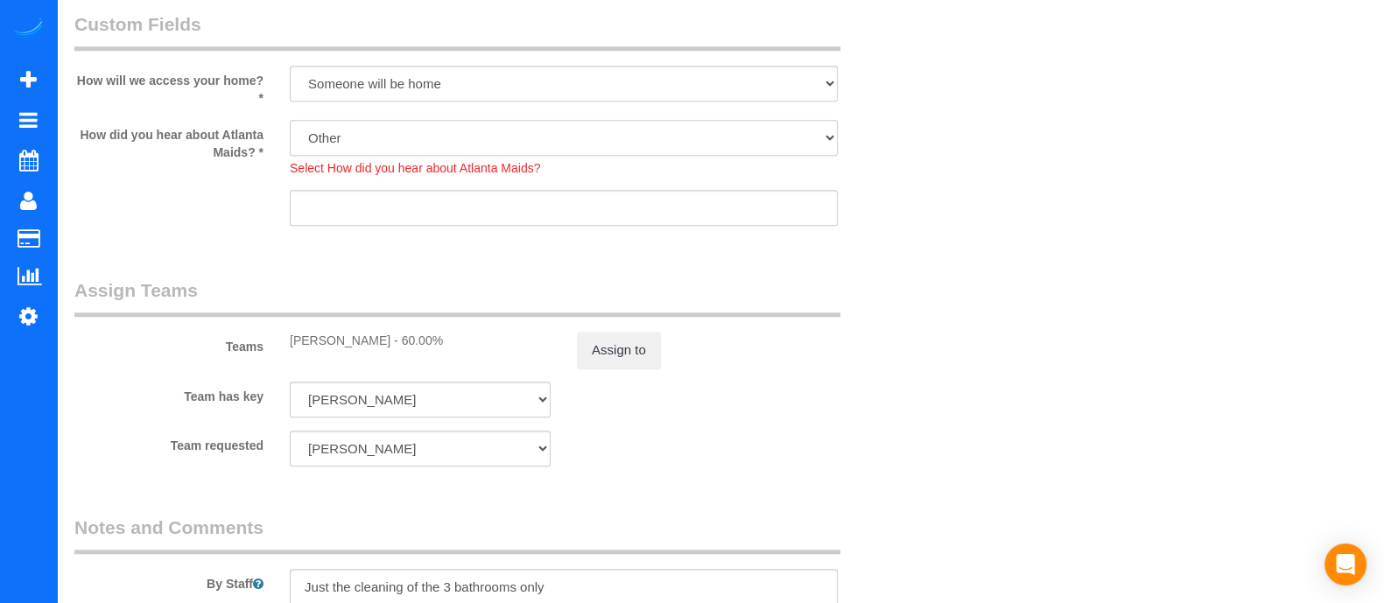
drag, startPoint x: 693, startPoint y: 141, endPoint x: 510, endPoint y: 195, distance: 190.9
click at [510, 195] on div "Google Yelp From a friend Social media Other Select How did you hear about Atla…" at bounding box center [564, 174] width 548 height 109
select select "number:6"
click at [290, 120] on select "Google Yelp From a friend Social media Other" at bounding box center [564, 138] width 548 height 36
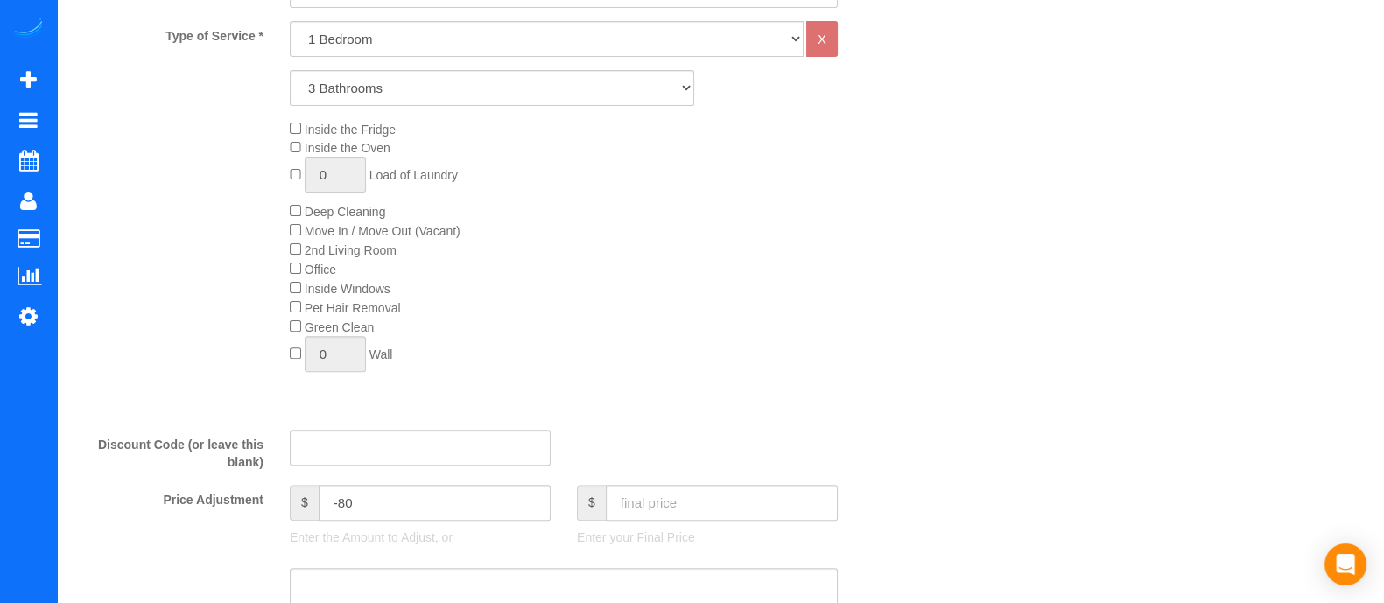
scroll to position [0, 0]
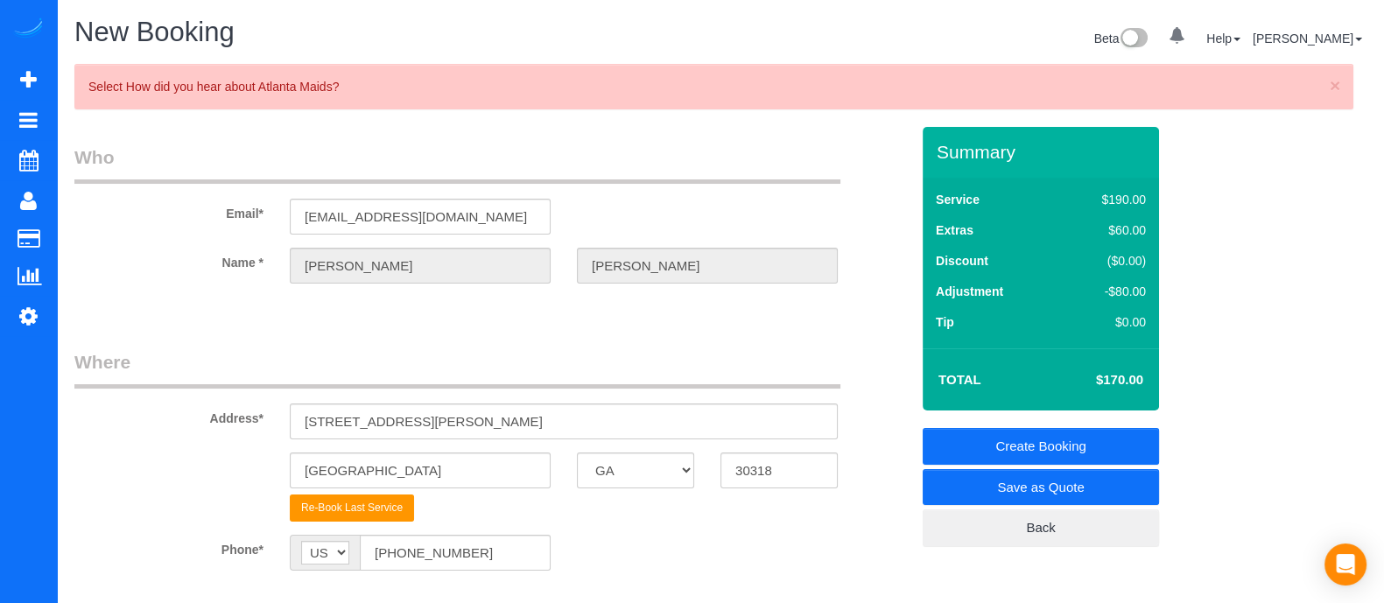
click at [1077, 437] on link "Create Booking" at bounding box center [1041, 446] width 236 height 37
